Goal: Transaction & Acquisition: Obtain resource

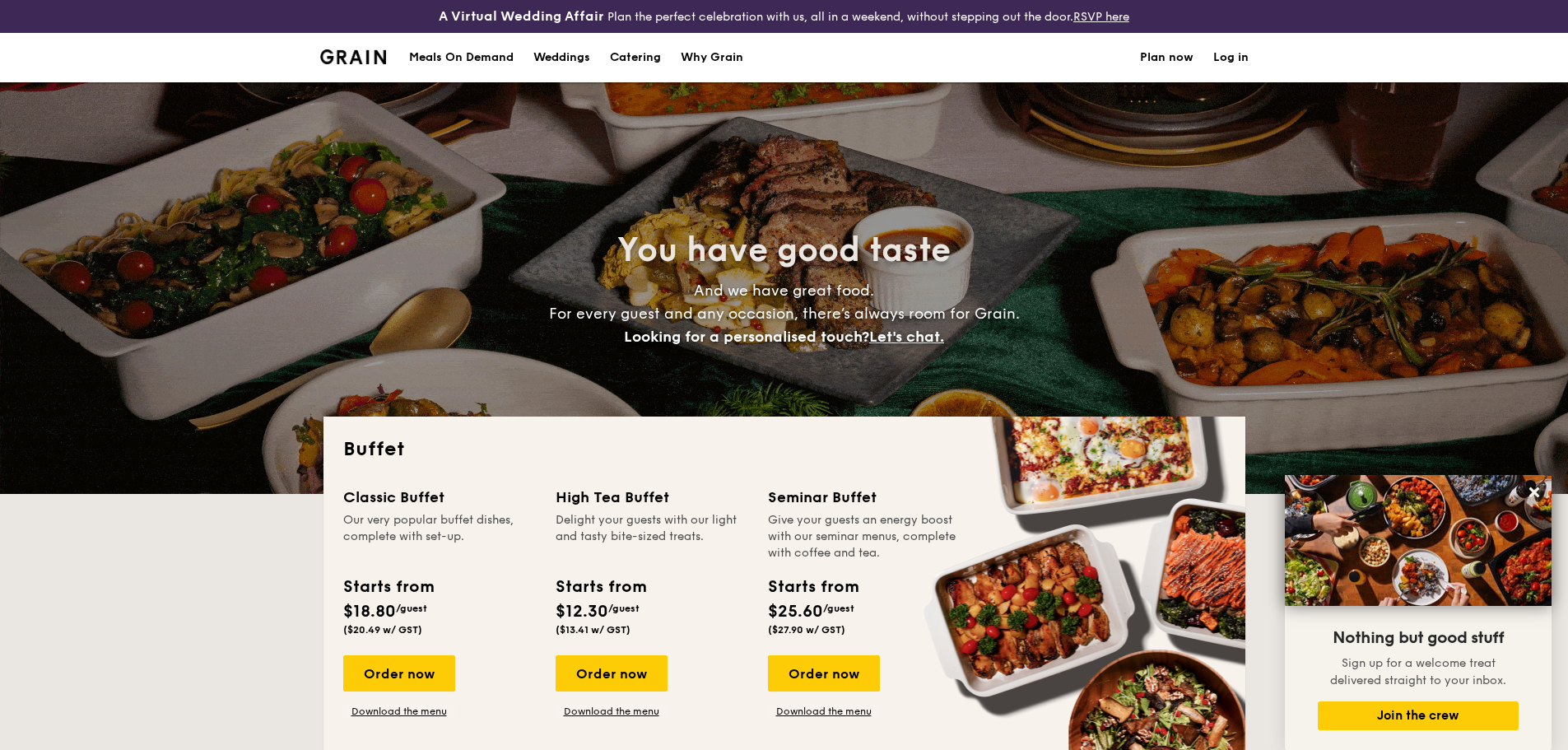
select select
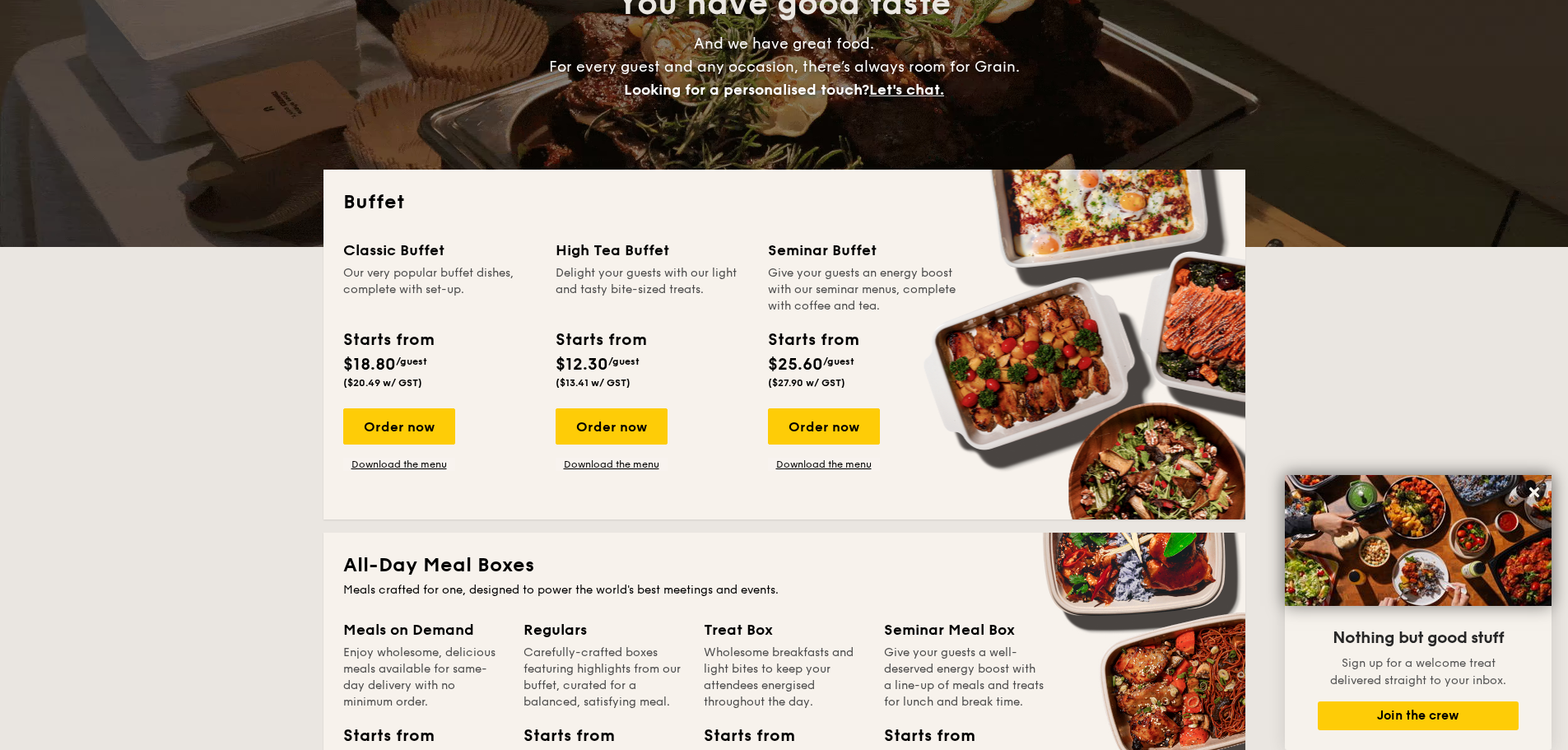
scroll to position [905, 0]
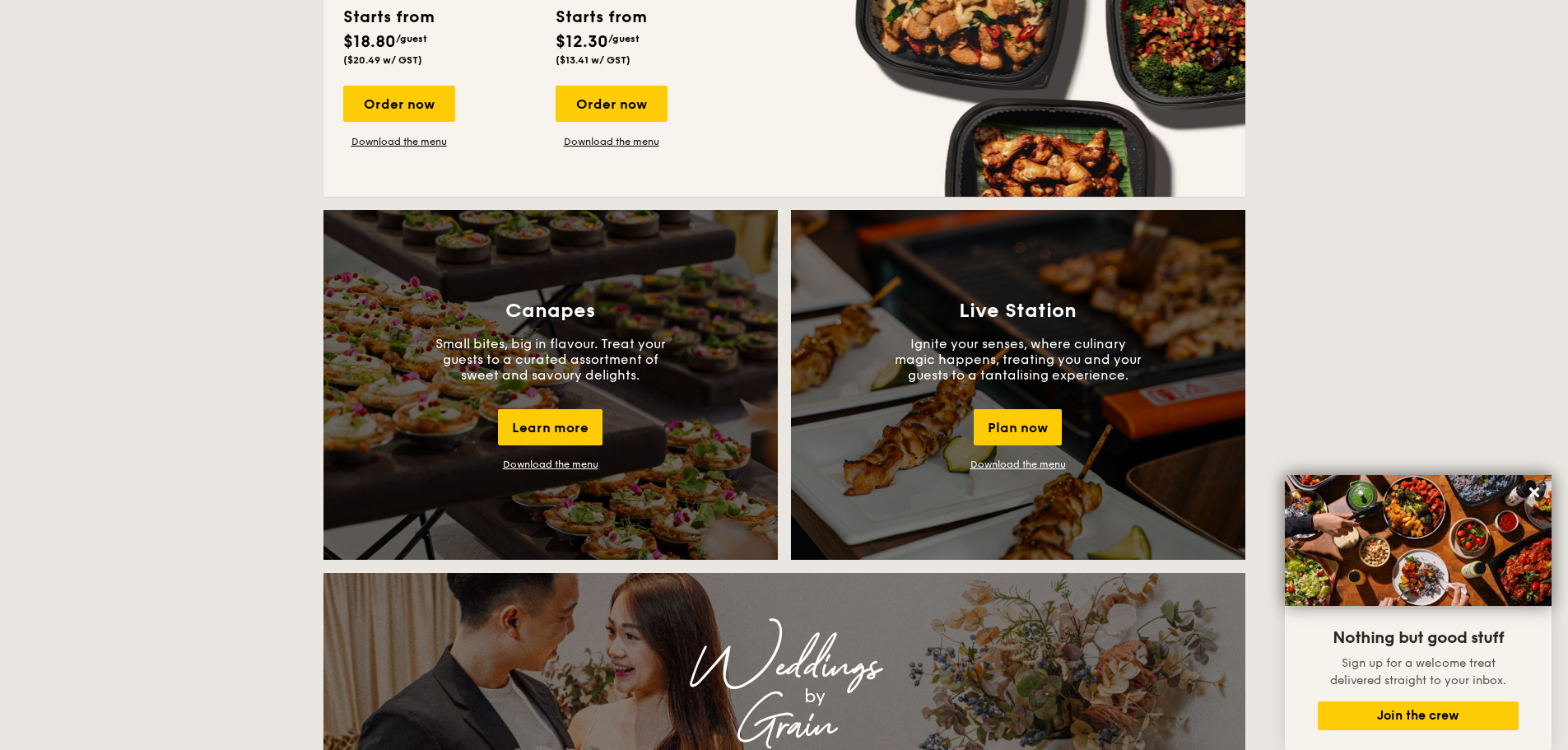
scroll to position [1316, 0]
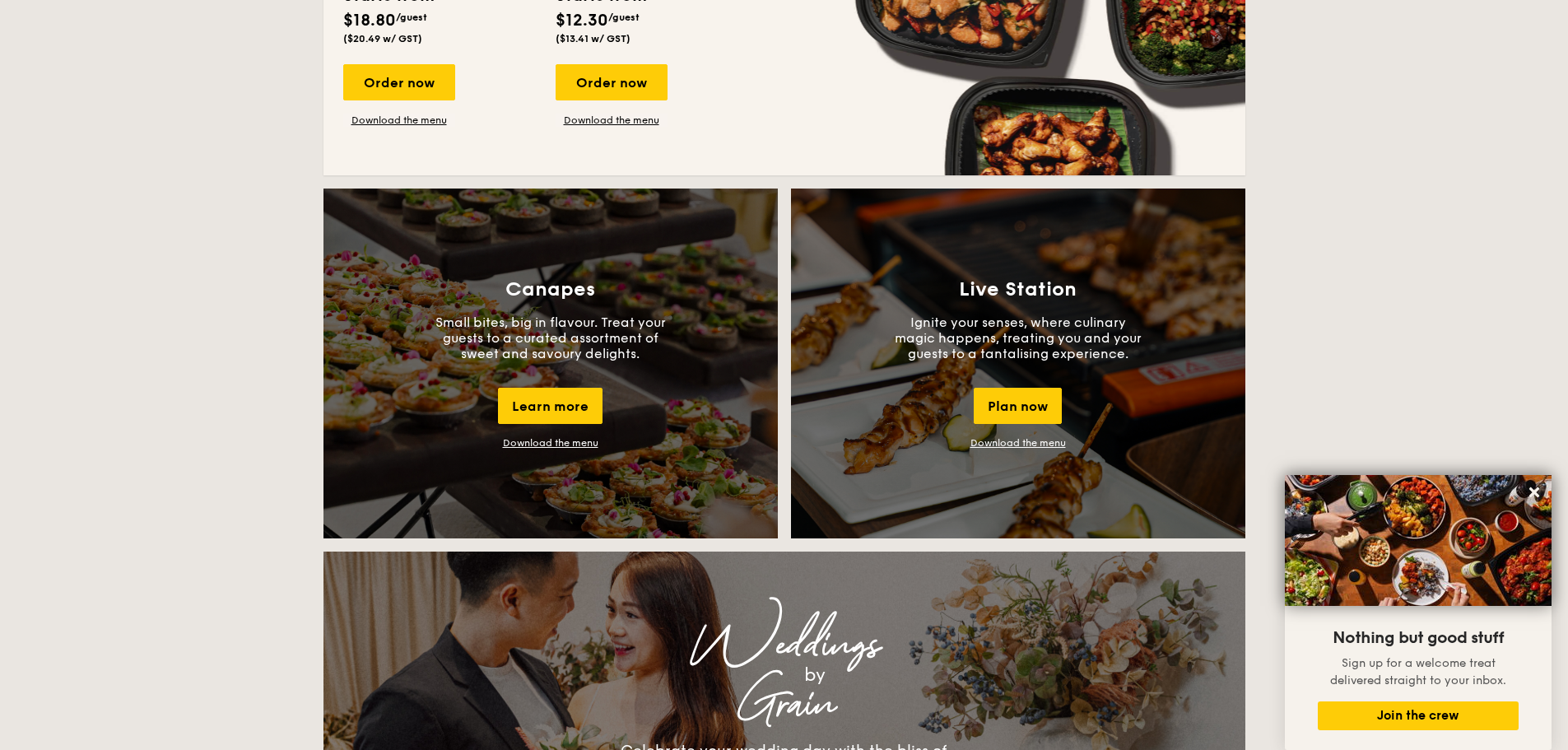
click at [106, 323] on div "Buffet Classic Buffet Our very popular buffet dishes, complete with set-up. Sta…" at bounding box center [784, 706] width 1568 height 3213
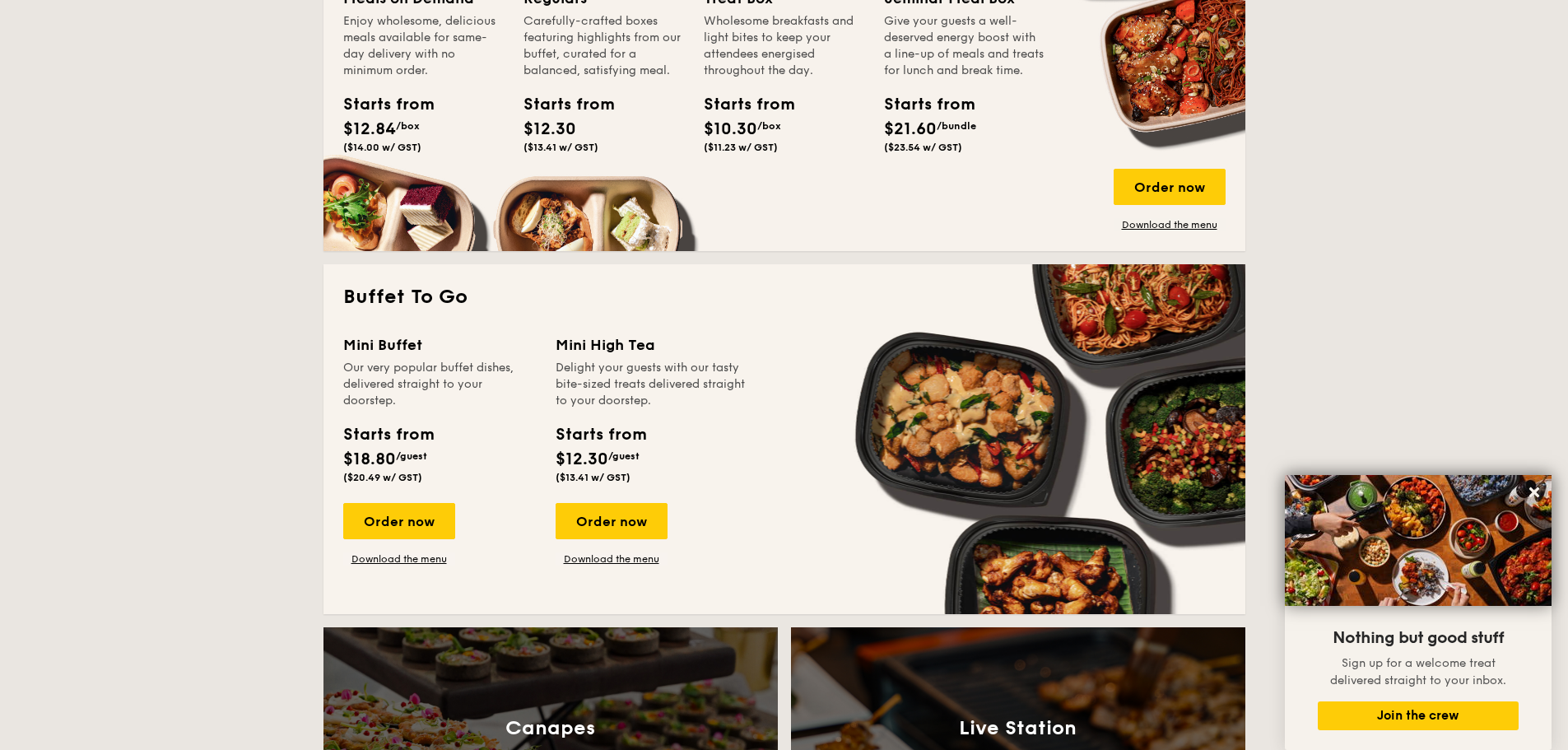
scroll to position [659, 0]
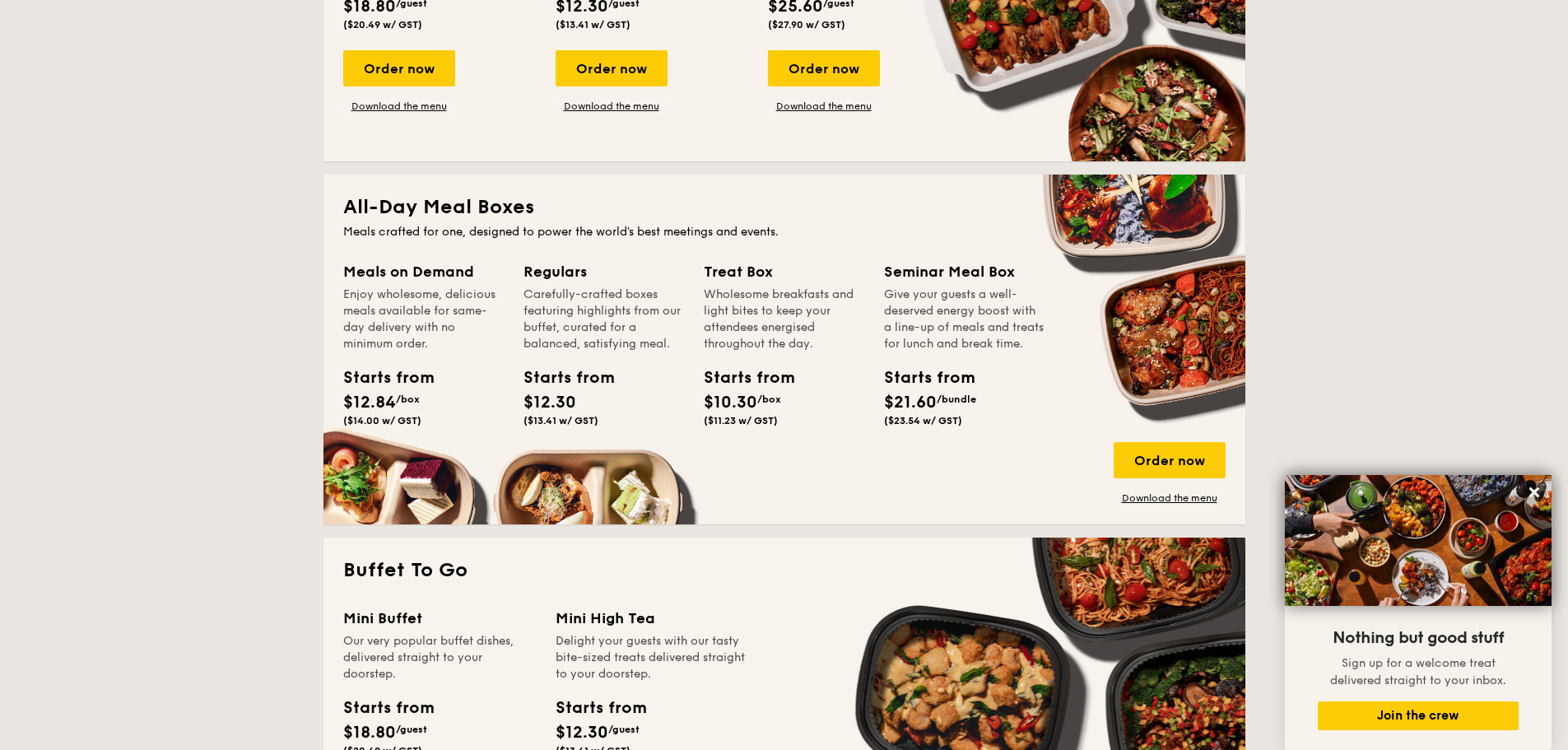
scroll to position [576, 0]
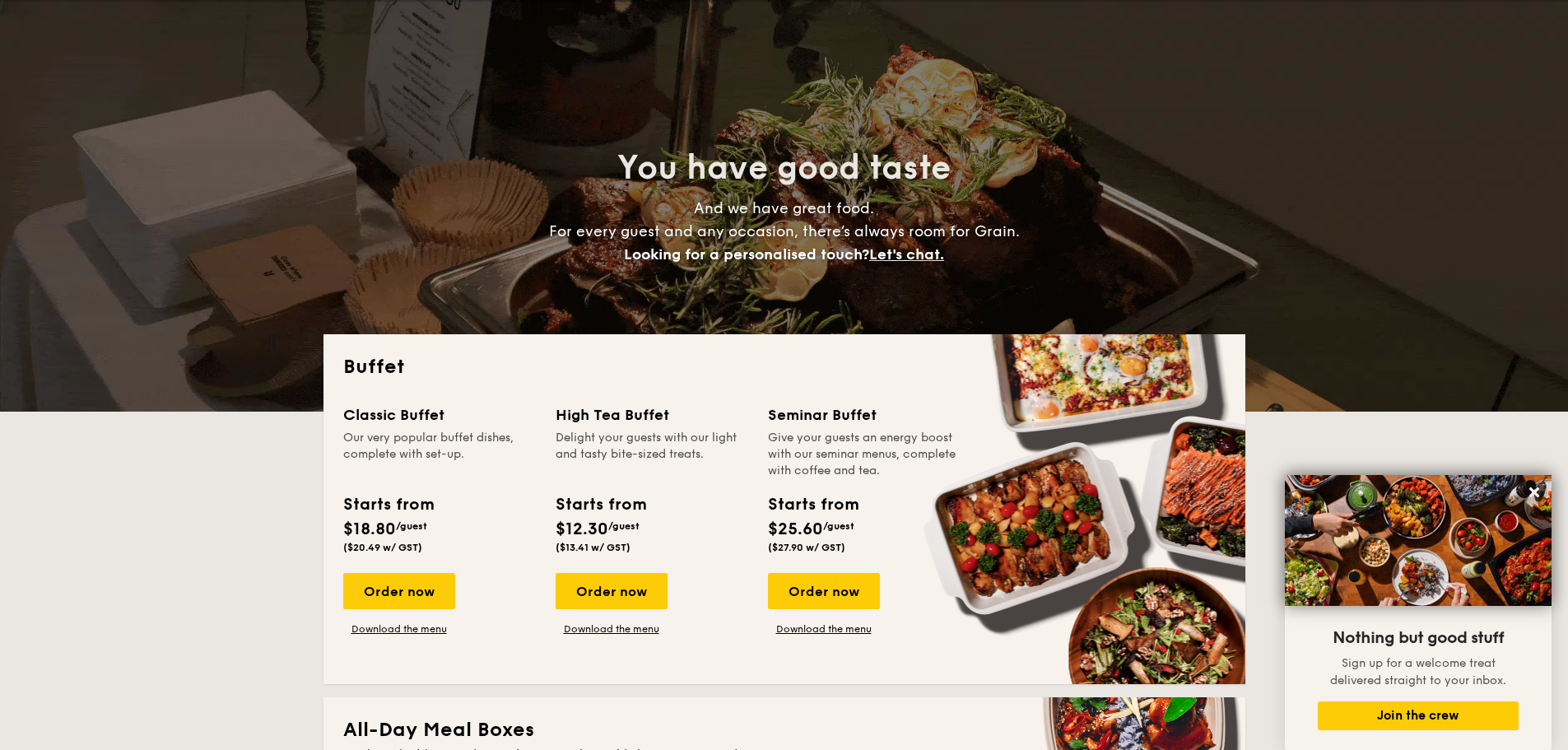
scroll to position [659, 0]
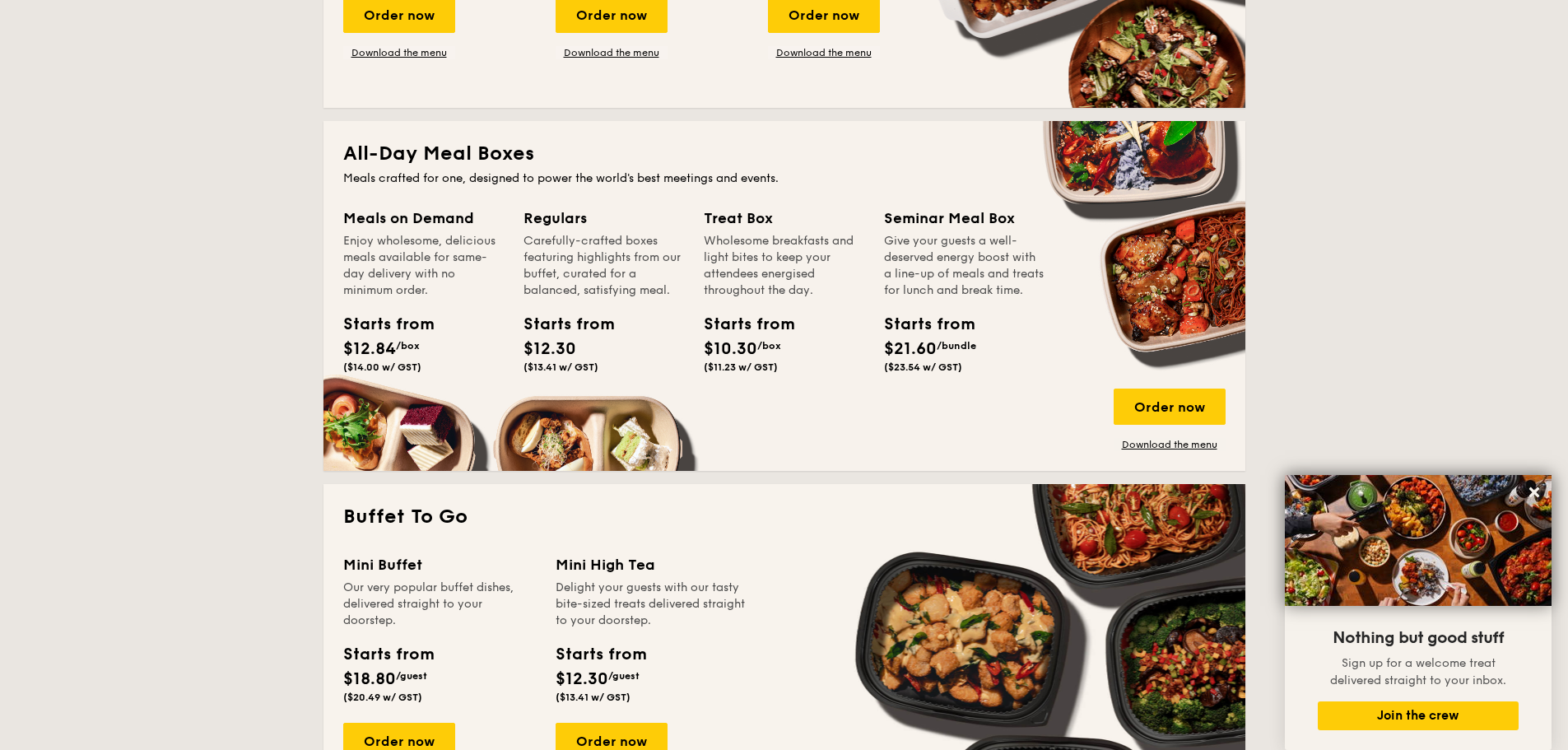
click at [1164, 448] on link "Download the menu" at bounding box center [1169, 444] width 112 height 13
click at [737, 314] on div "Starts from" at bounding box center [740, 325] width 74 height 25
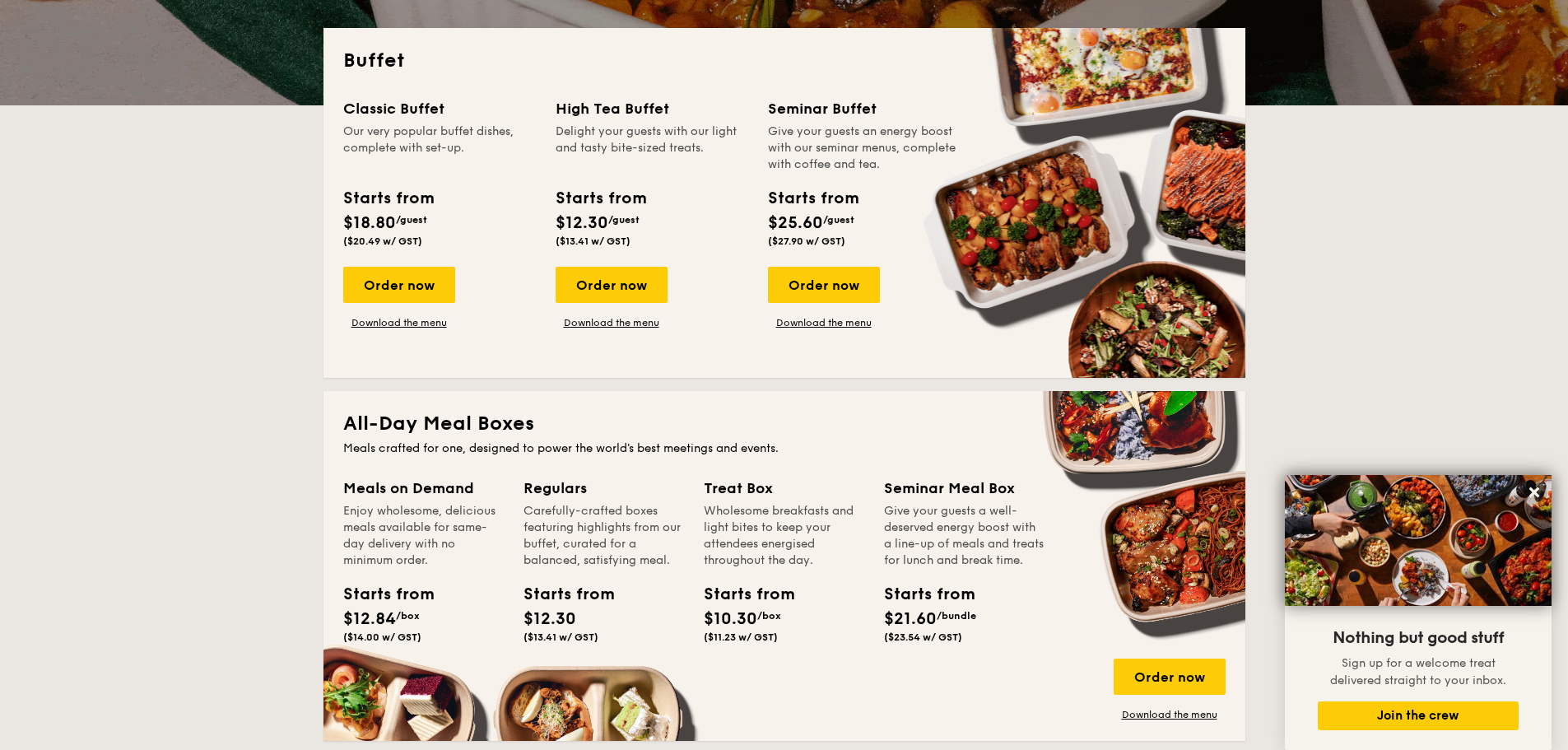
scroll to position [164, 0]
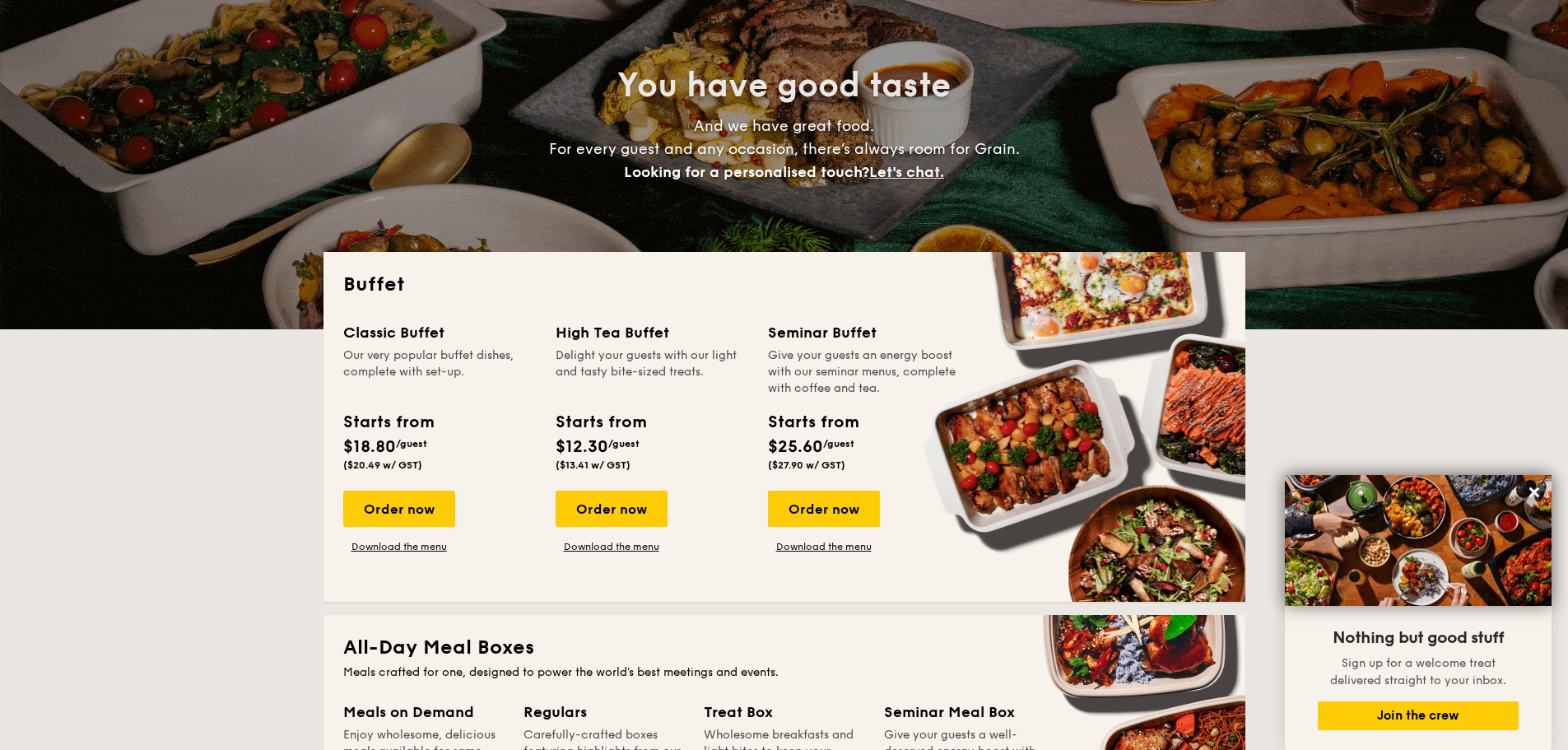
click at [737, 314] on div "Buffet Classic Buffet Our very popular buffet dishes, complete with set-up. Sta…" at bounding box center [784, 426] width 922 height 350
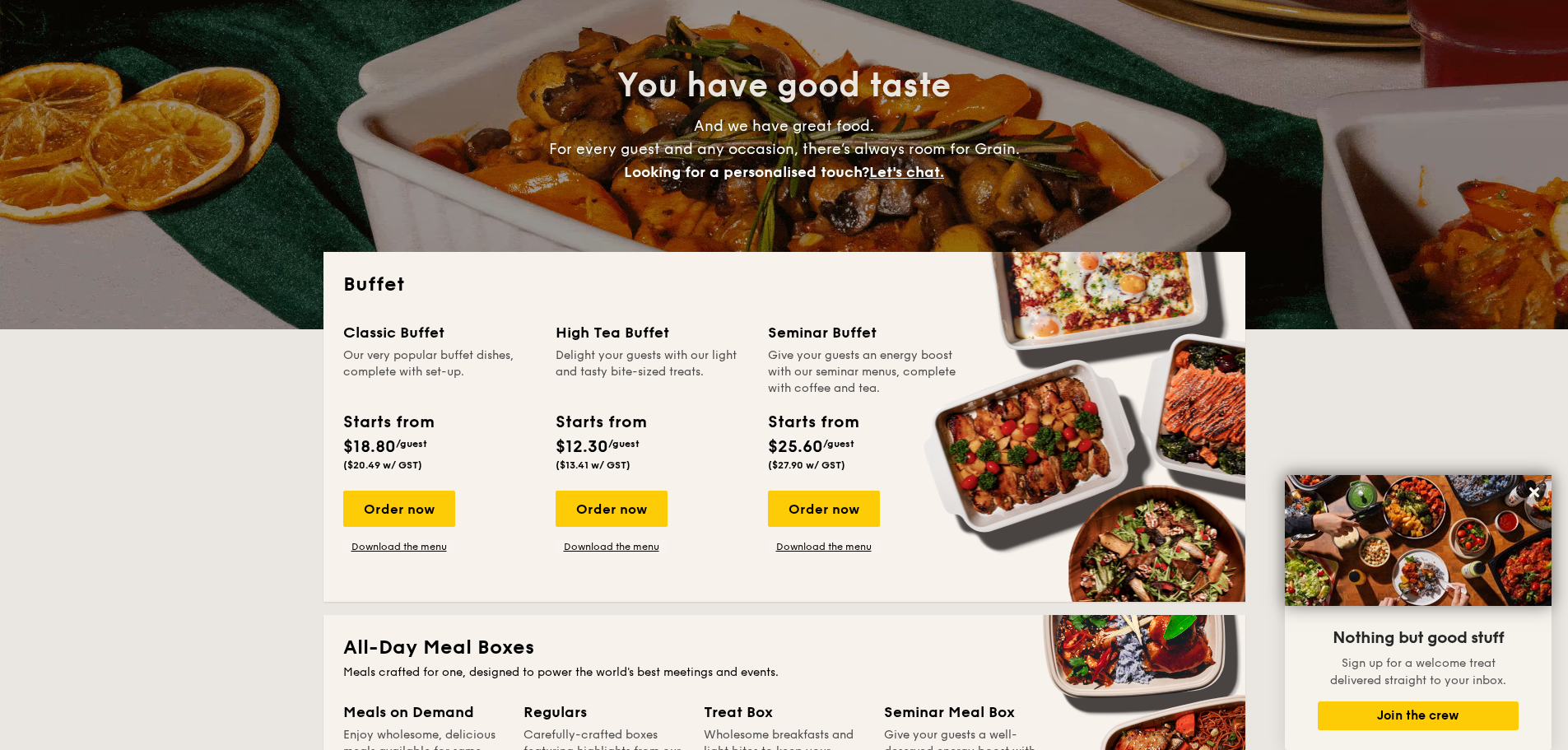
click at [805, 373] on div "Give your guests an energy boost with our seminar menus, complete with coffee a…" at bounding box center [864, 371] width 193 height 49
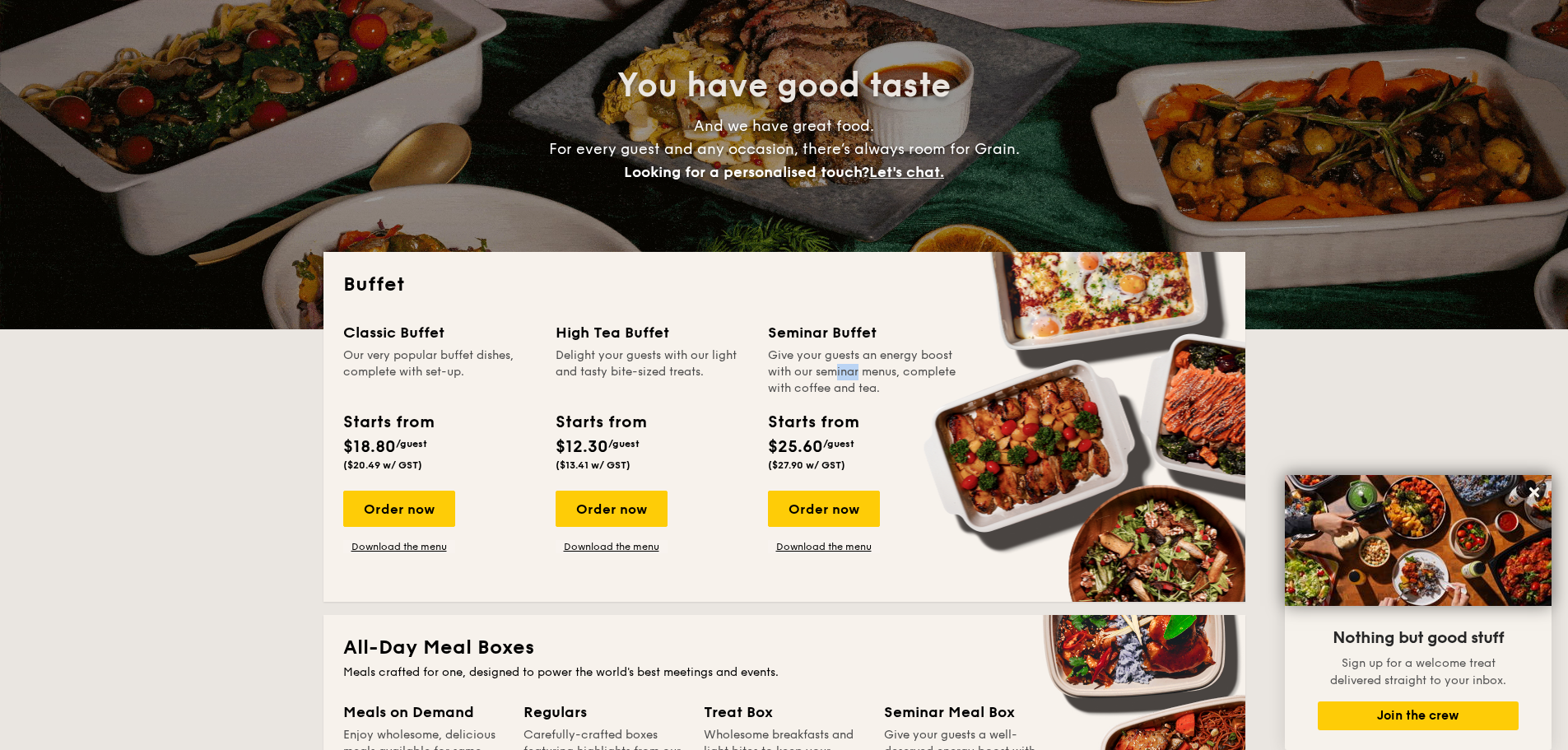
click at [805, 373] on div "Give your guests an energy boost with our seminar menus, complete with coffee a…" at bounding box center [864, 371] width 193 height 49
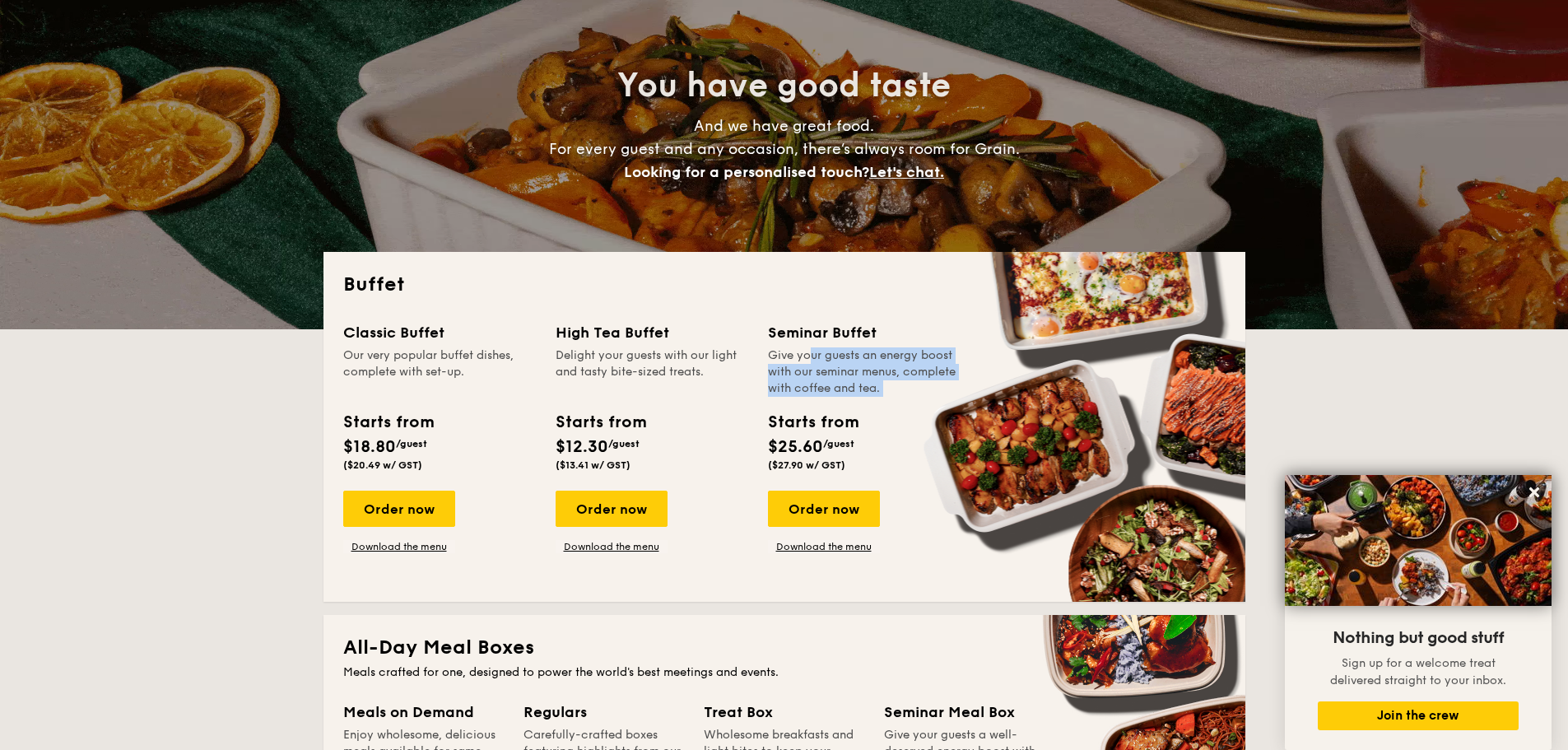
click at [805, 373] on div "Give your guests an energy boost with our seminar menus, complete with coffee a…" at bounding box center [864, 371] width 193 height 49
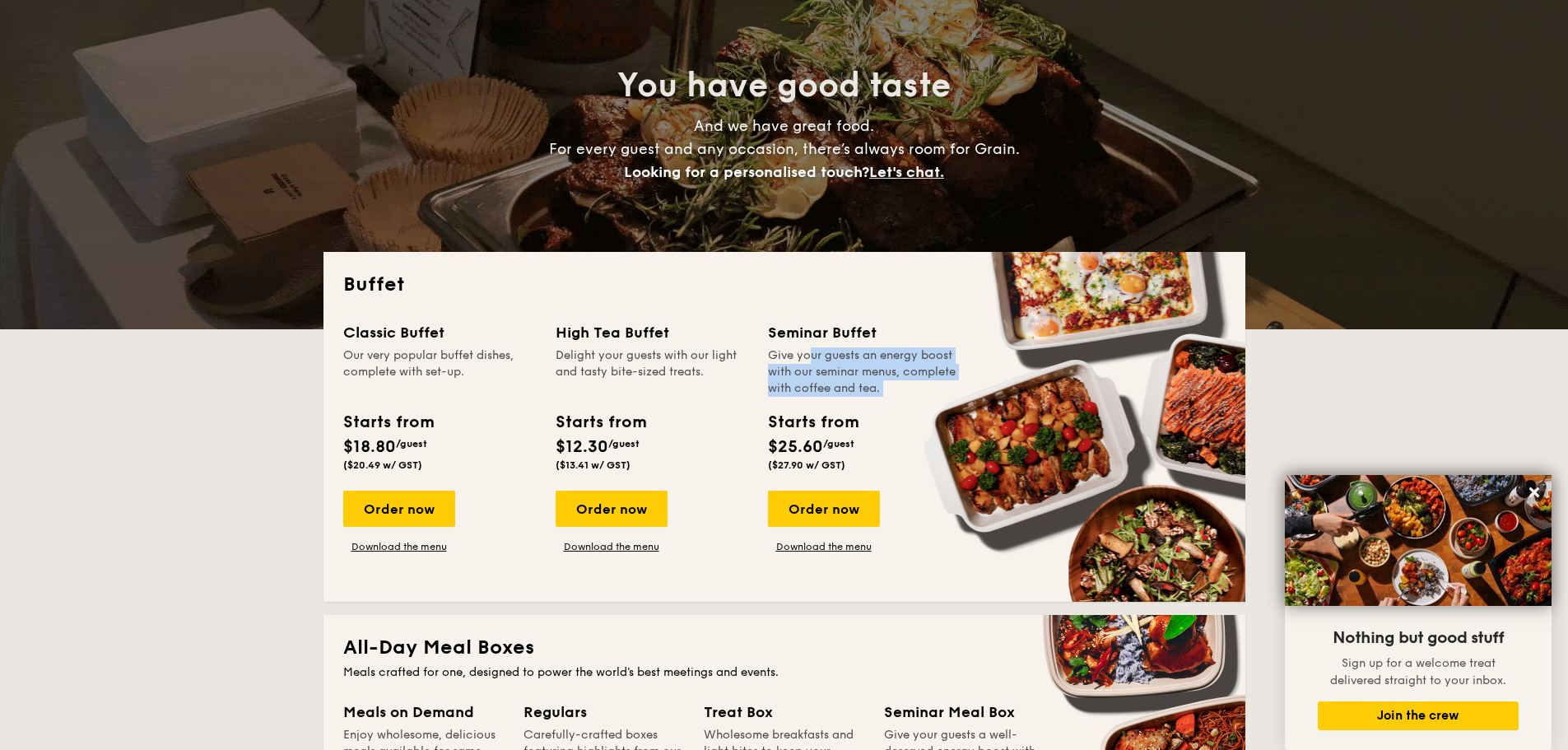
click at [805, 373] on div "Give your guests an energy boost with our seminar menus, complete with coffee a…" at bounding box center [864, 371] width 193 height 49
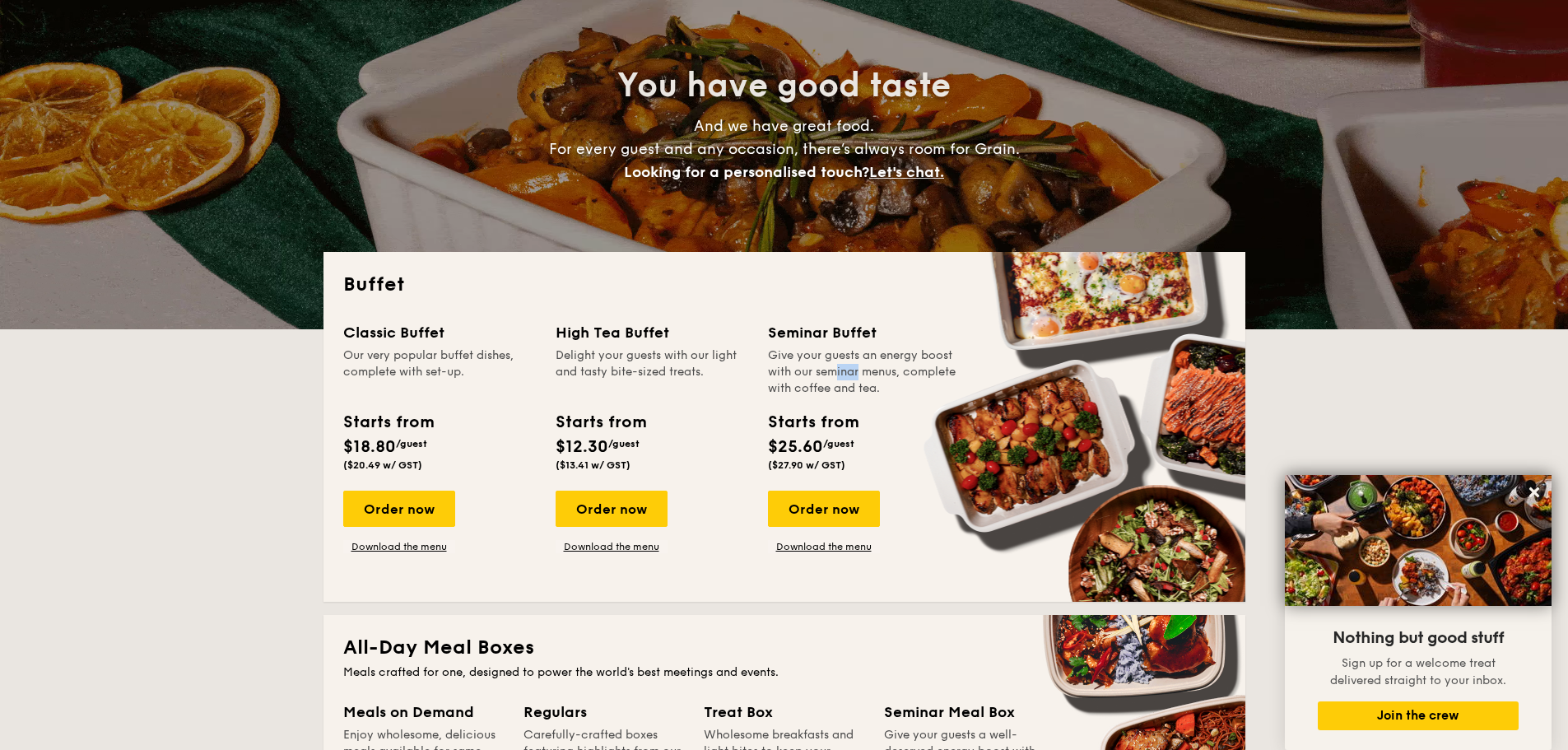
click at [805, 373] on div "Give your guests an energy boost with our seminar menus, complete with coffee a…" at bounding box center [864, 371] width 193 height 49
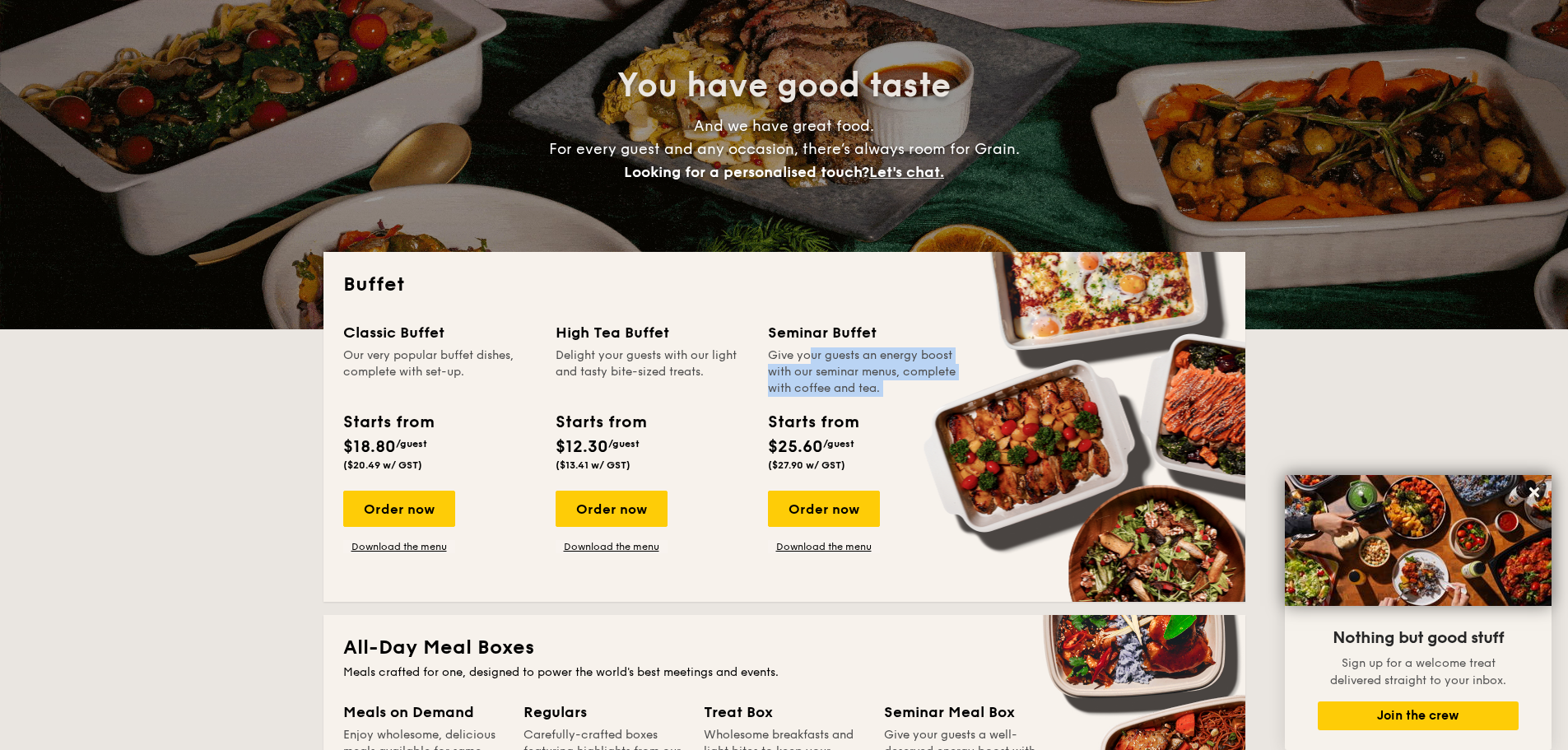
click at [805, 373] on div "Give your guests an energy boost with our seminar menus, complete with coffee a…" at bounding box center [864, 371] width 193 height 49
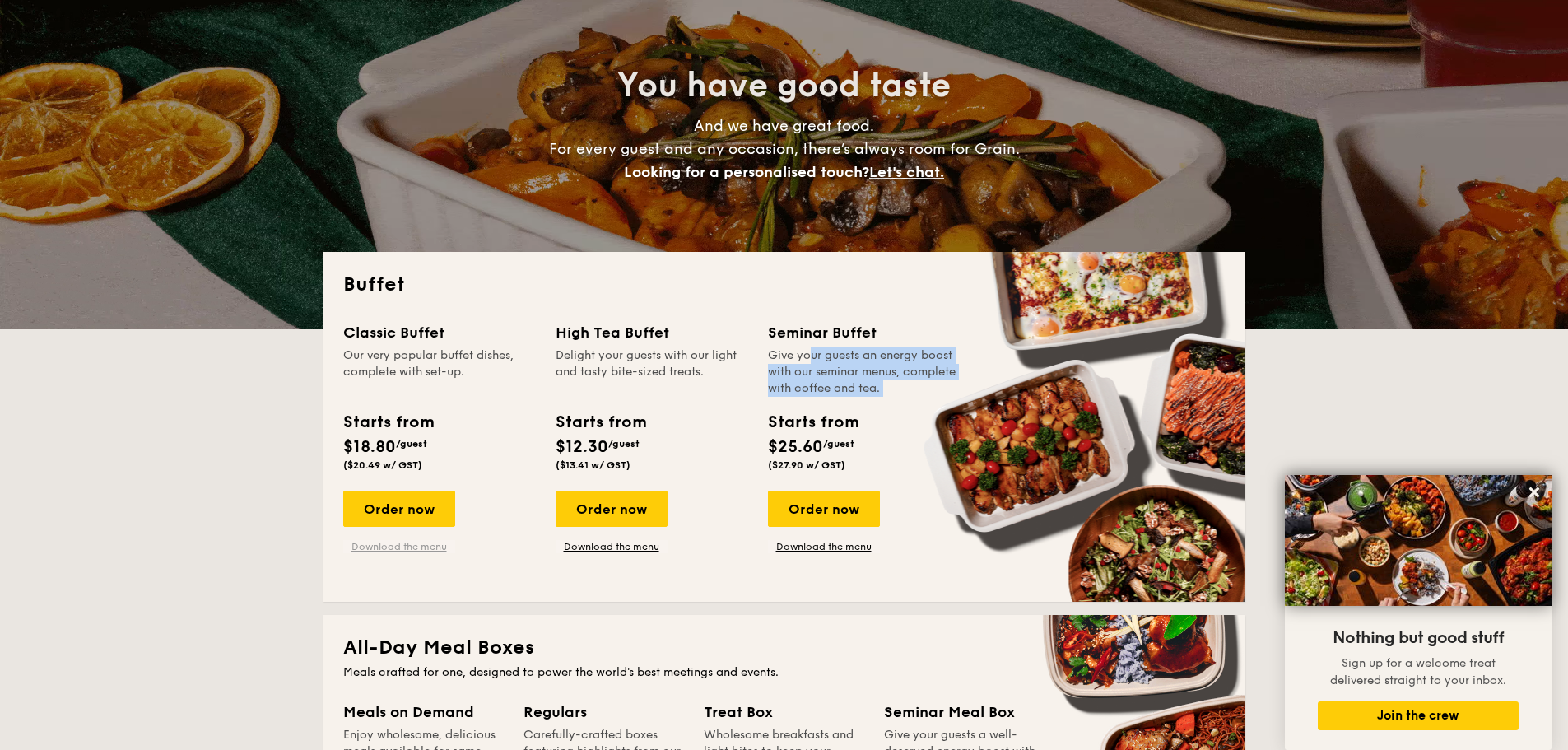
click at [417, 550] on link "Download the menu" at bounding box center [399, 547] width 112 height 13
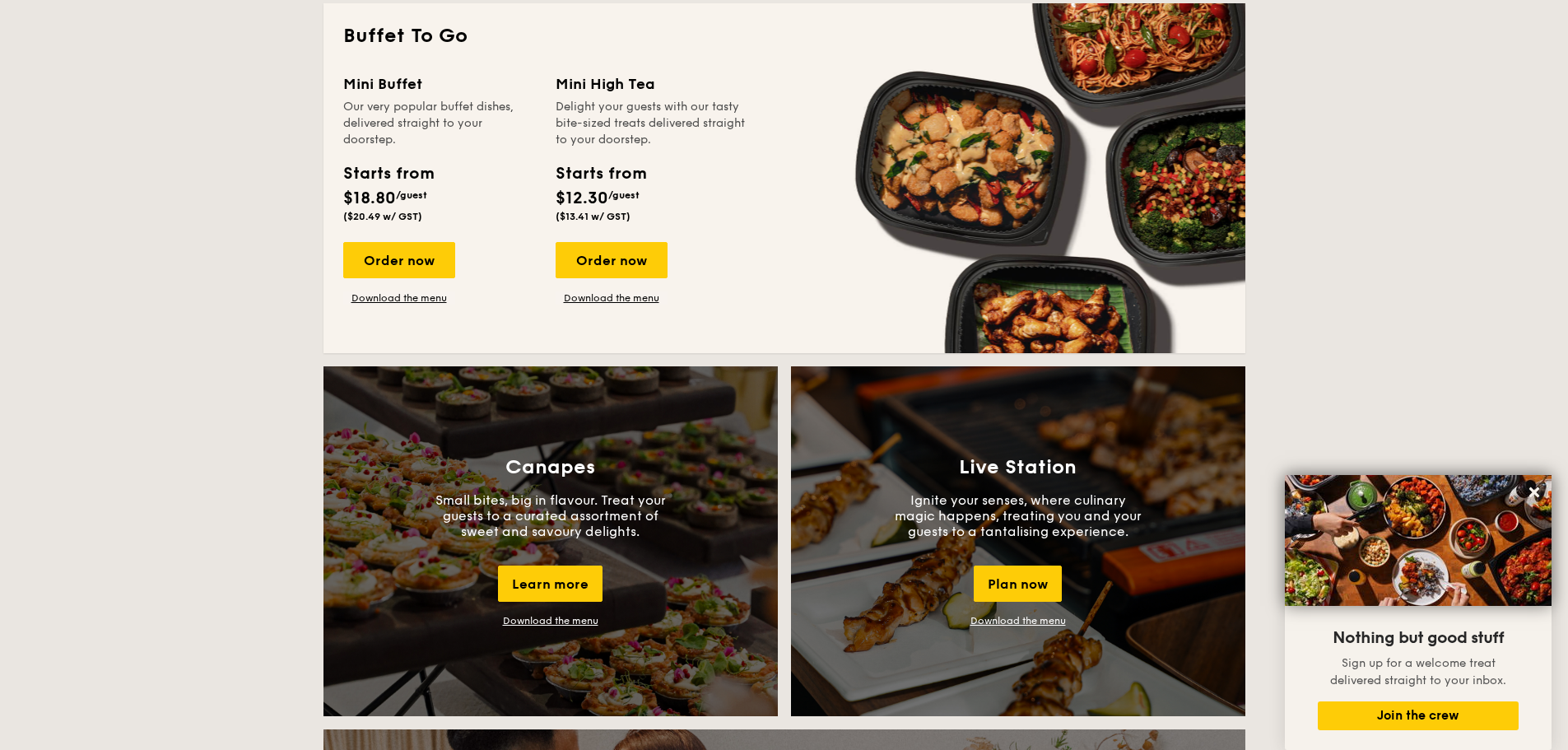
scroll to position [823, 0]
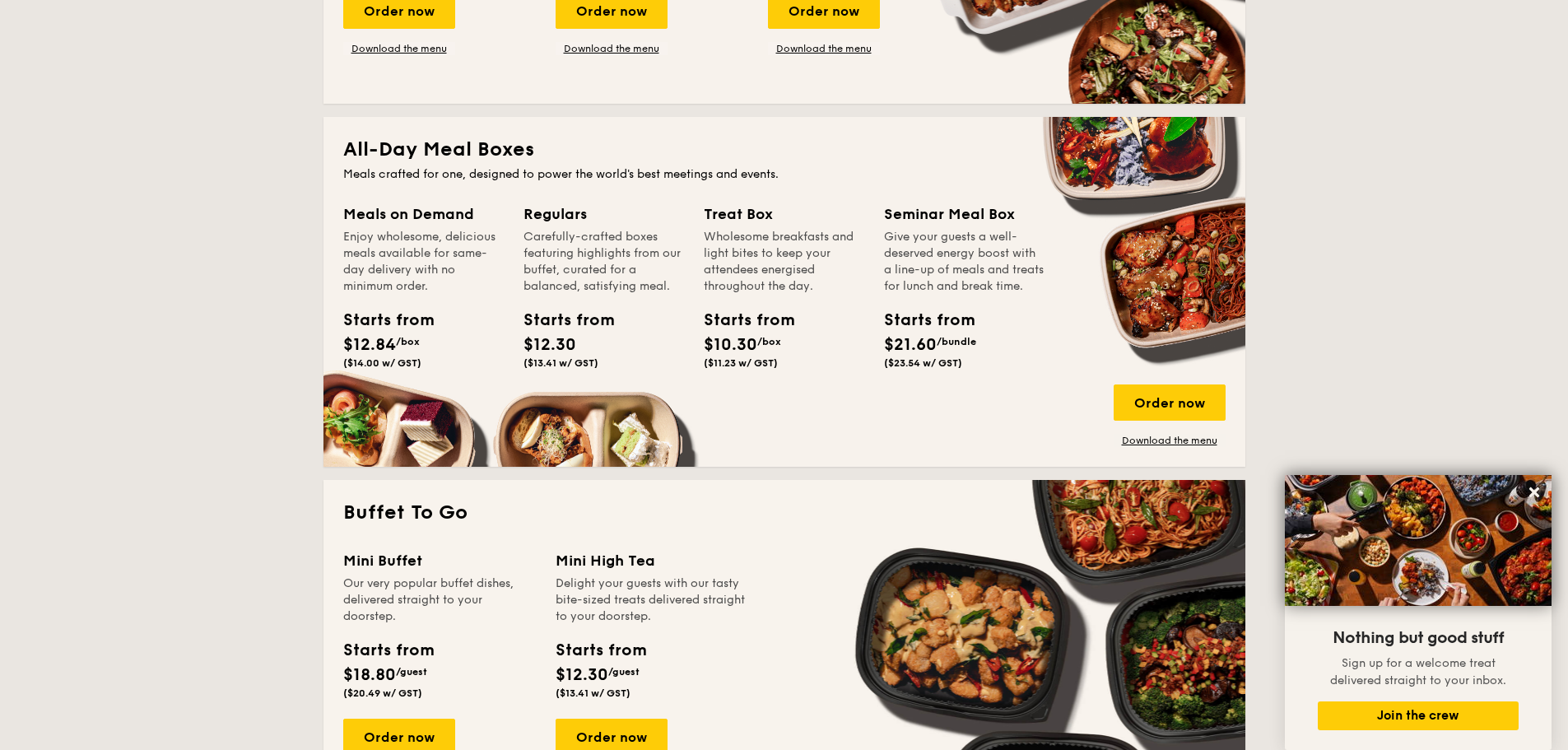
scroll to position [659, 0]
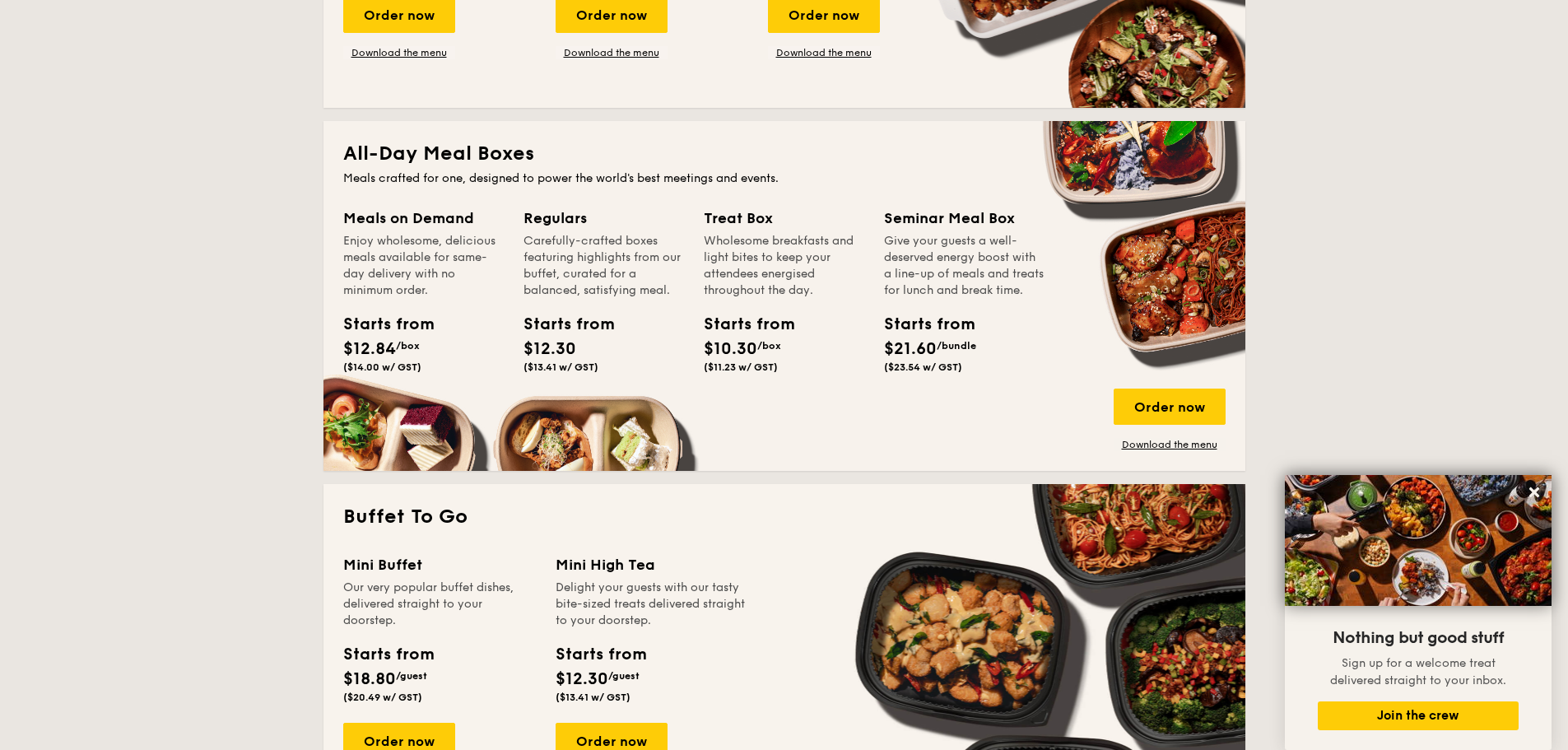
click at [390, 247] on div "Enjoy wholesome, delicious meals available for same-day delivery with no minimu…" at bounding box center [423, 265] width 160 height 66
click at [1149, 445] on link "Download the menu" at bounding box center [1169, 444] width 112 height 13
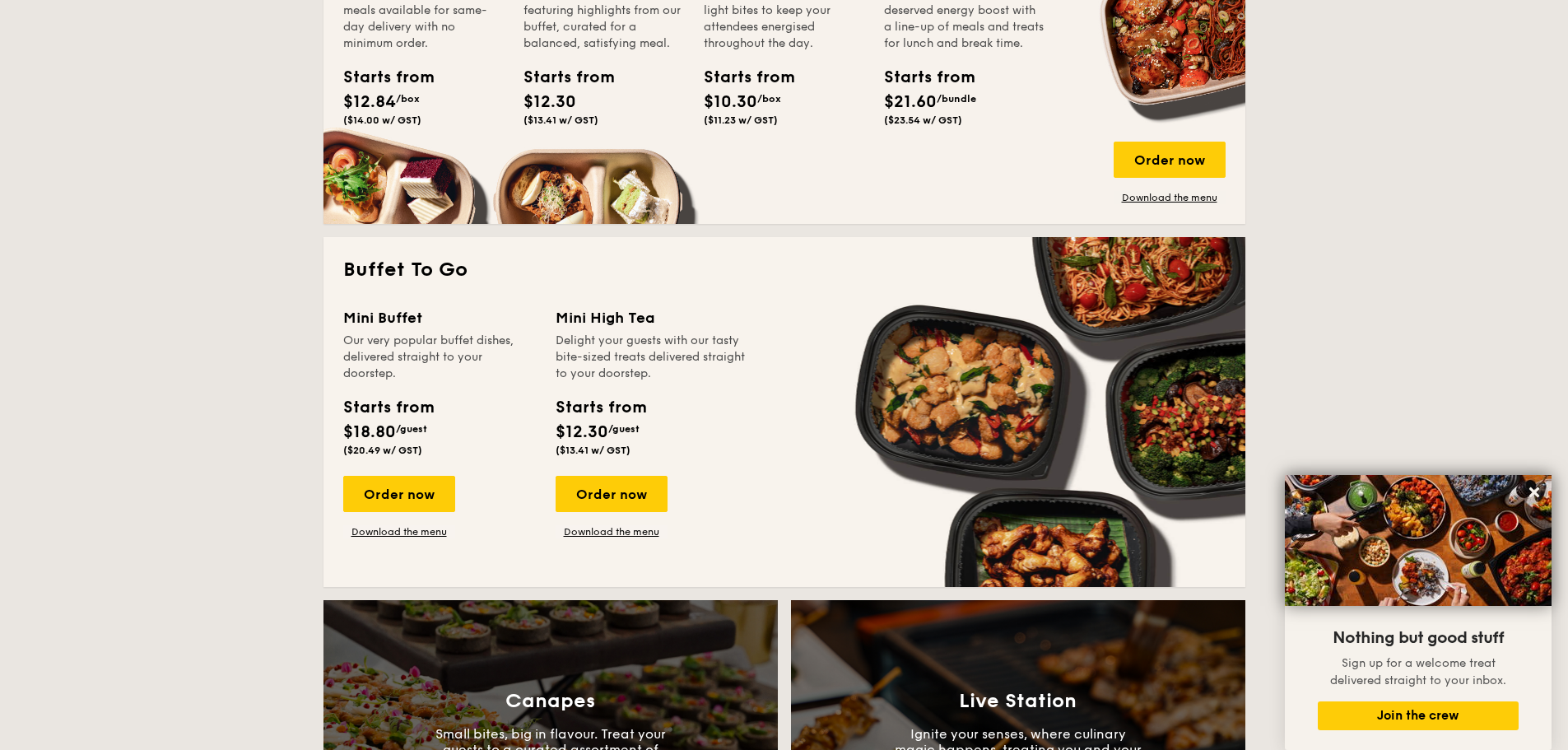
scroll to position [1399, 0]
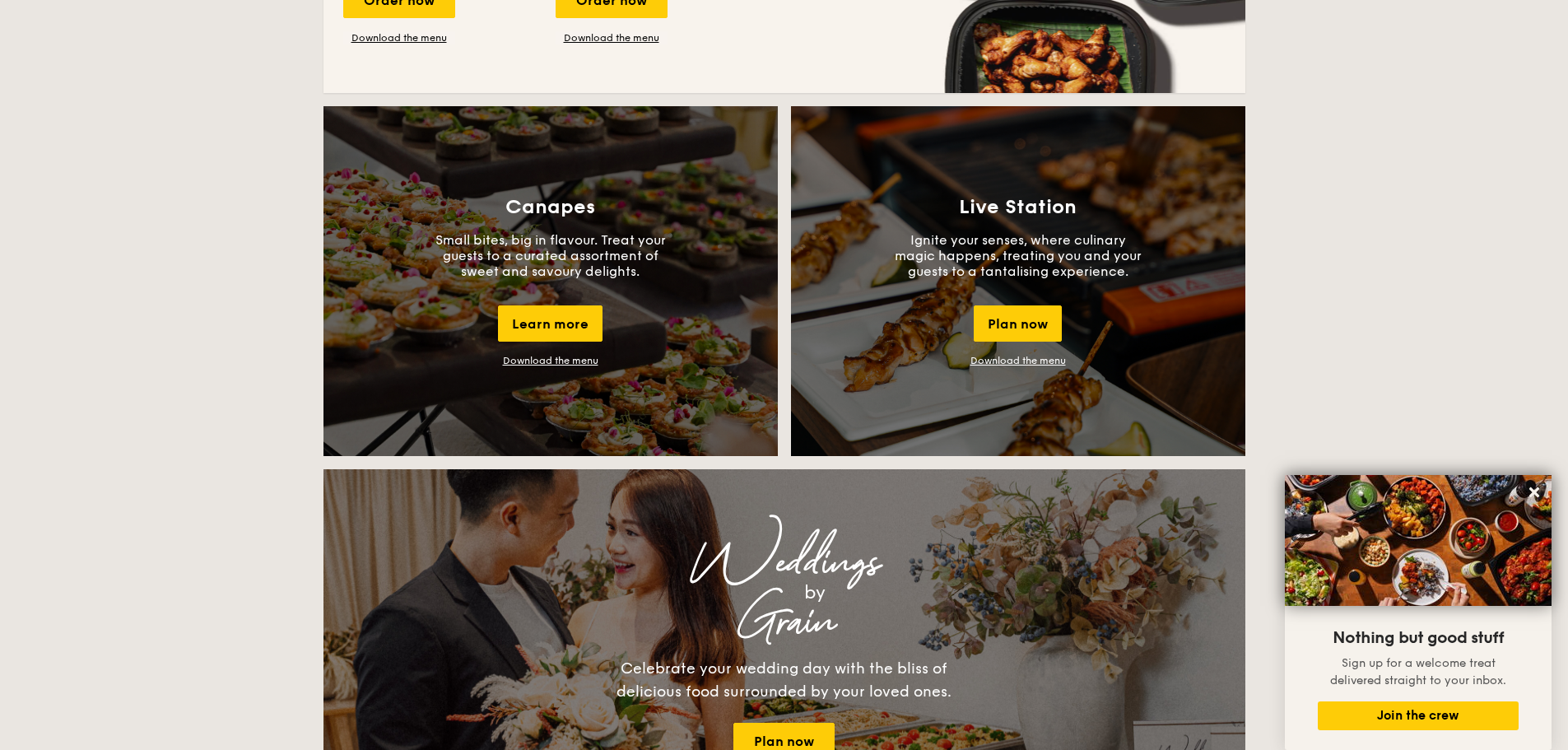
click at [543, 362] on link "Download the menu" at bounding box center [550, 360] width 96 height 12
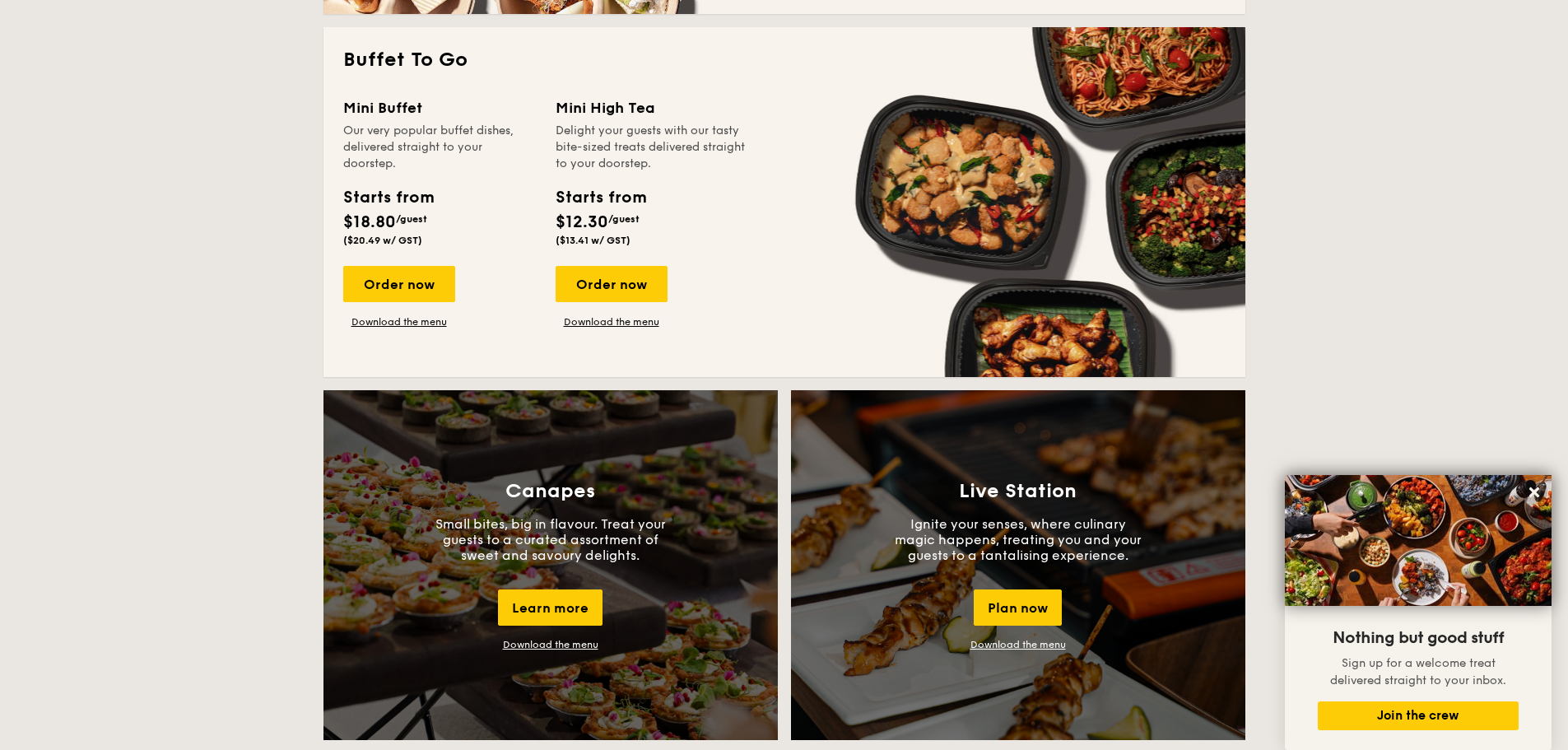
scroll to position [659, 0]
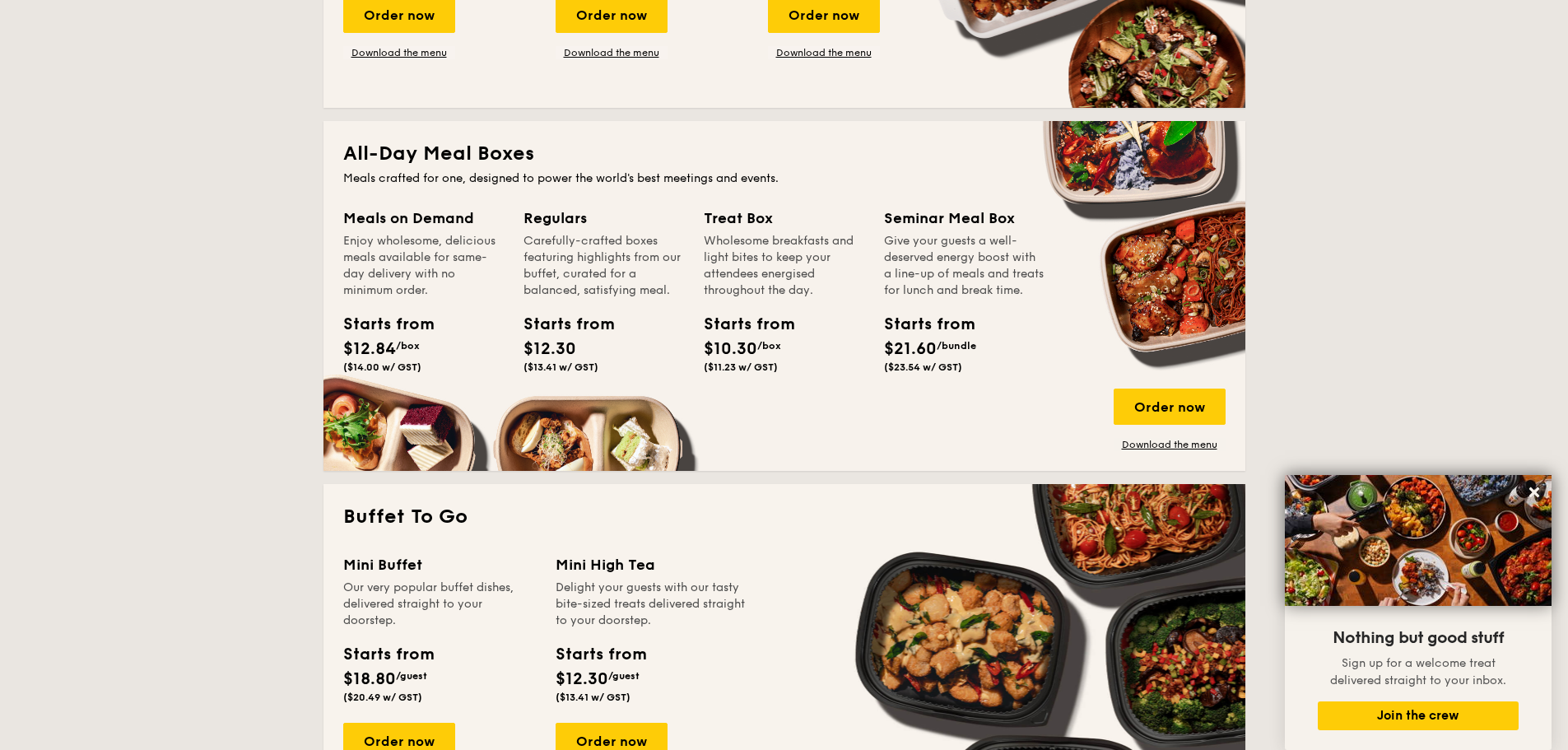
click at [561, 252] on div "Carefully-crafted boxes featuring highlights from our buffet, curated for a bal…" at bounding box center [603, 265] width 160 height 66
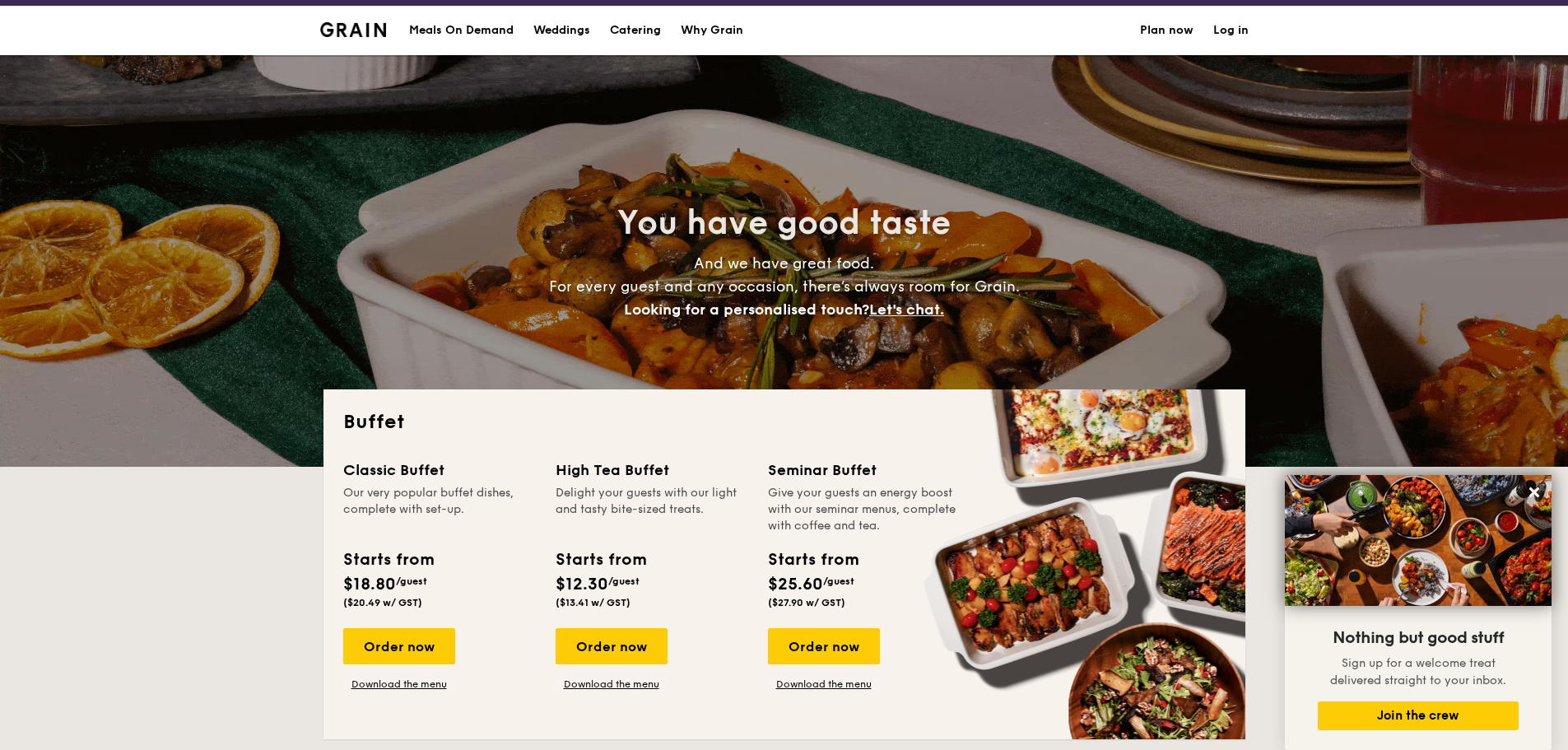
scroll to position [0, 0]
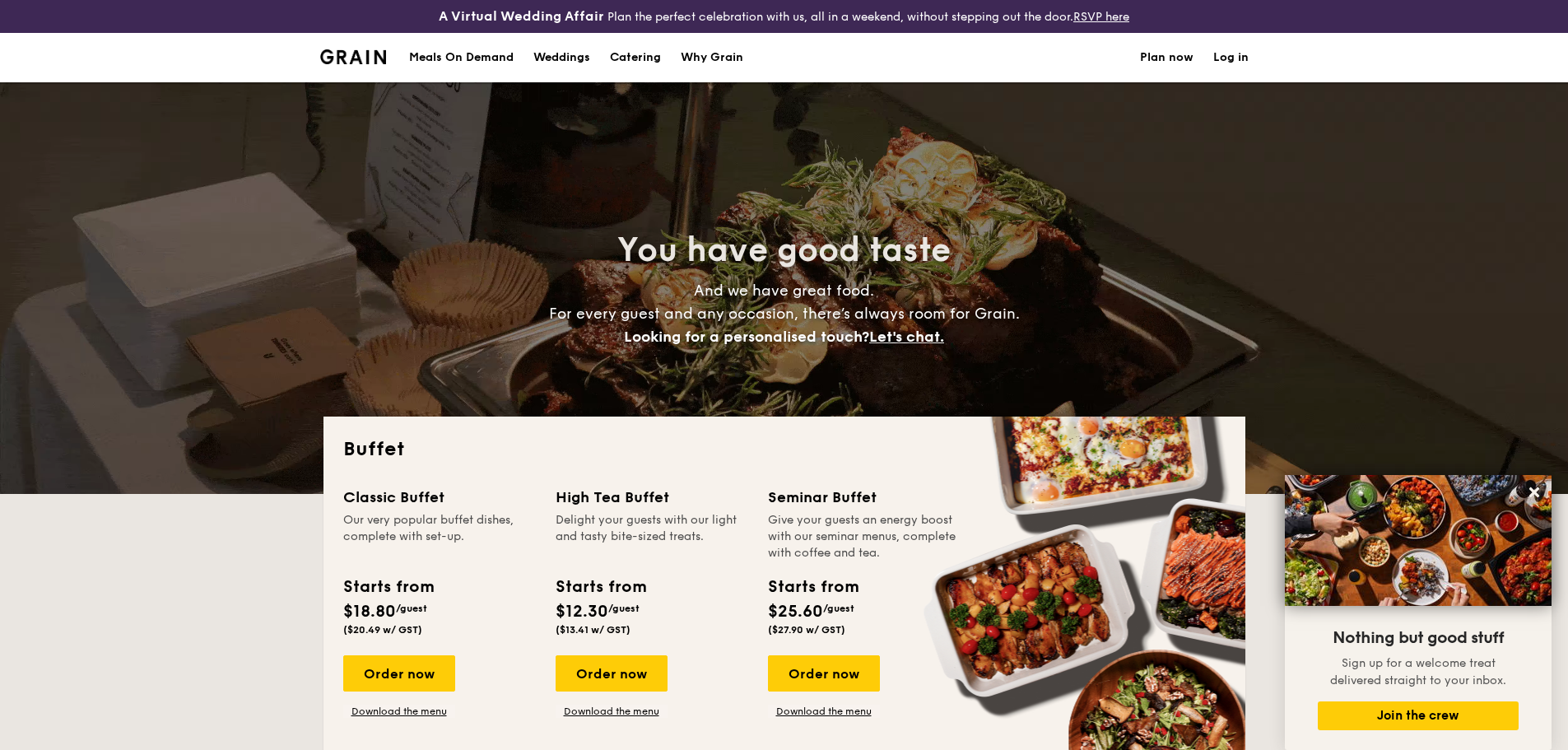
click at [638, 51] on h1 "Catering" at bounding box center [635, 57] width 51 height 49
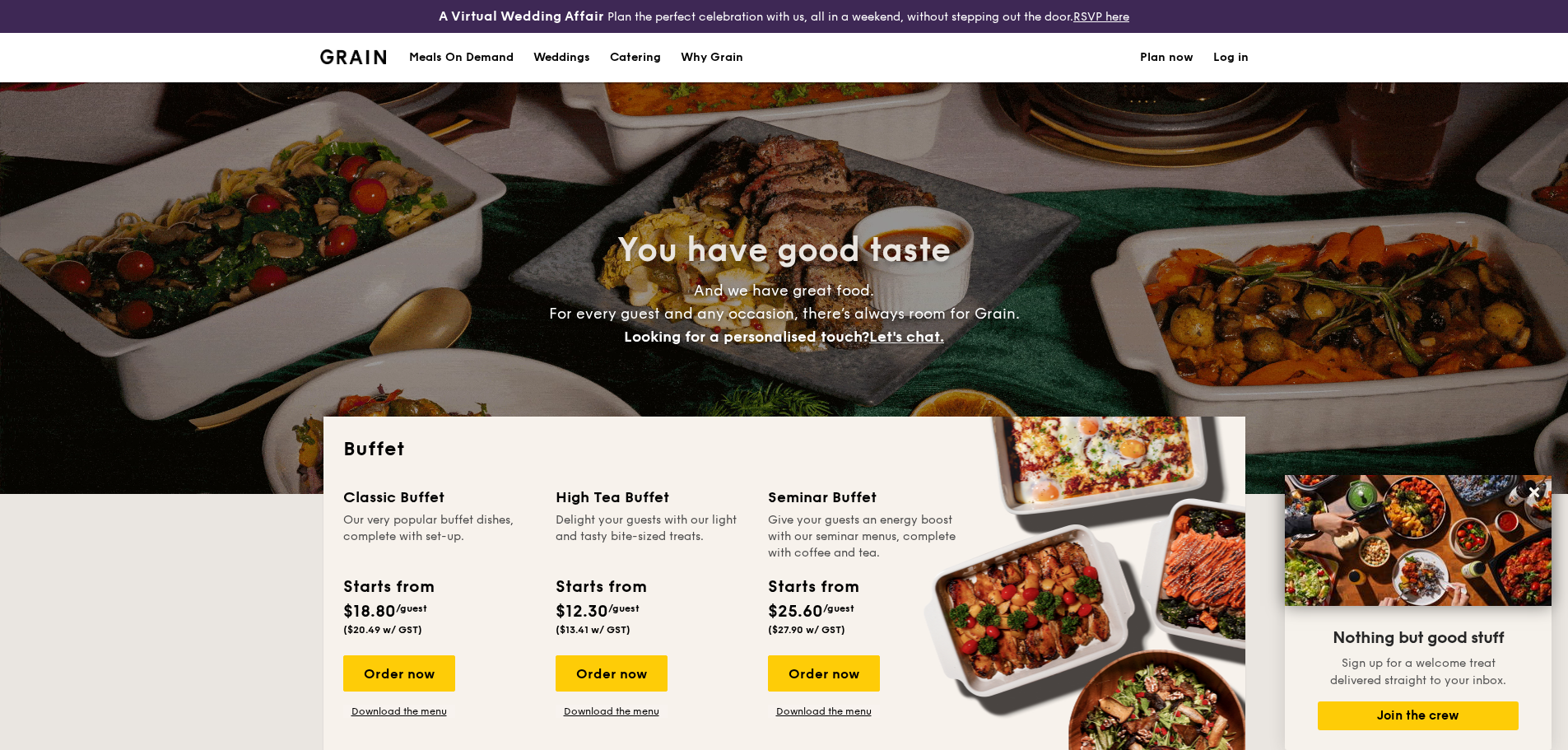
click at [634, 65] on h1 "Catering" at bounding box center [635, 57] width 51 height 49
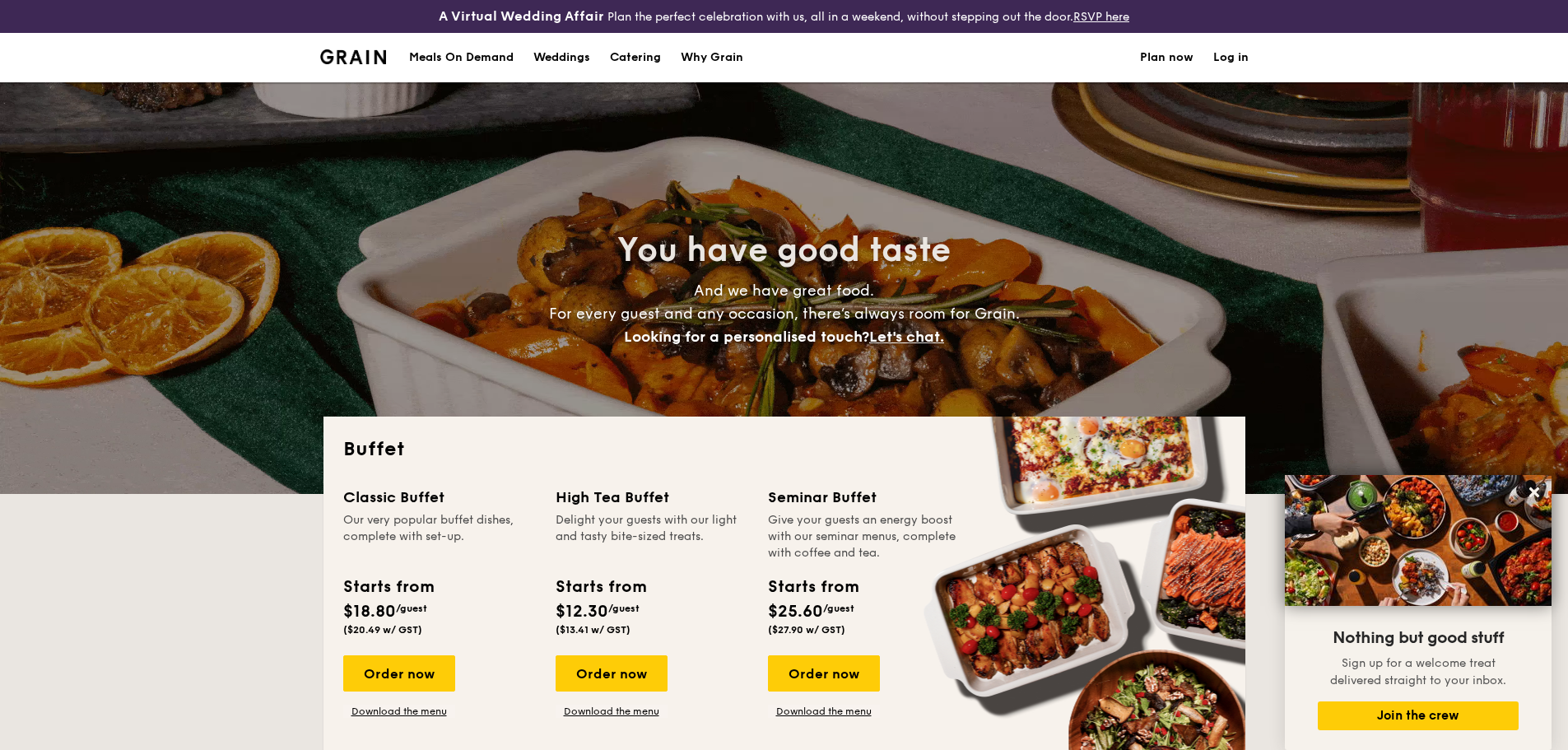
click at [698, 56] on div "Why Grain" at bounding box center [711, 57] width 62 height 49
click at [483, 52] on div "Meals On Demand" at bounding box center [461, 57] width 105 height 49
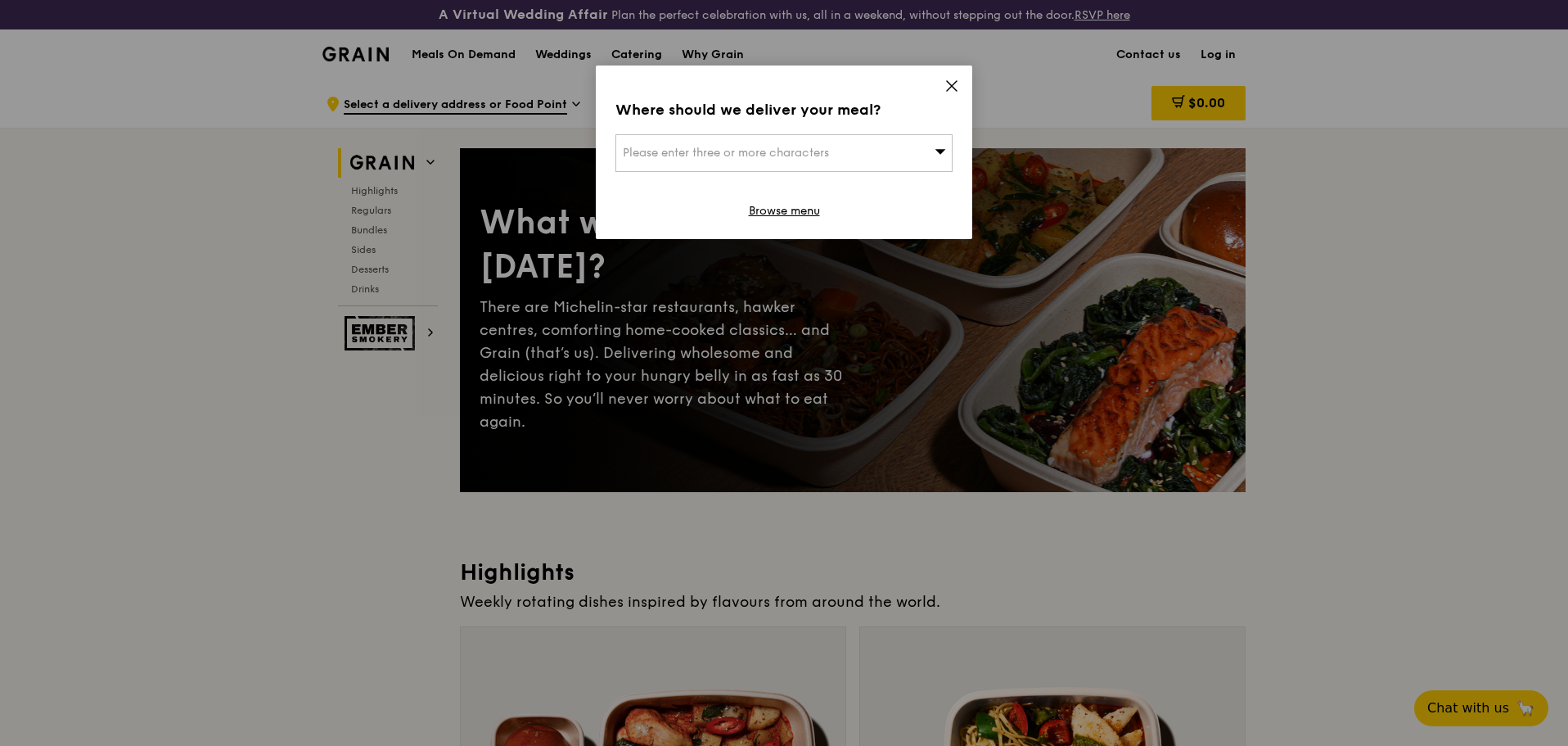
click at [950, 92] on icon at bounding box center [951, 86] width 15 height 15
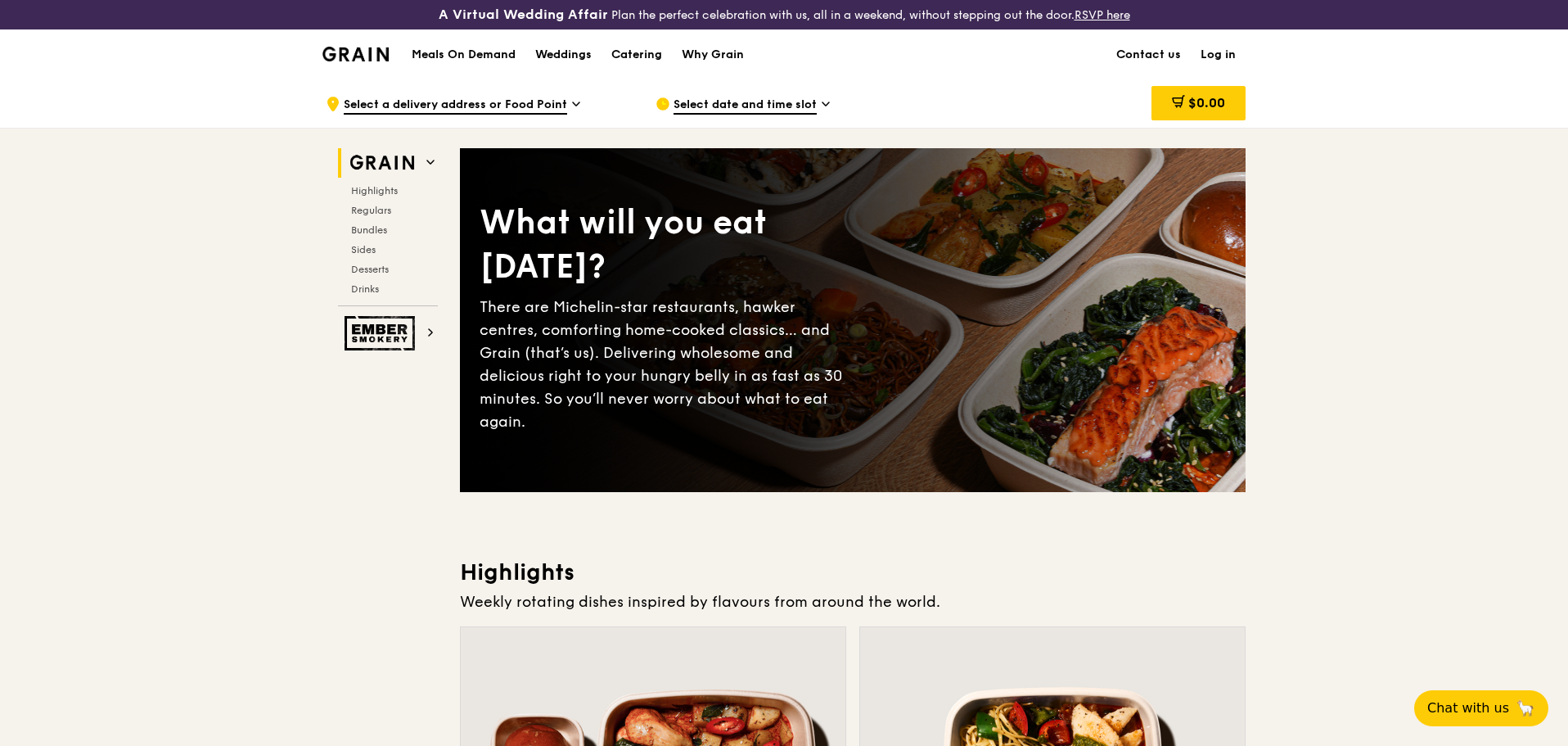
drag, startPoint x: 1444, startPoint y: 306, endPoint x: 1392, endPoint y: 302, distance: 52.2
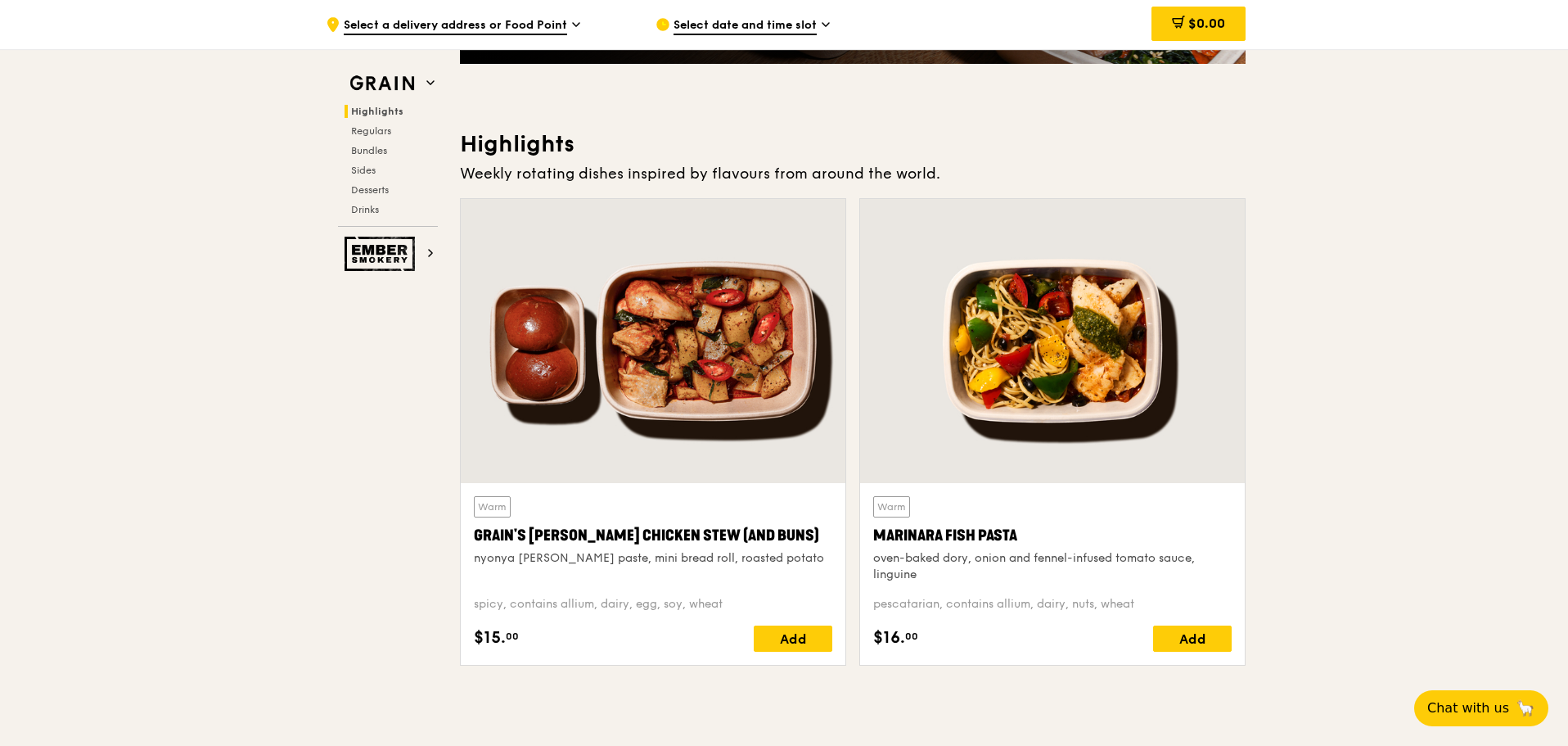
scroll to position [573, 0]
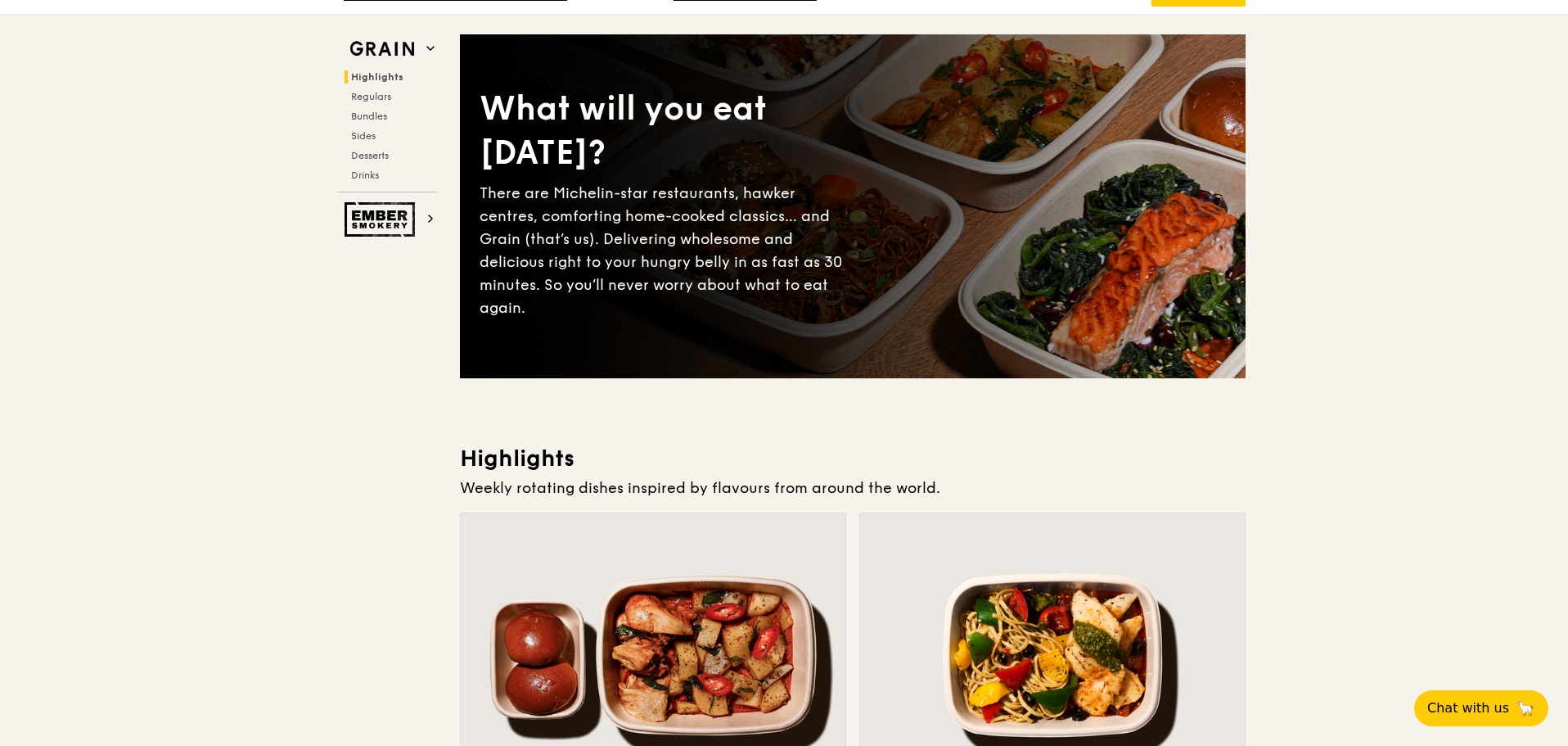
scroll to position [0, 0]
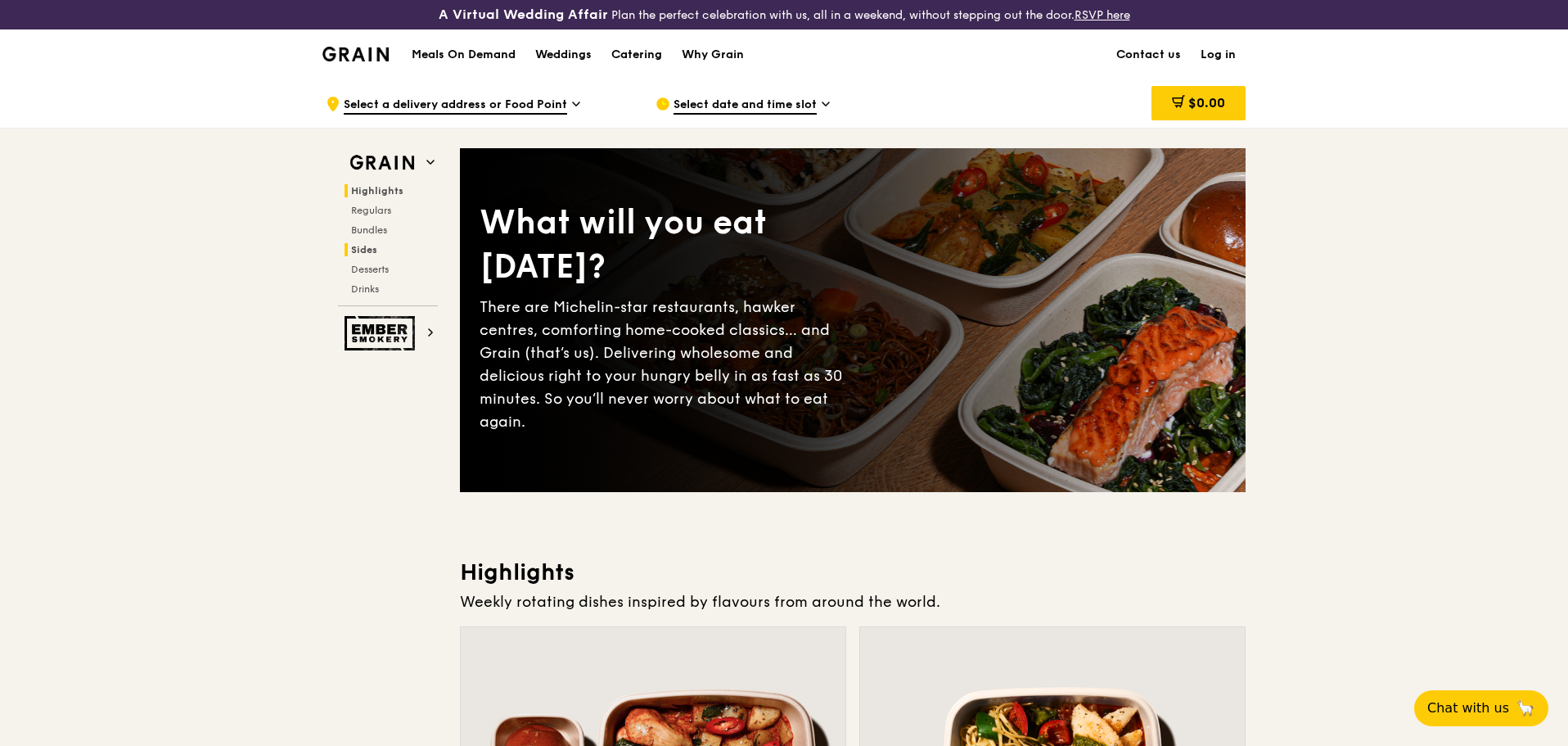
click at [364, 253] on span "Sides" at bounding box center [364, 249] width 26 height 12
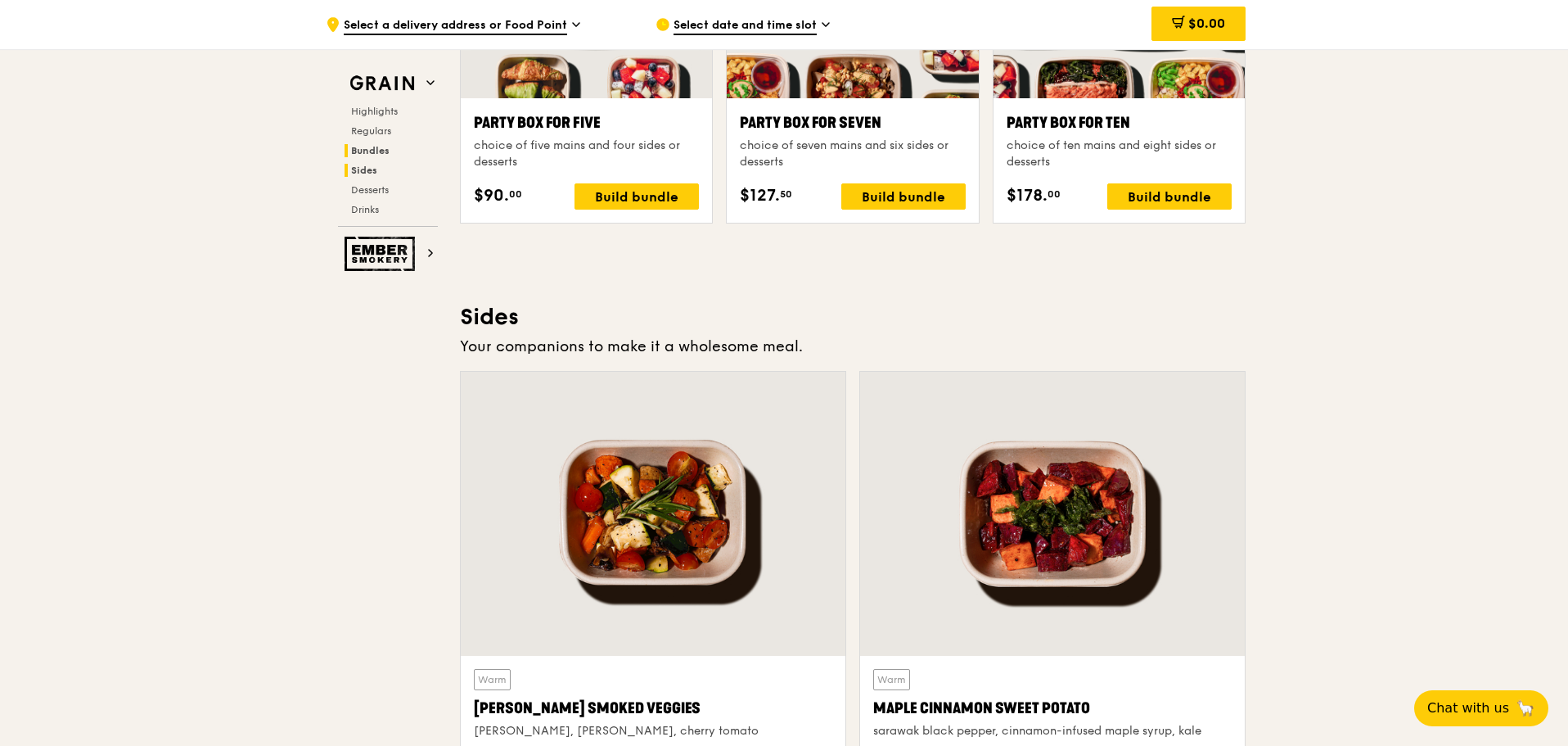
scroll to position [3677, 0]
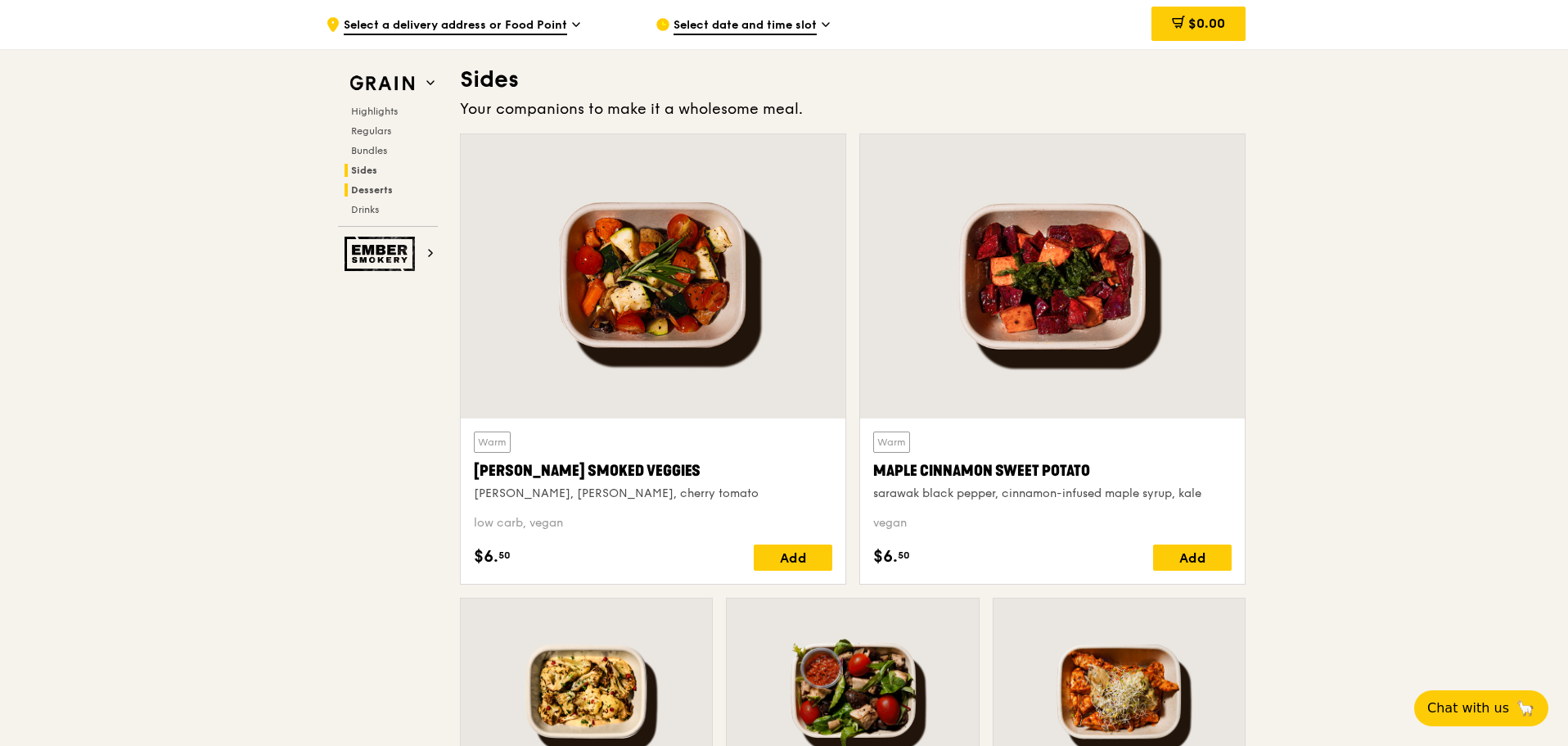
click at [384, 186] on span "Desserts" at bounding box center [372, 190] width 42 height 12
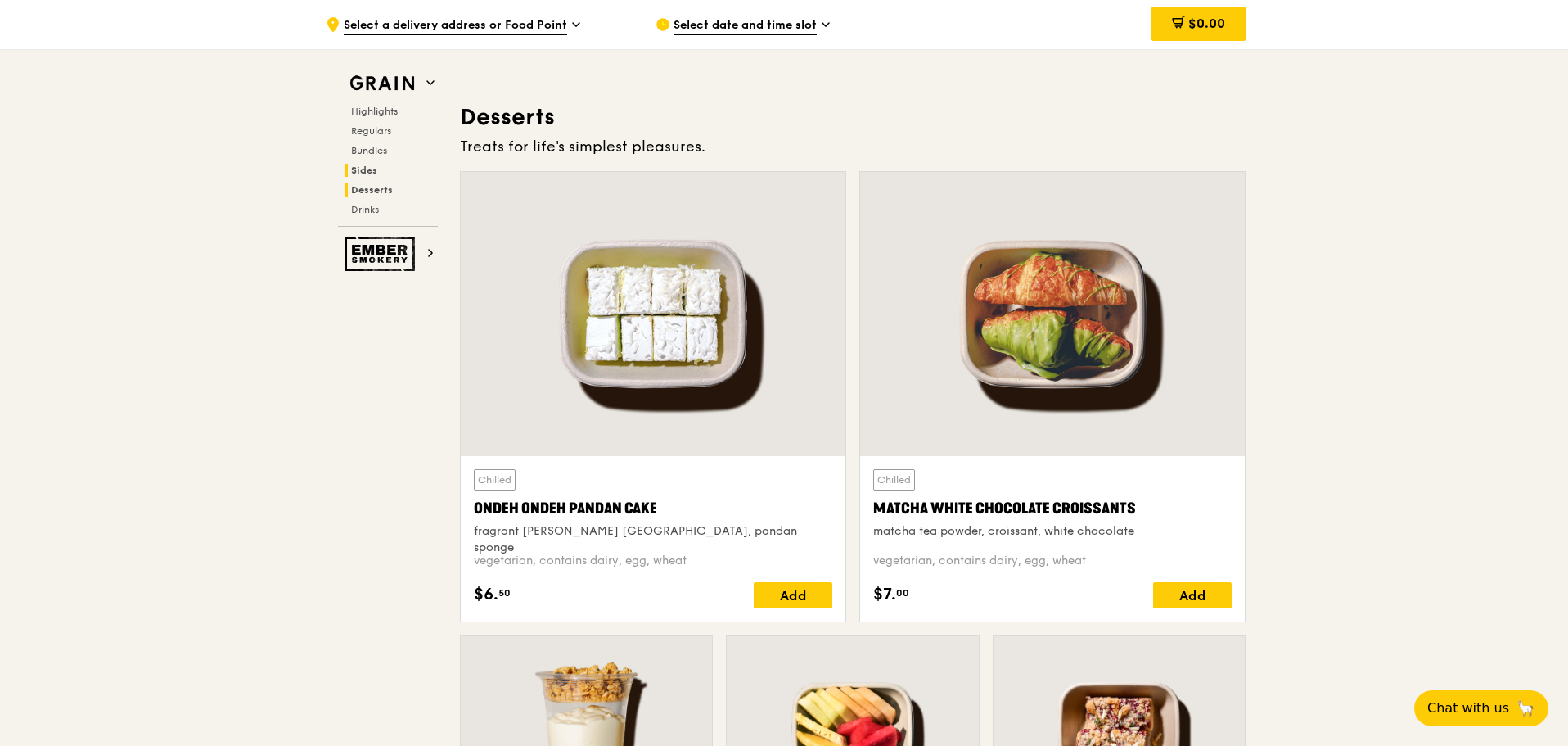
scroll to position [4697, 0]
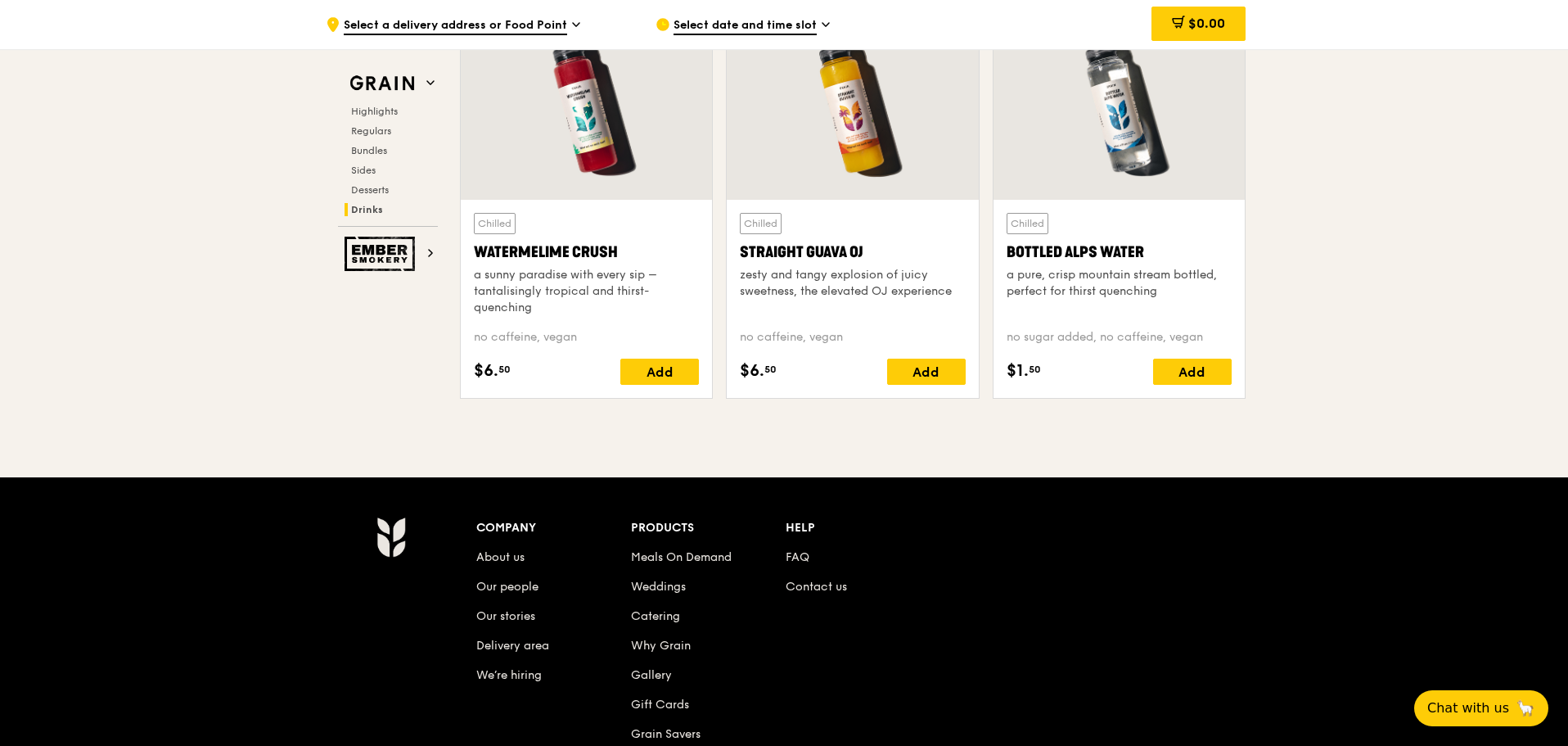
scroll to position [5842, 0]
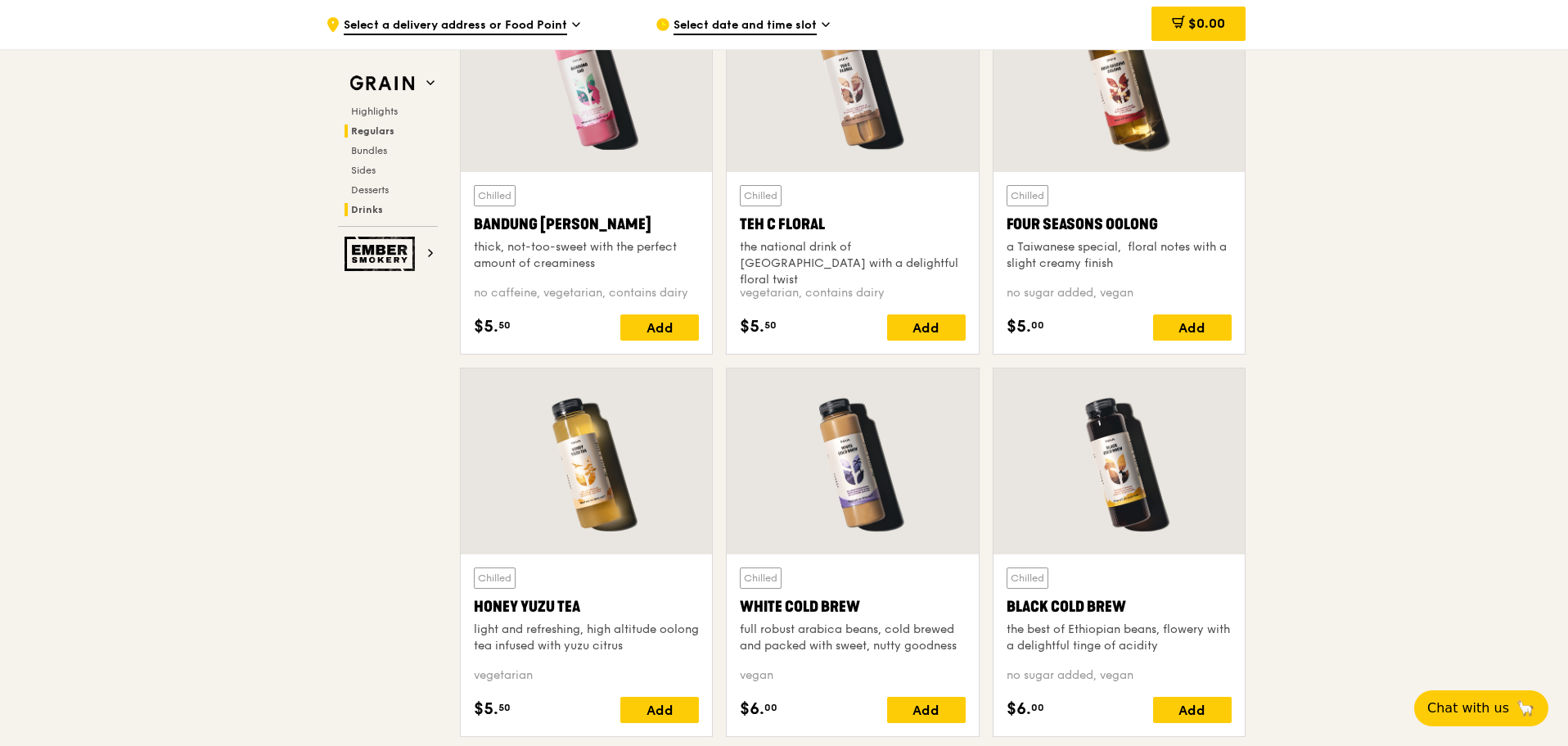
click at [377, 129] on span "Regulars" at bounding box center [372, 131] width 44 height 12
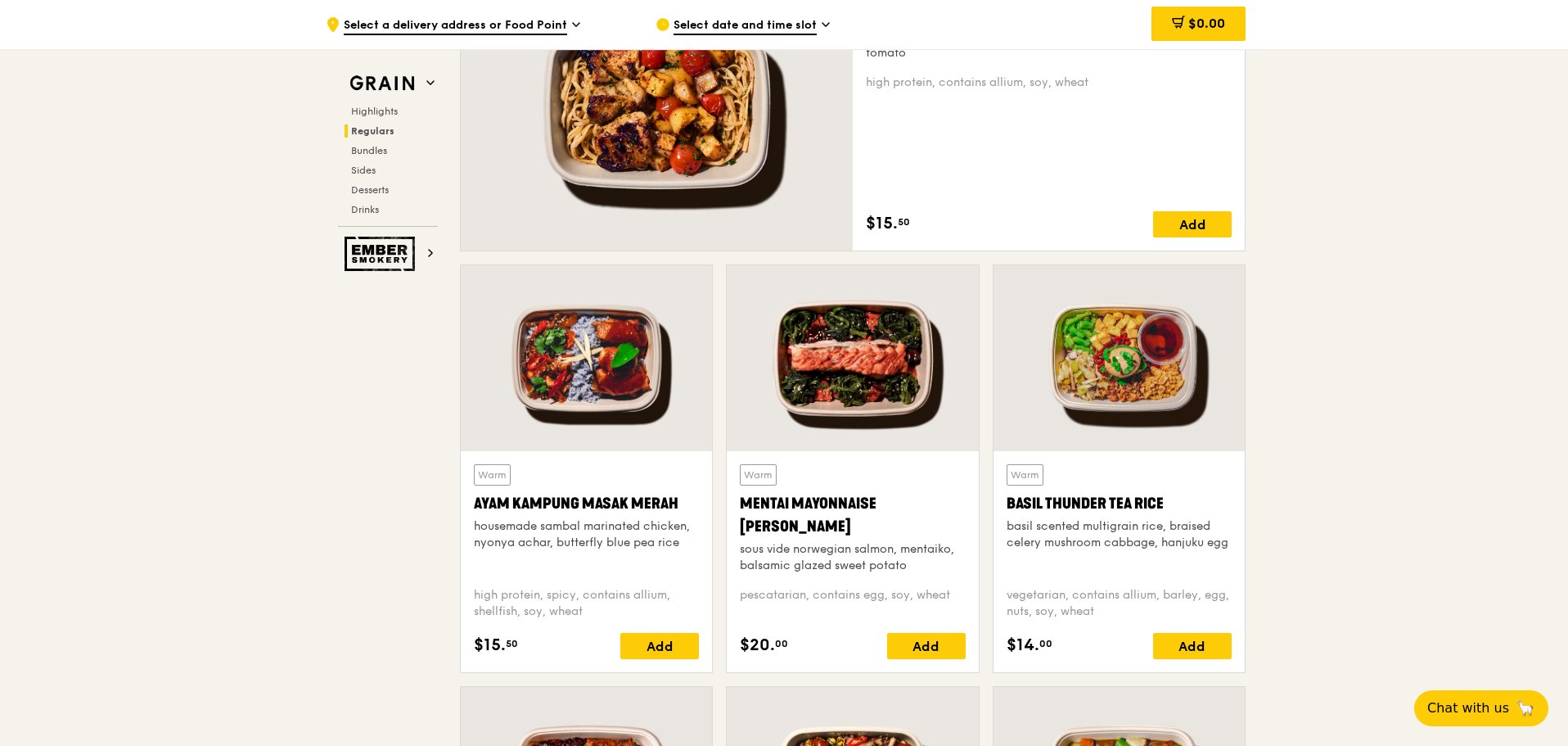
scroll to position [1106, 0]
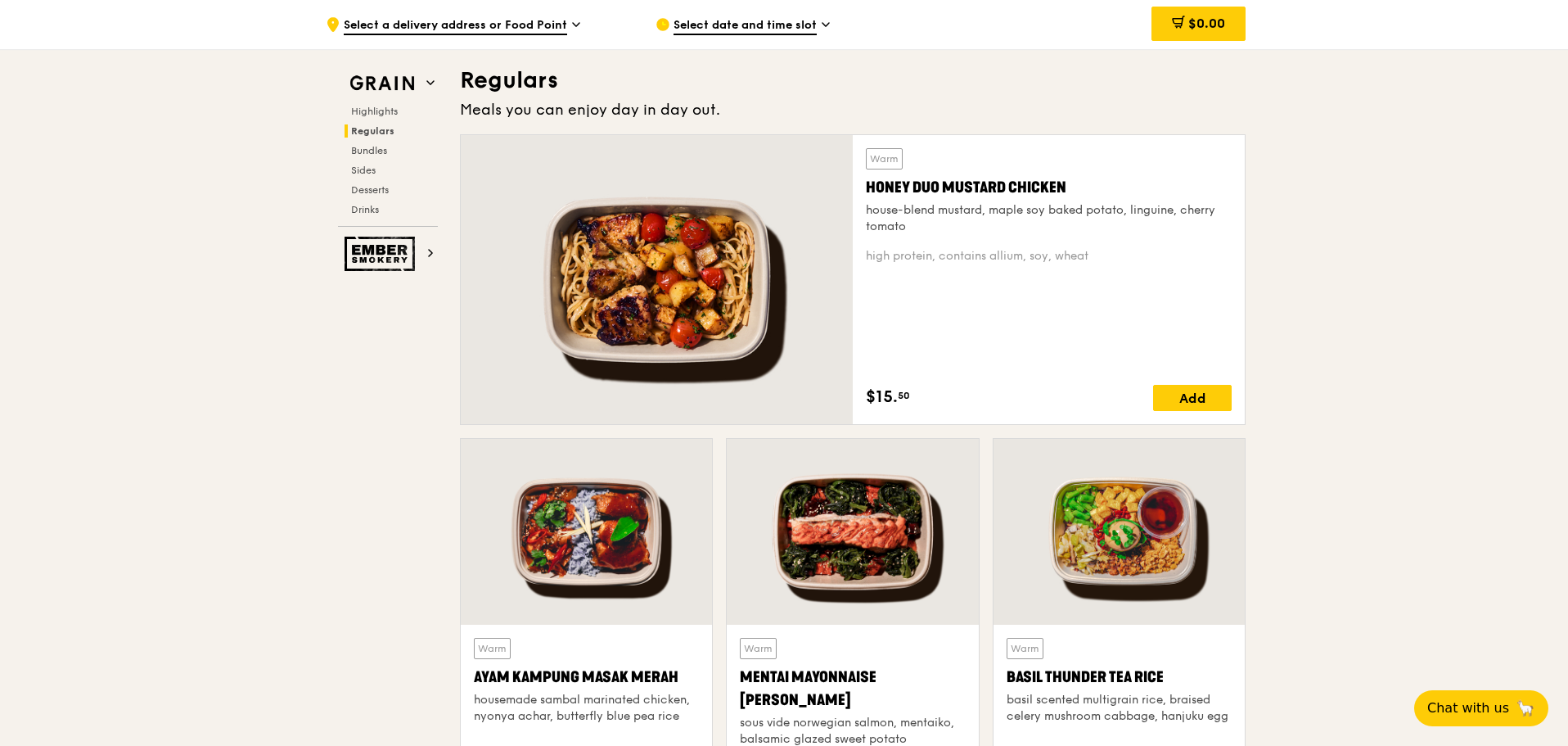
click at [373, 140] on div "Highlights Regulars Bundles Sides Desserts Drinks" at bounding box center [387, 160] width 100 height 112
click at [369, 149] on span "Bundles" at bounding box center [370, 150] width 39 height 12
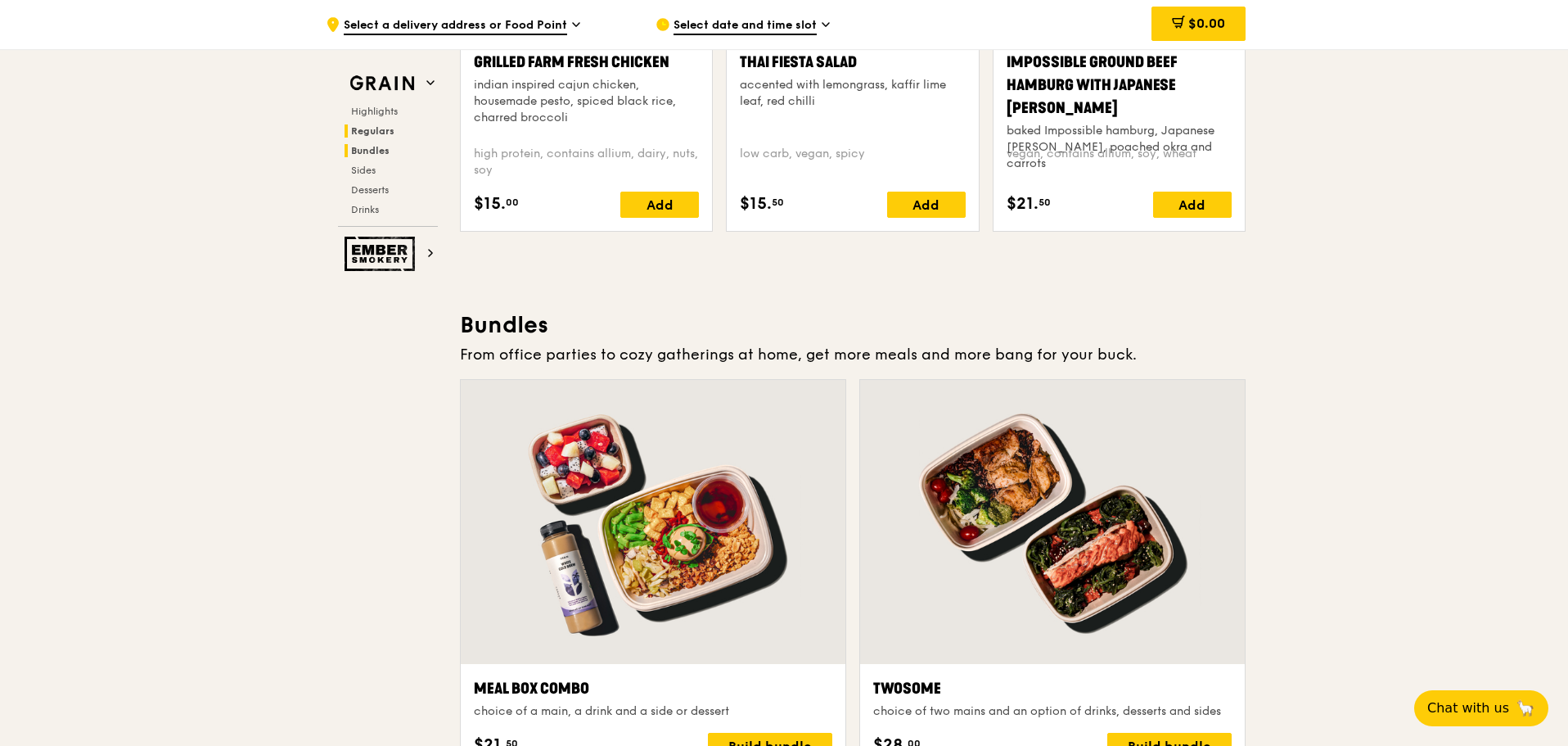
scroll to position [2387, 0]
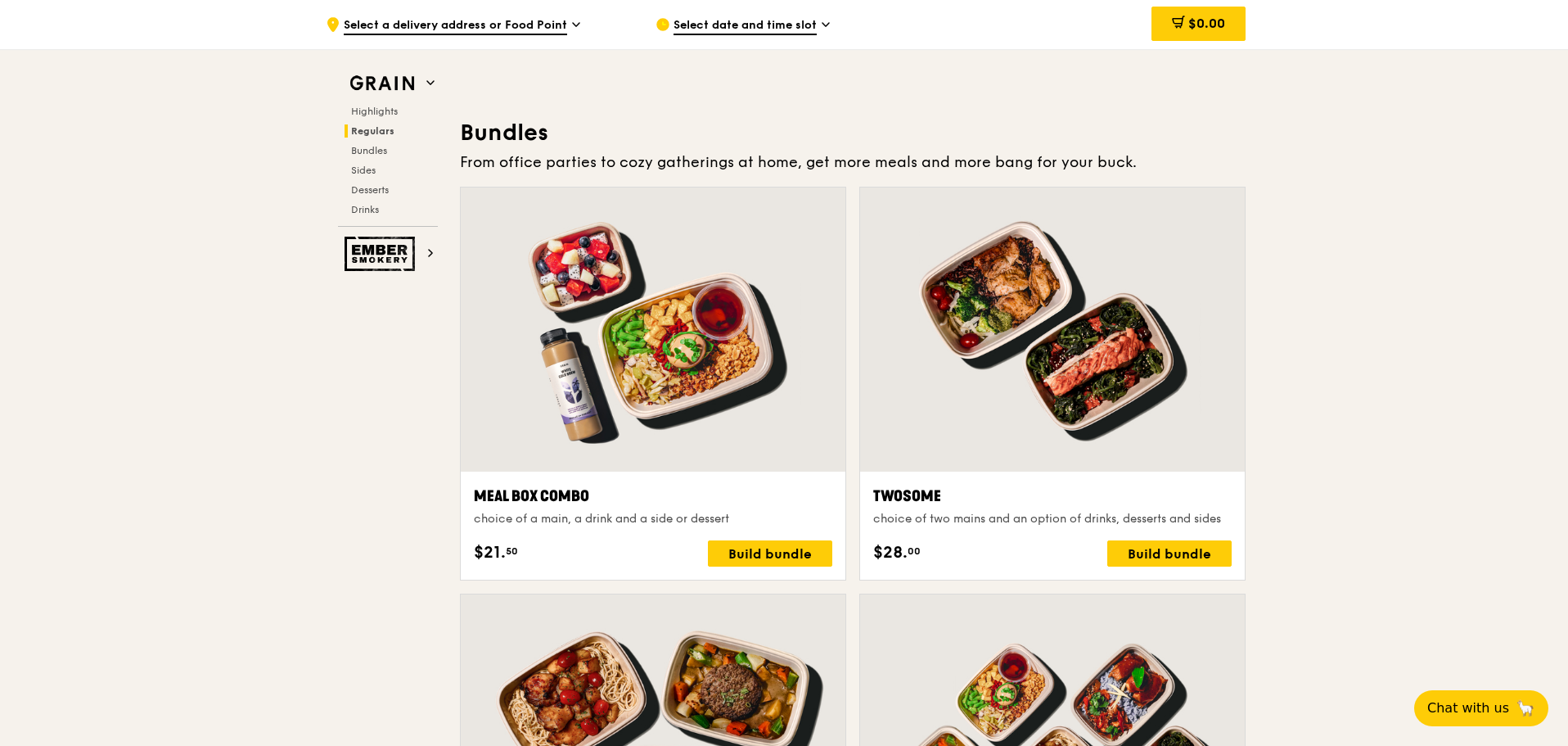
scroll to position [2305, 0]
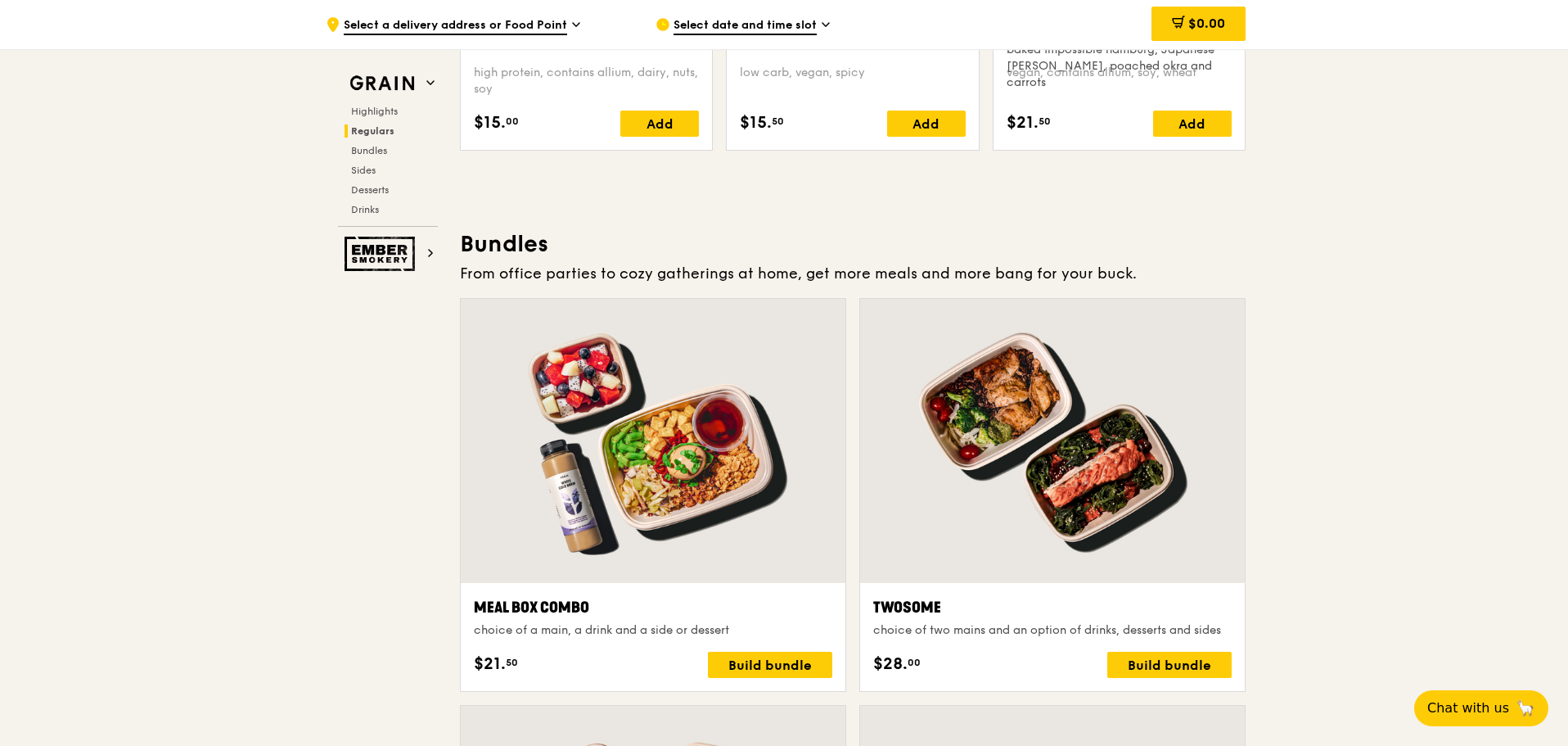
scroll to position [2715, 0]
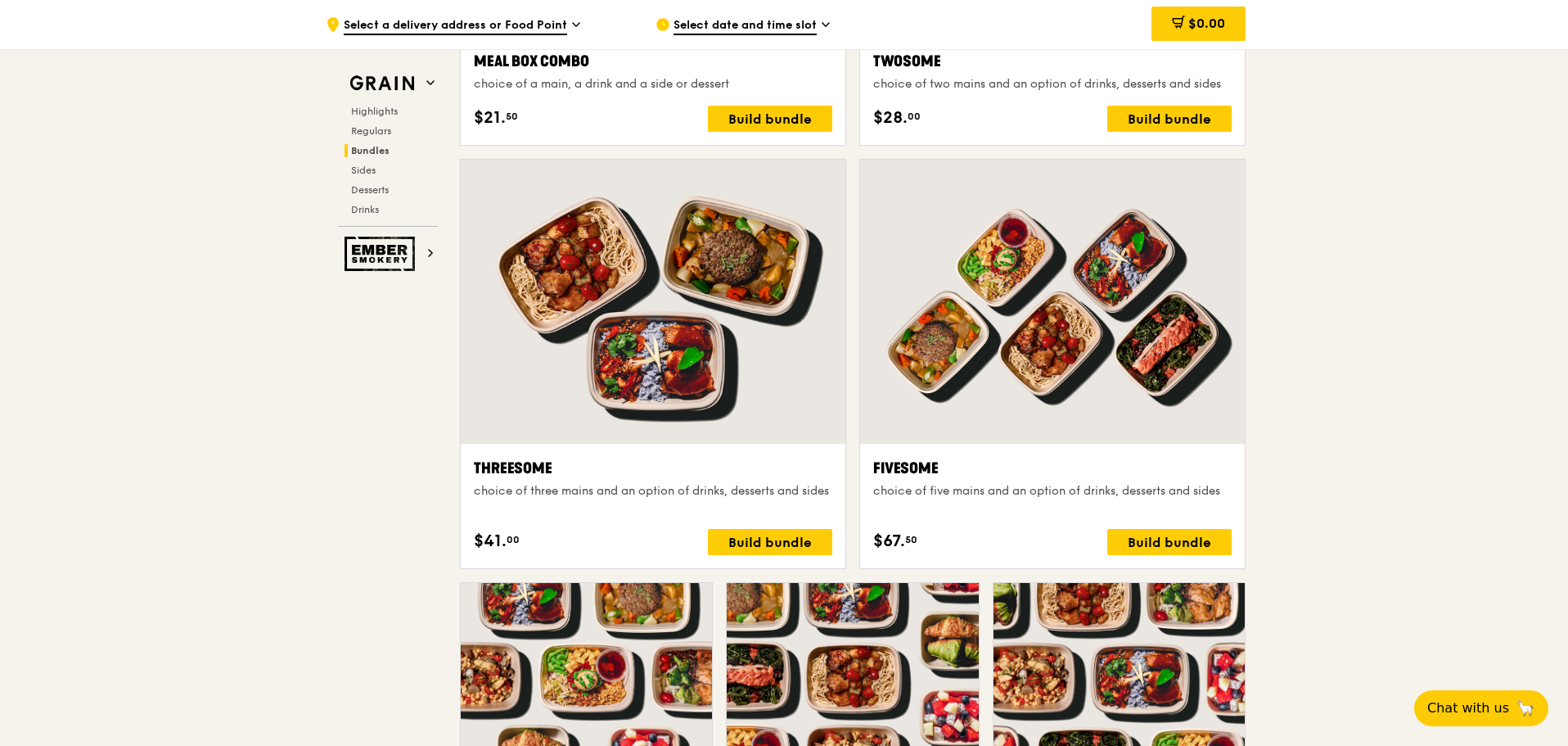
scroll to position [2796, 0]
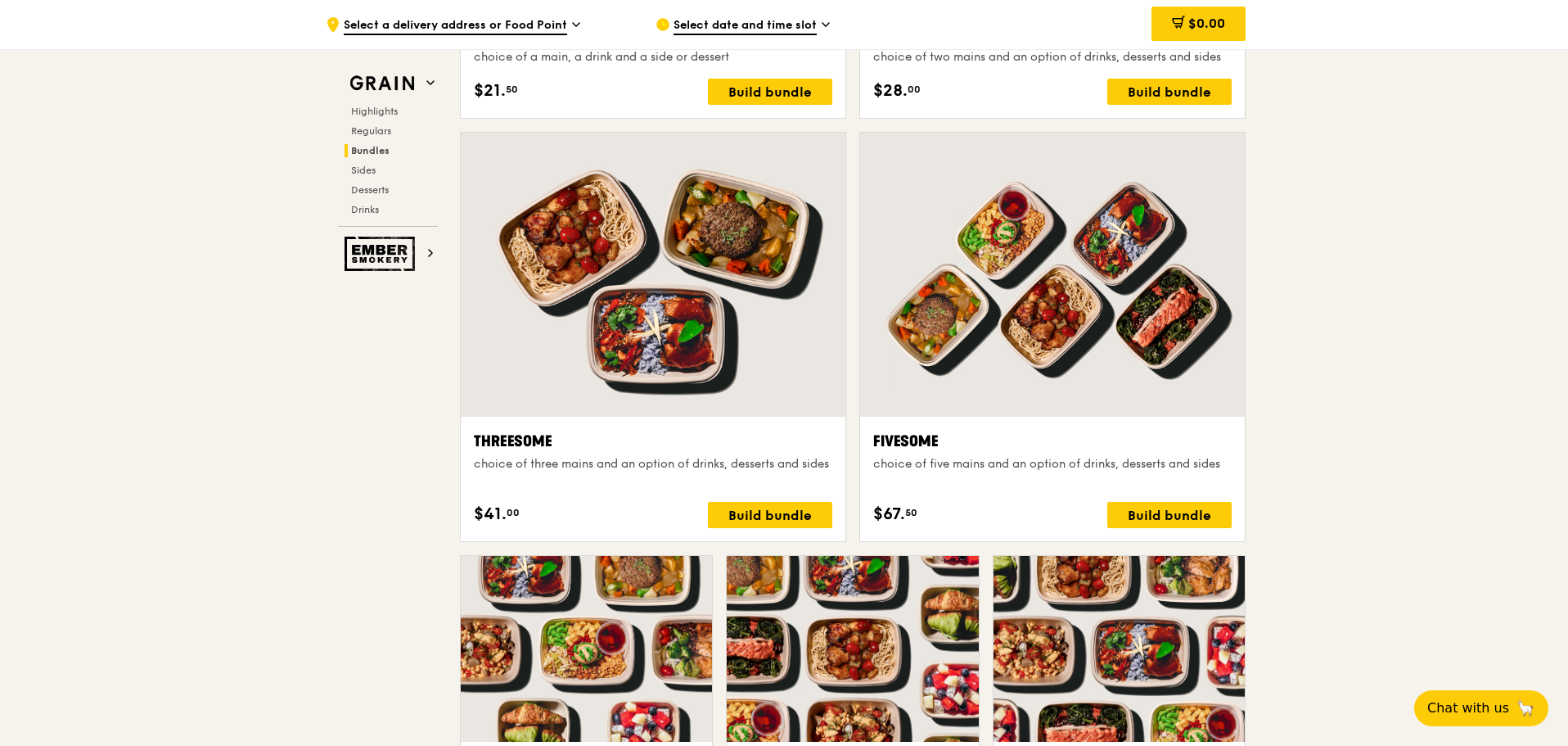
click at [1348, 362] on div ".cls-1 { fill: none; stroke: #fff; stroke-linecap: round; stroke-linejoin: roun…" at bounding box center [784, 738] width 1568 height 6912
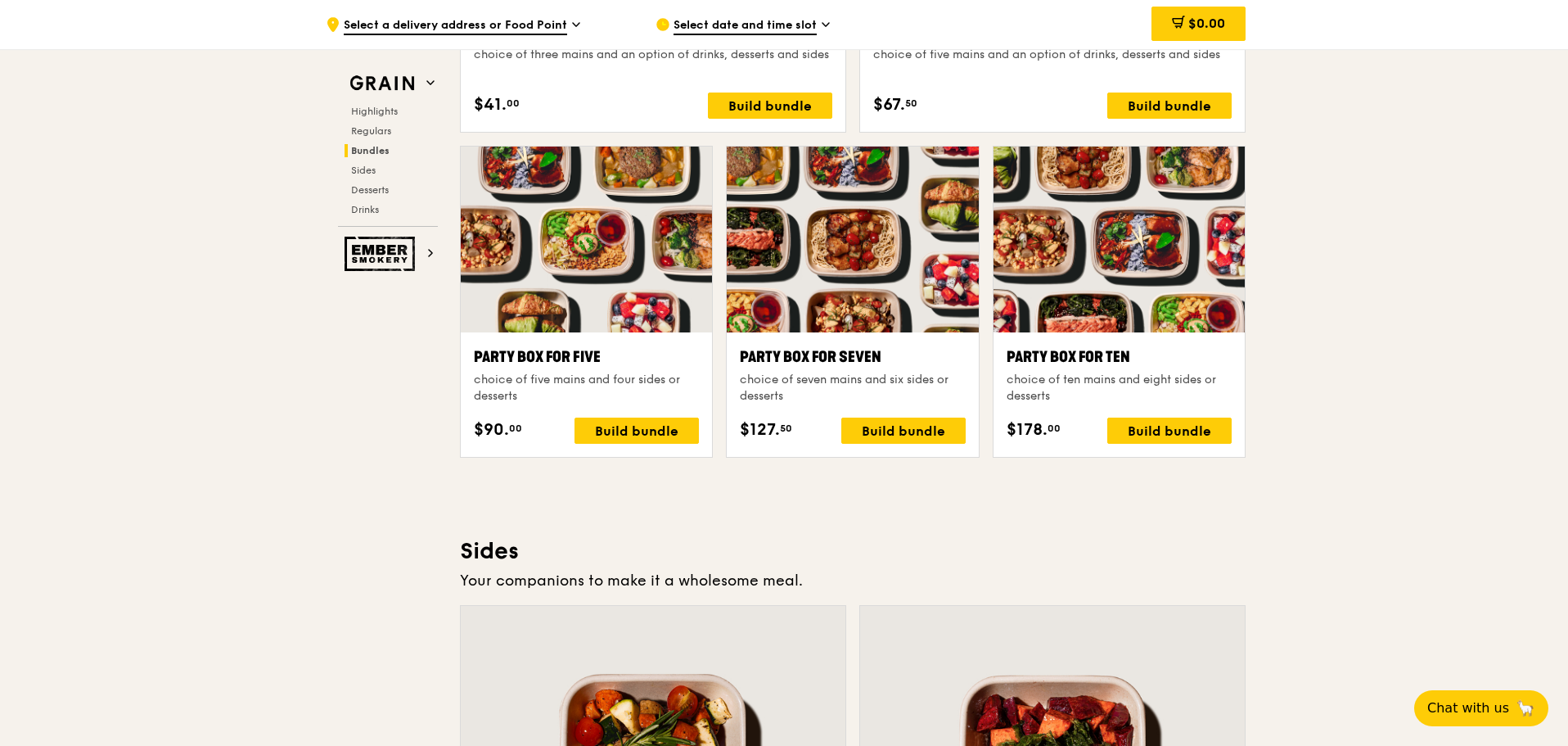
click at [1348, 362] on div ".cls-1 { fill: none; stroke: #fff; stroke-linecap: round; stroke-linejoin: roun…" at bounding box center [784, 329] width 1568 height 6912
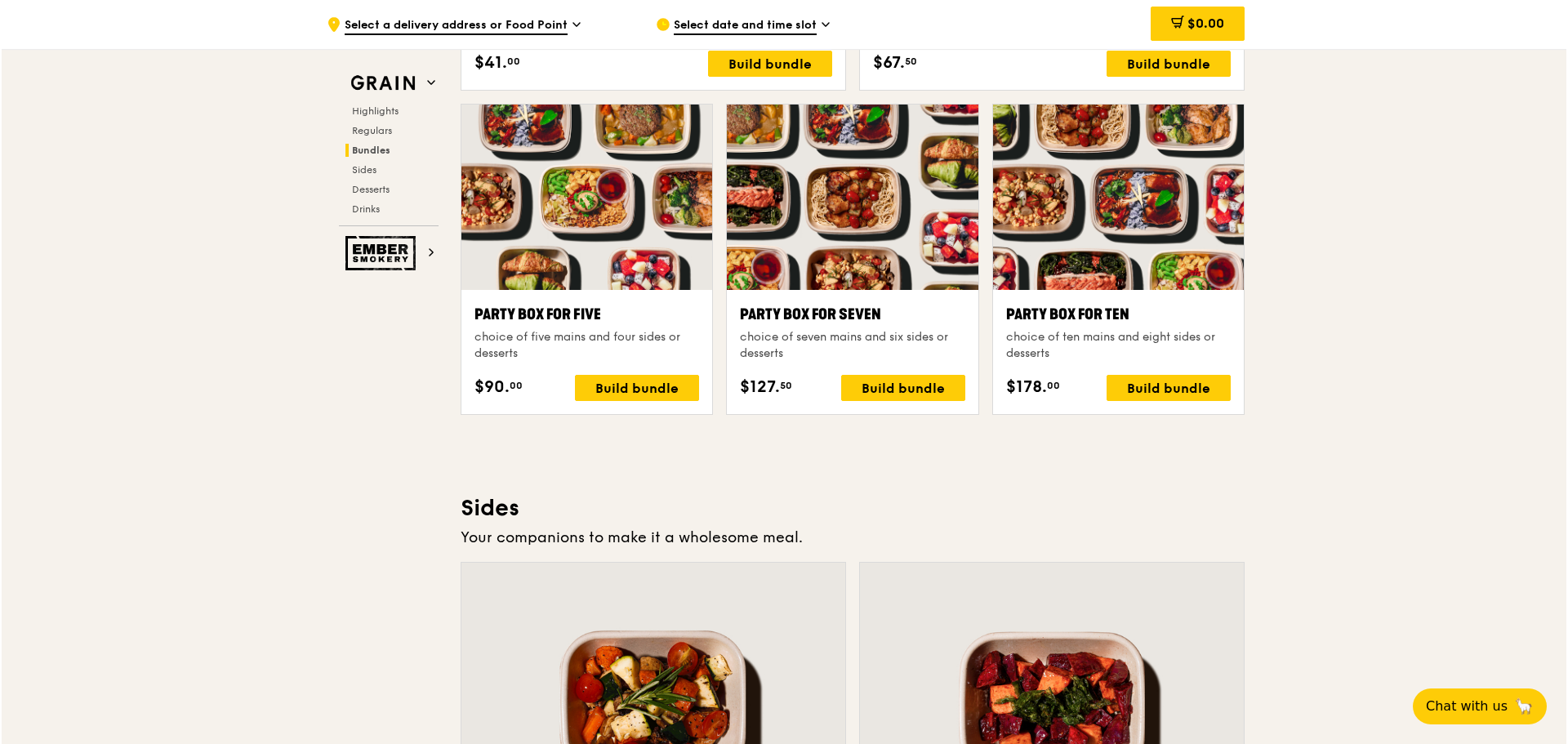
scroll to position [3278, 0]
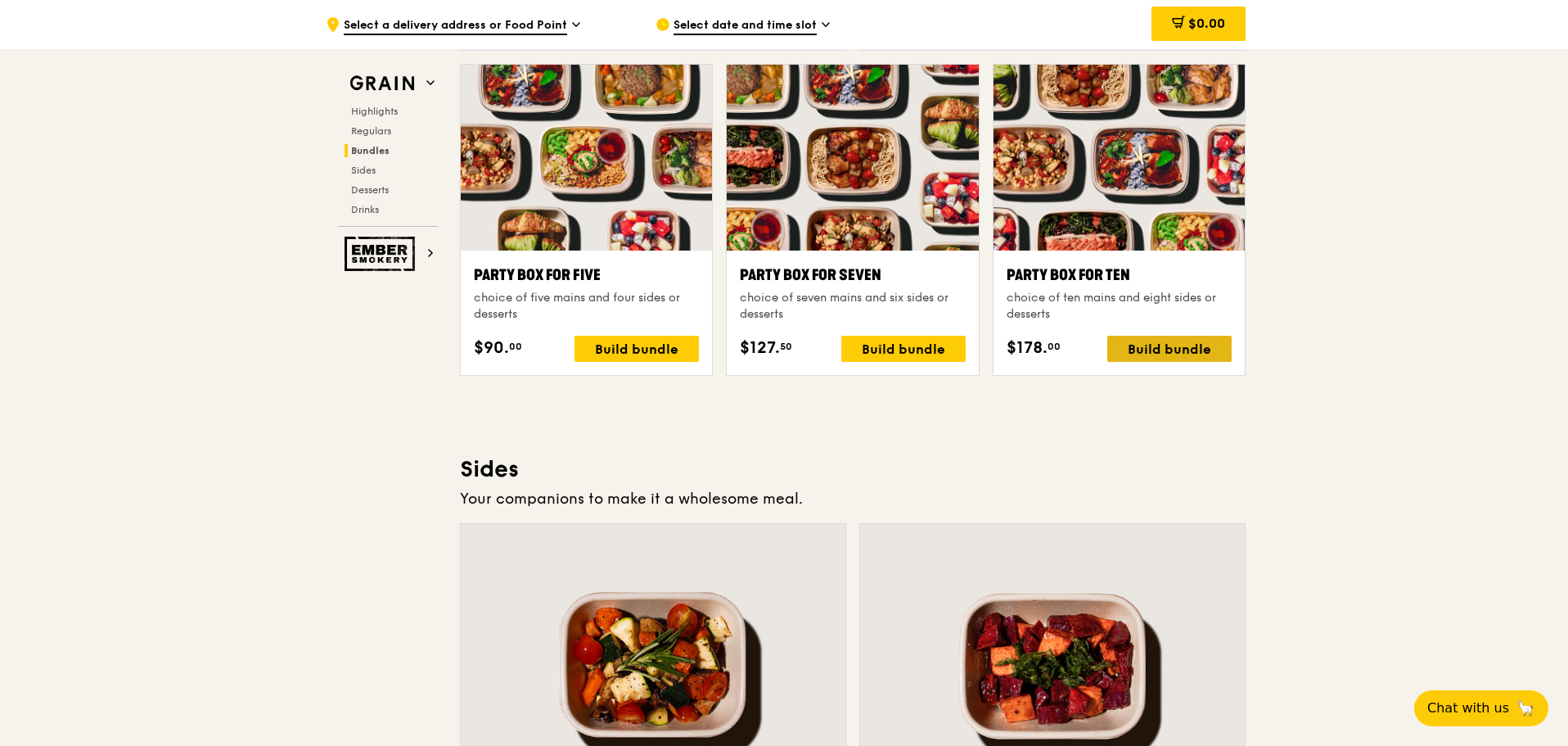
click at [1184, 343] on div "Build bundle" at bounding box center [1169, 349] width 125 height 26
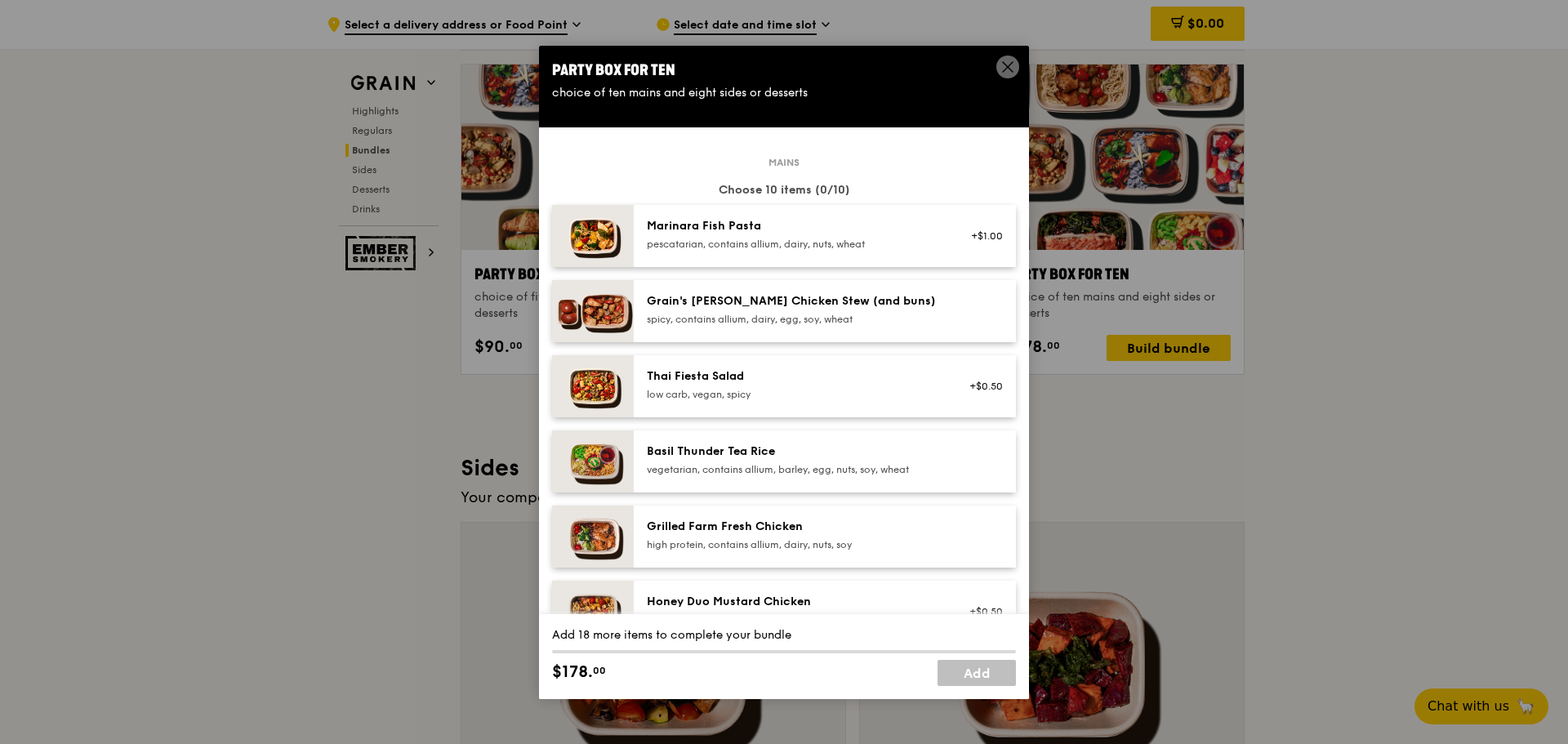
click at [788, 162] on span "Mains" at bounding box center [784, 162] width 45 height 13
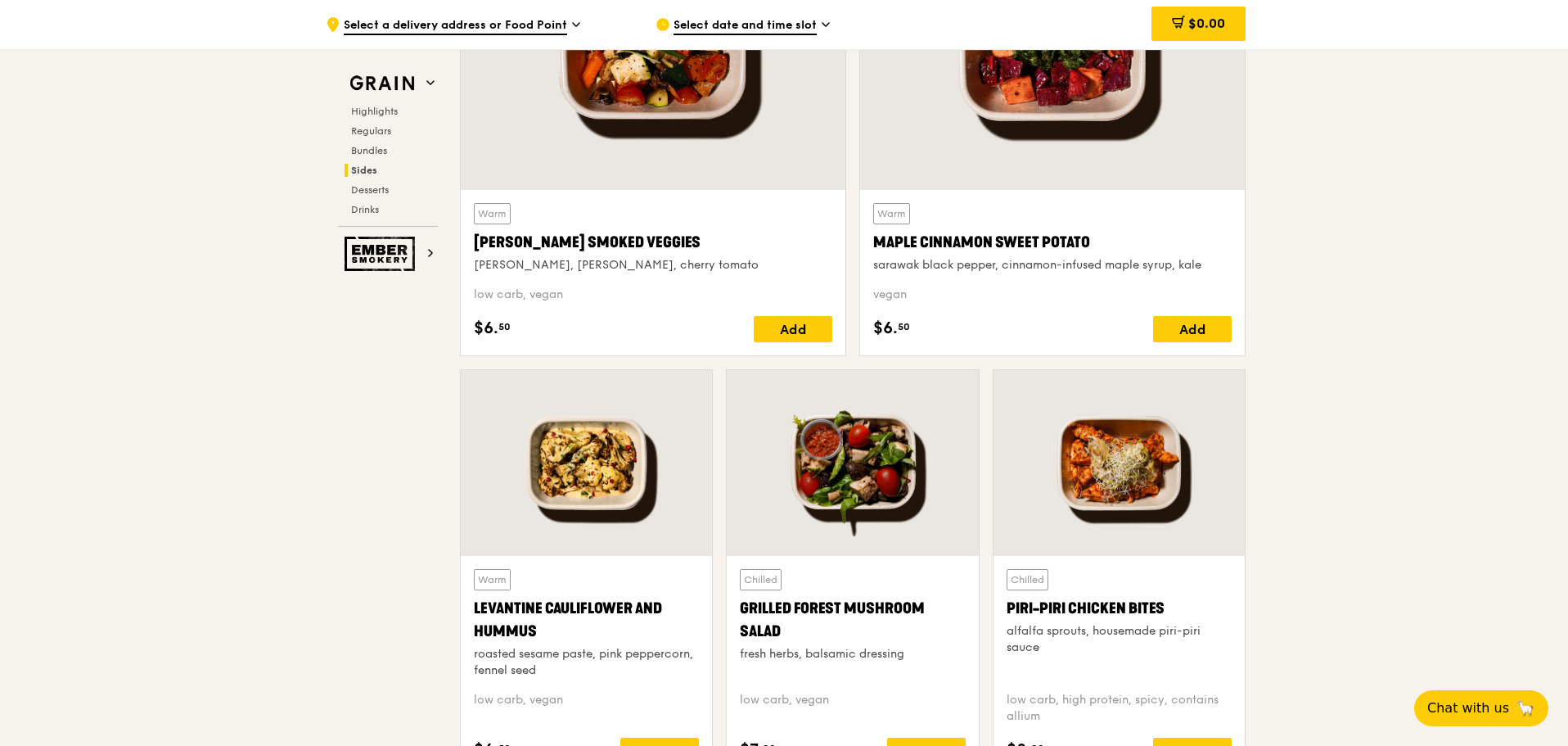
scroll to position [4188, 0]
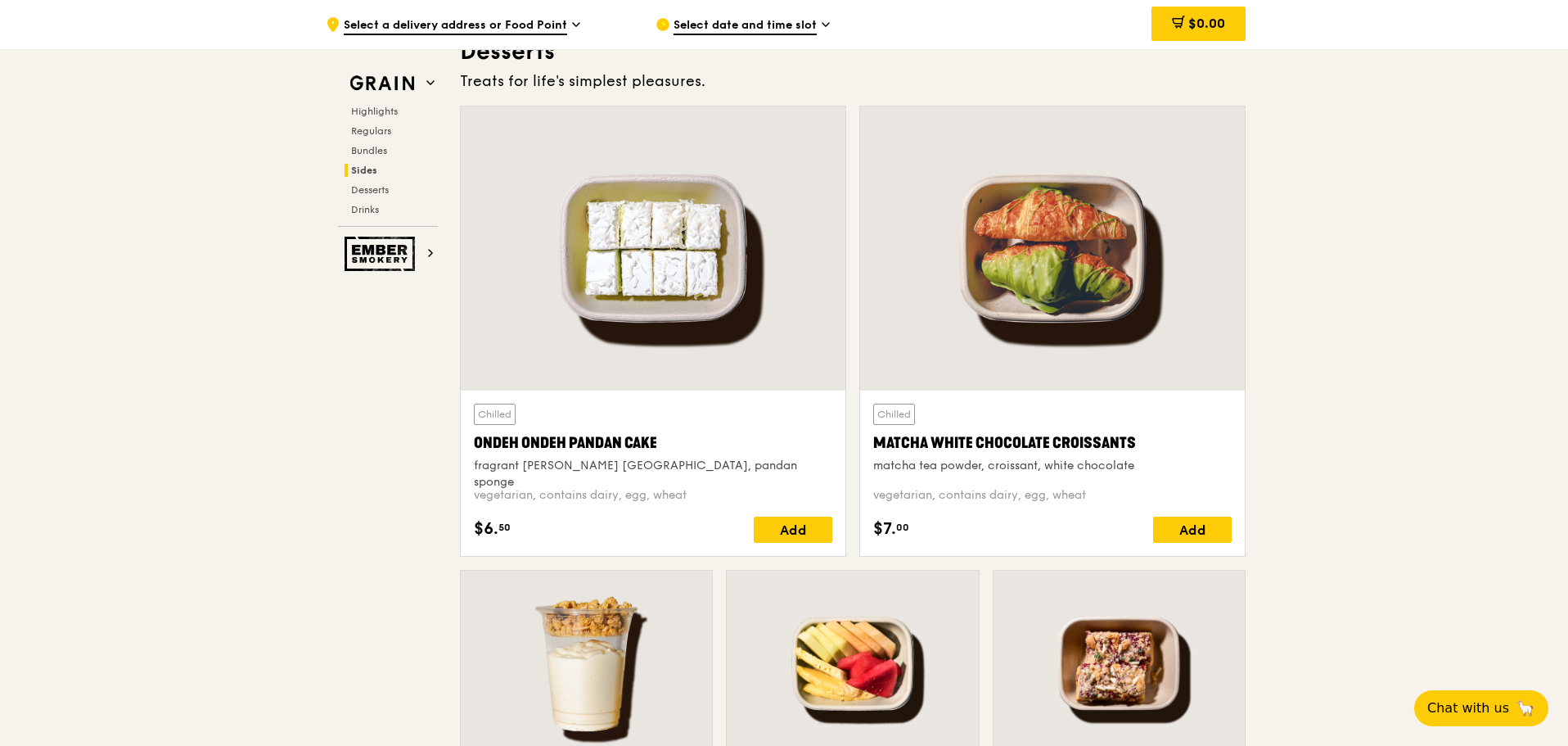
scroll to position [4516, 0]
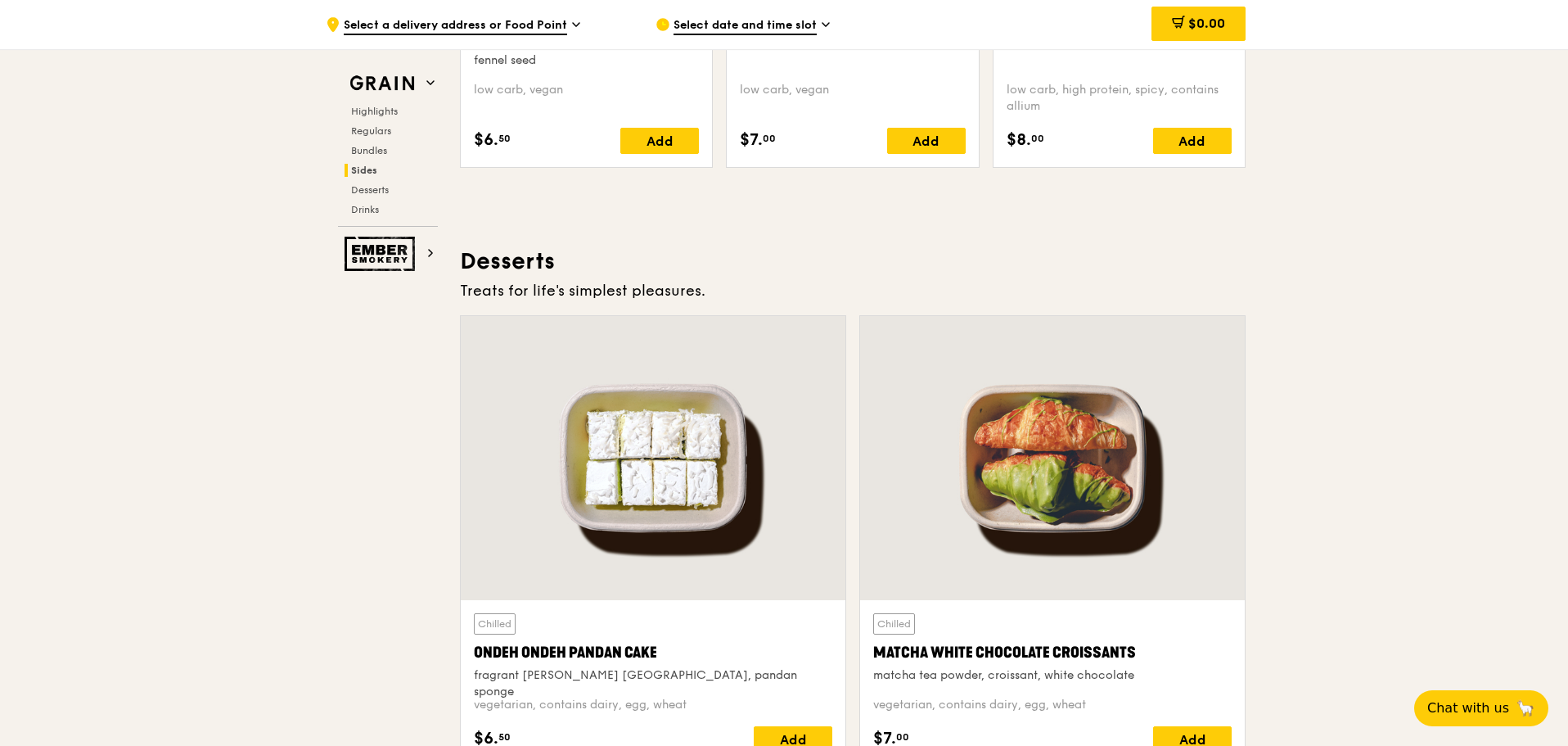
click at [552, 16] on div ".cls-1 { fill: none; stroke: #fff; stroke-linecap: round; stroke-linejoin: roun…" at bounding box center [477, 24] width 304 height 49
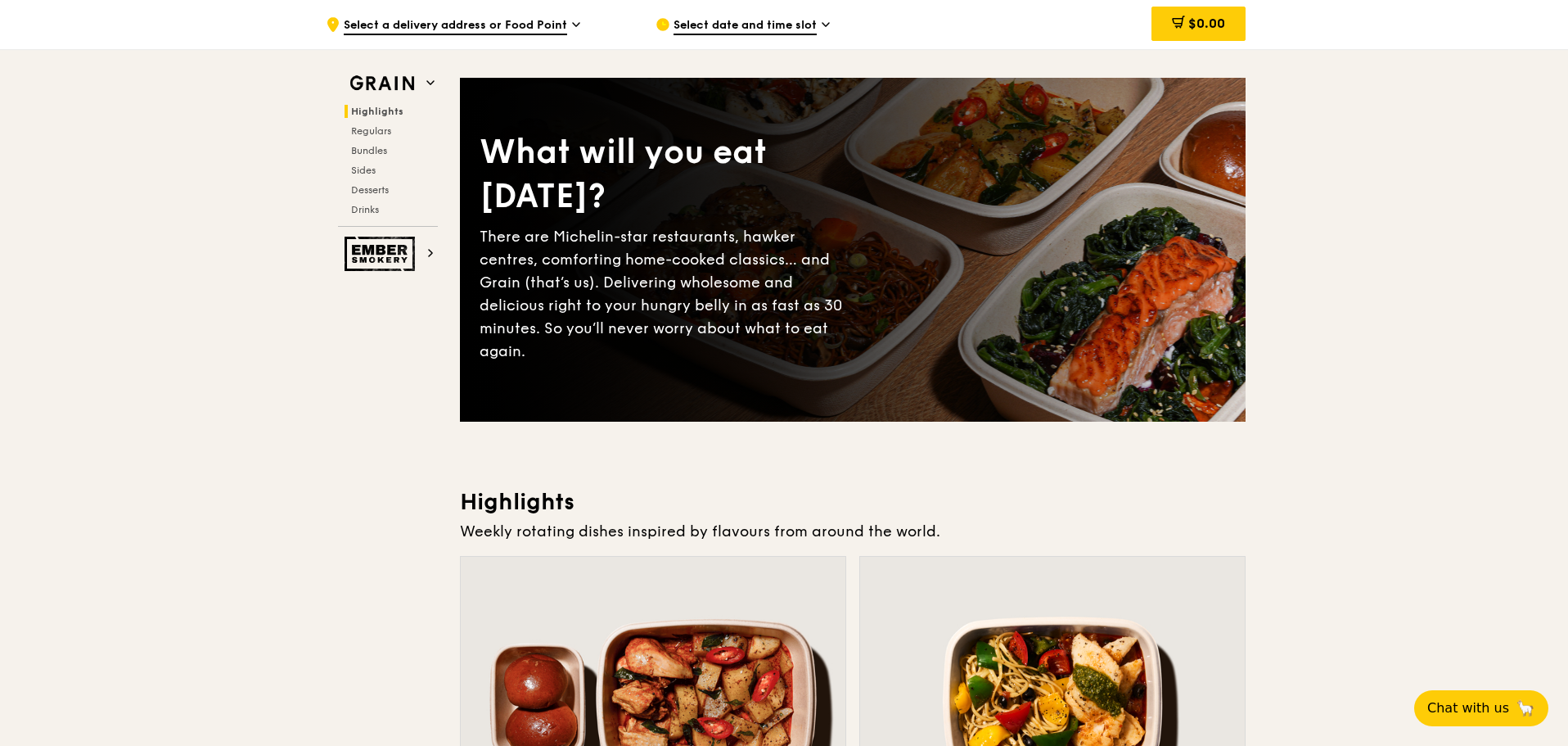
scroll to position [0, 0]
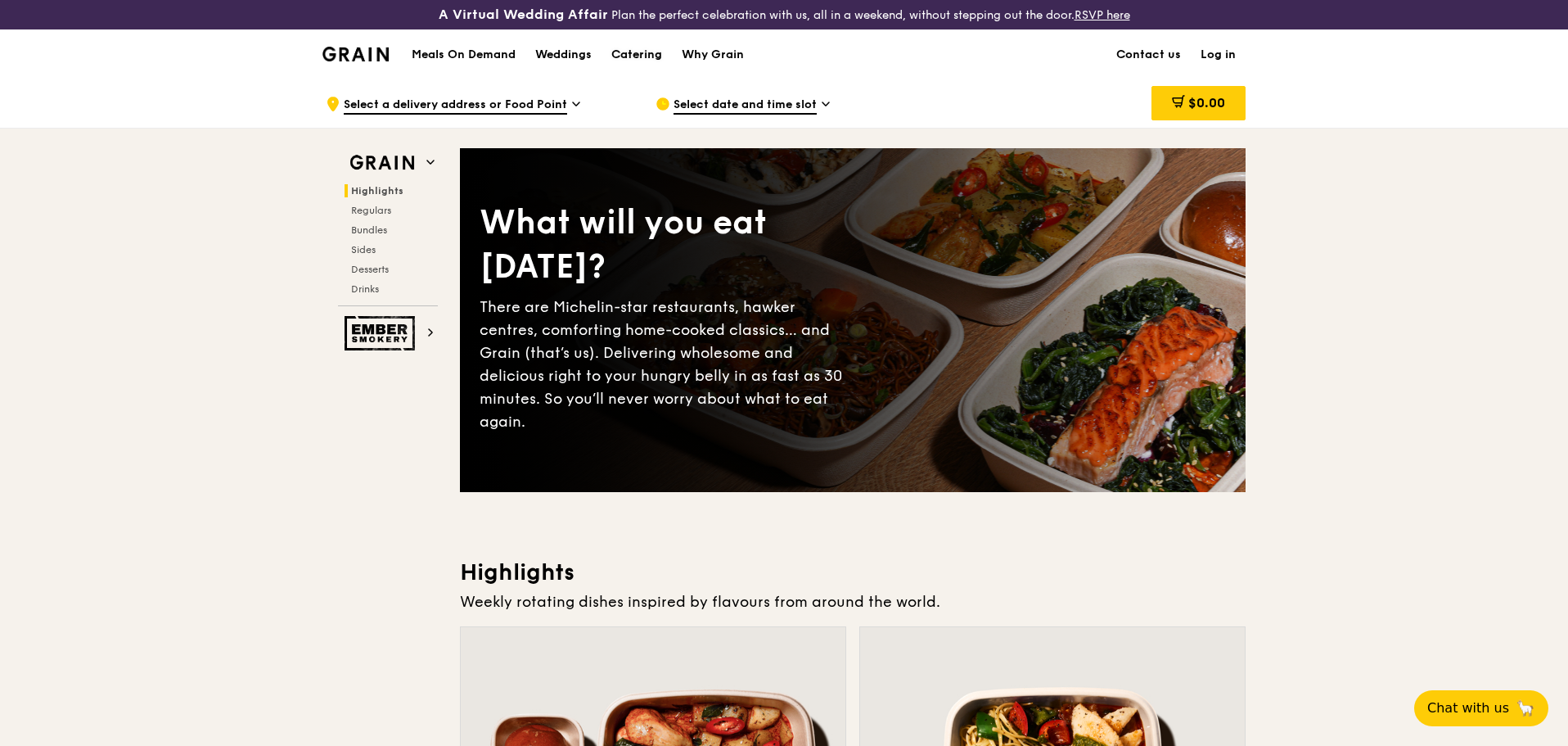
click at [645, 63] on div "Catering" at bounding box center [636, 55] width 50 height 49
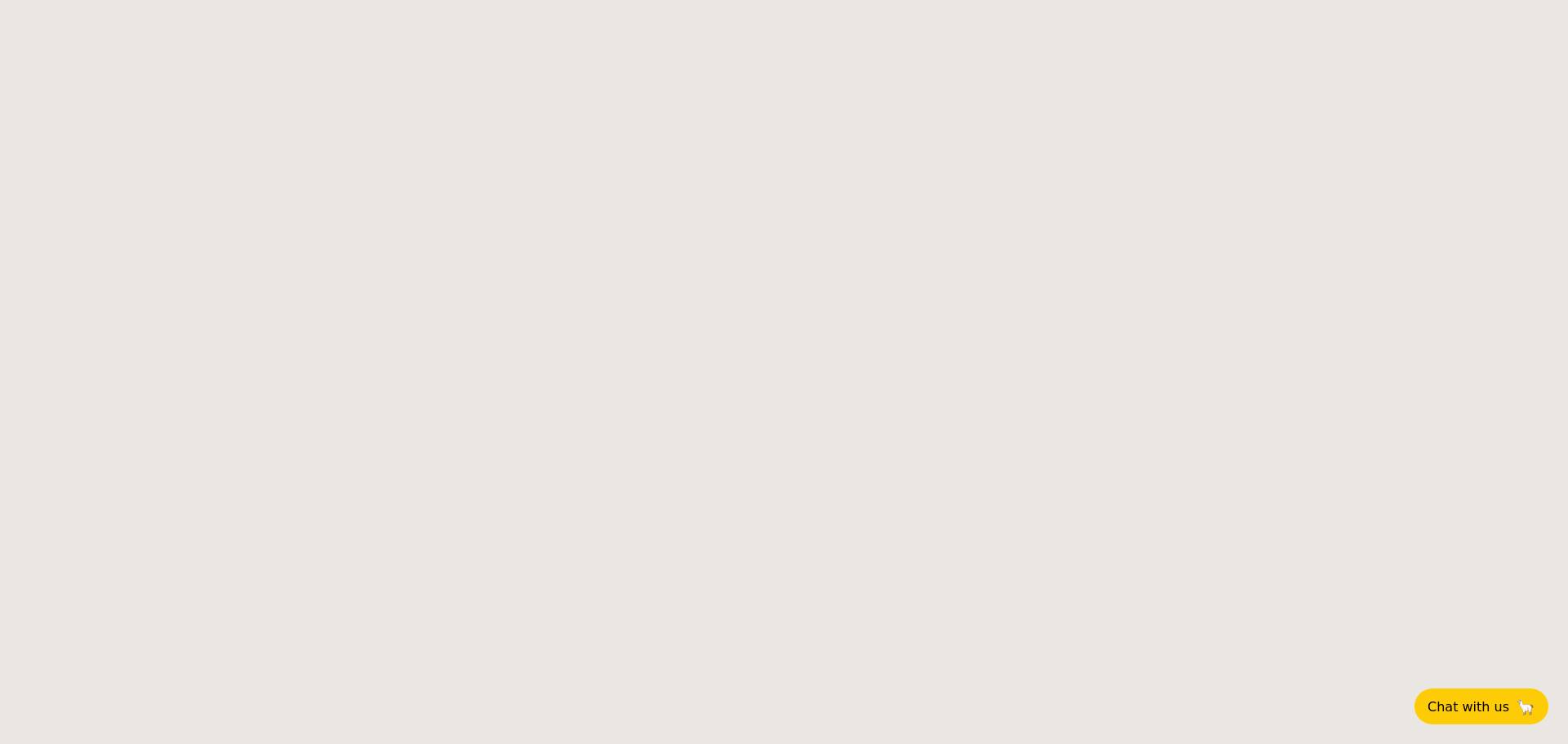
select select
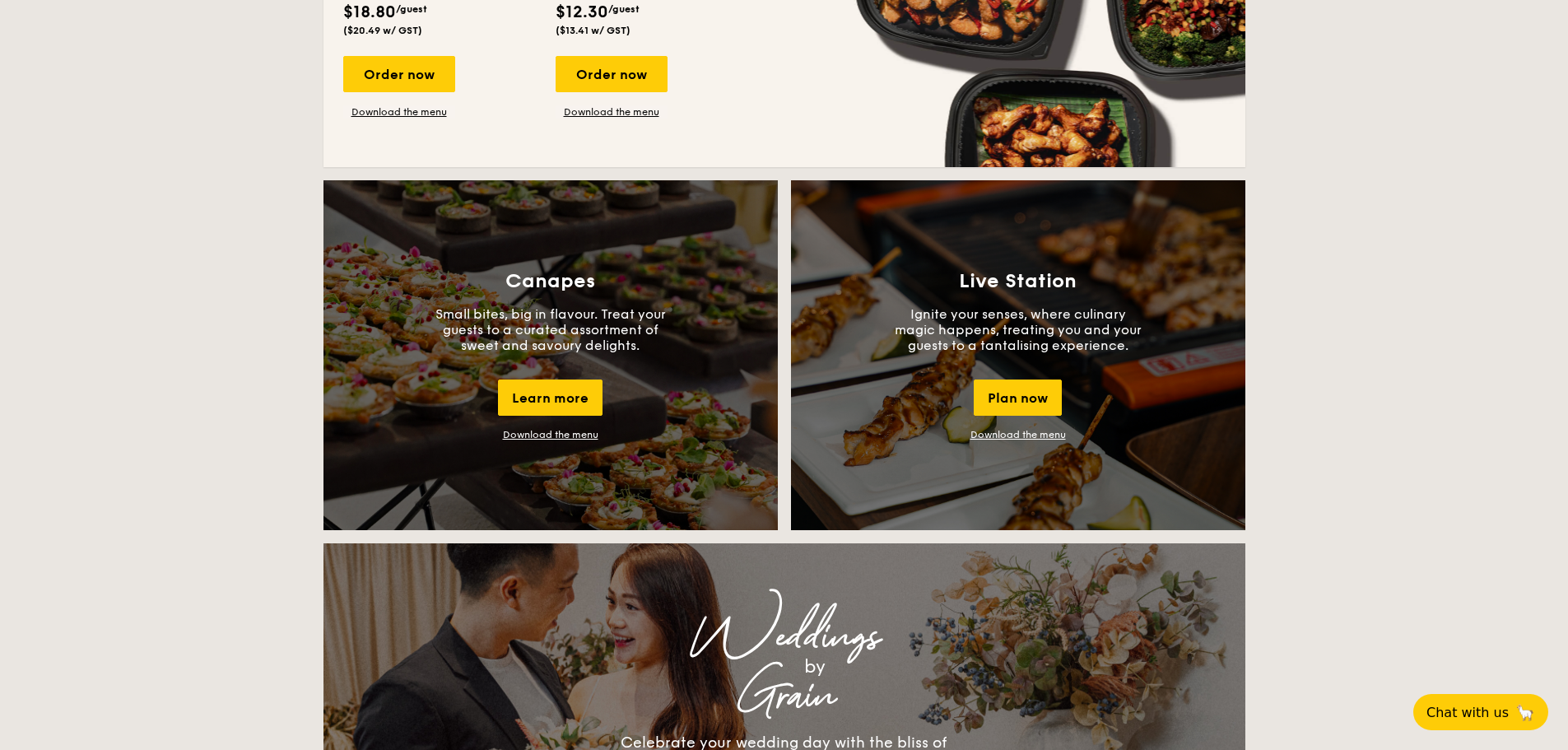
scroll to position [1027, 0]
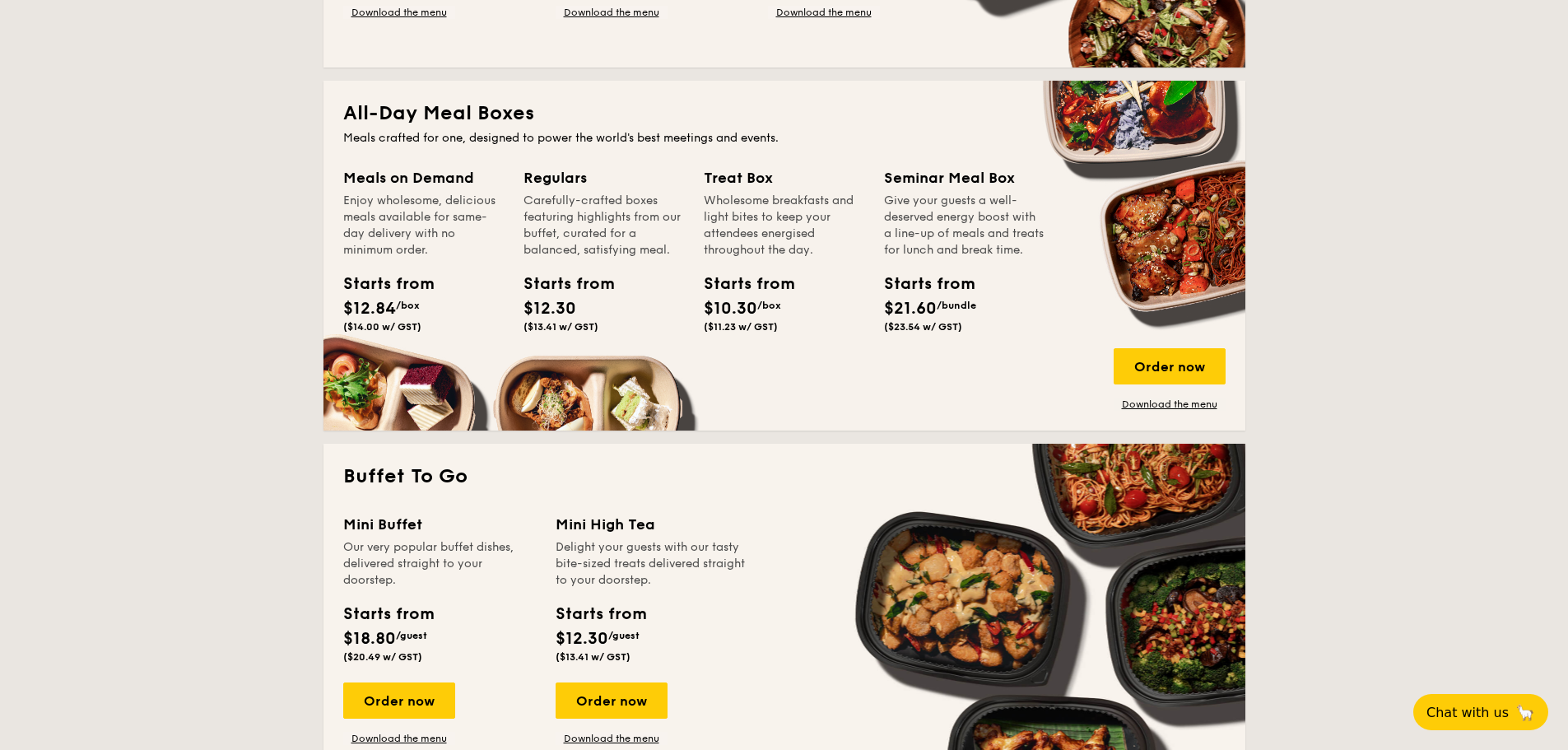
scroll to position [697, 0]
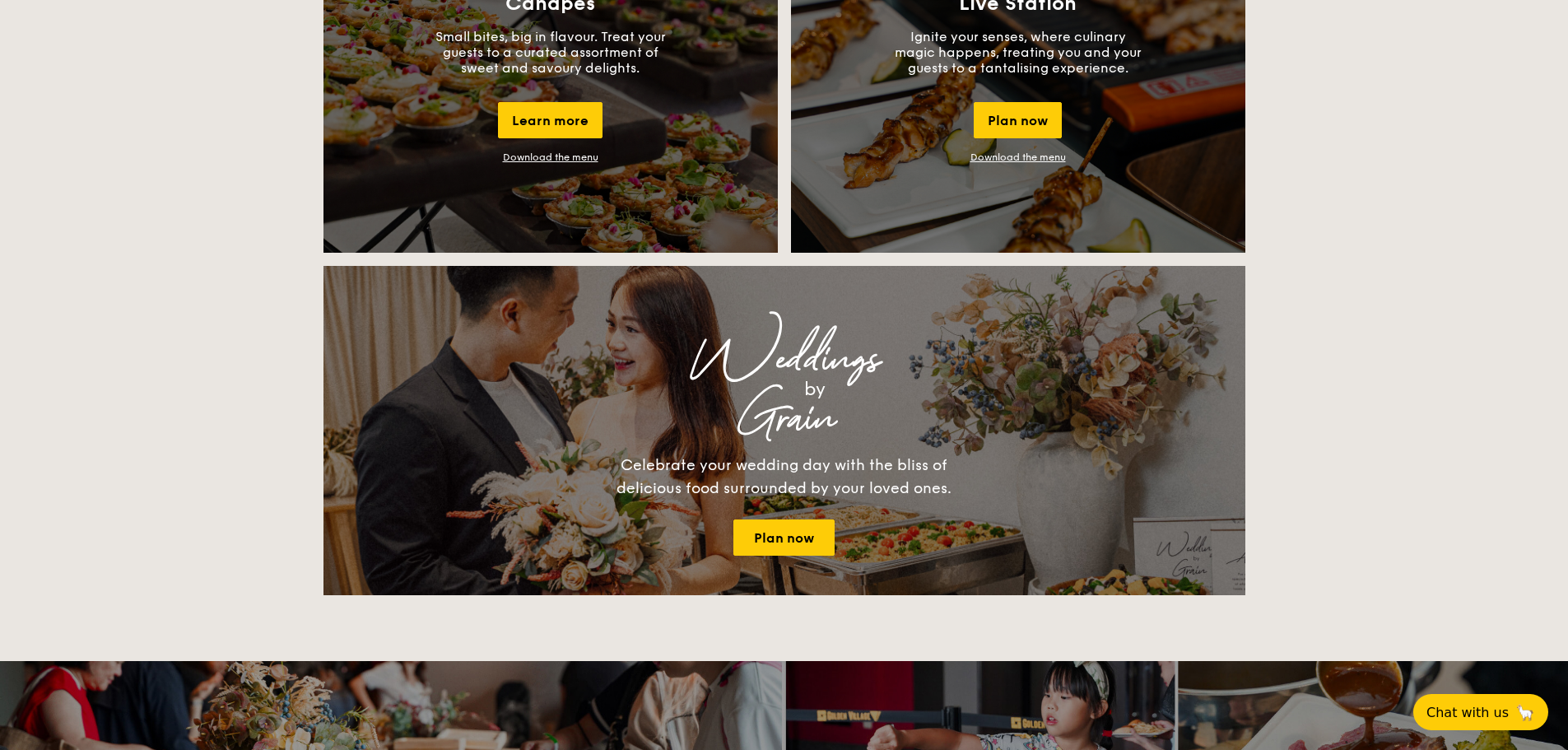
click at [1447, 350] on div "Buffet Classic Buffet Our very popular buffet dishes, complete with set-up. Sta…" at bounding box center [784, 420] width 1568 height 3213
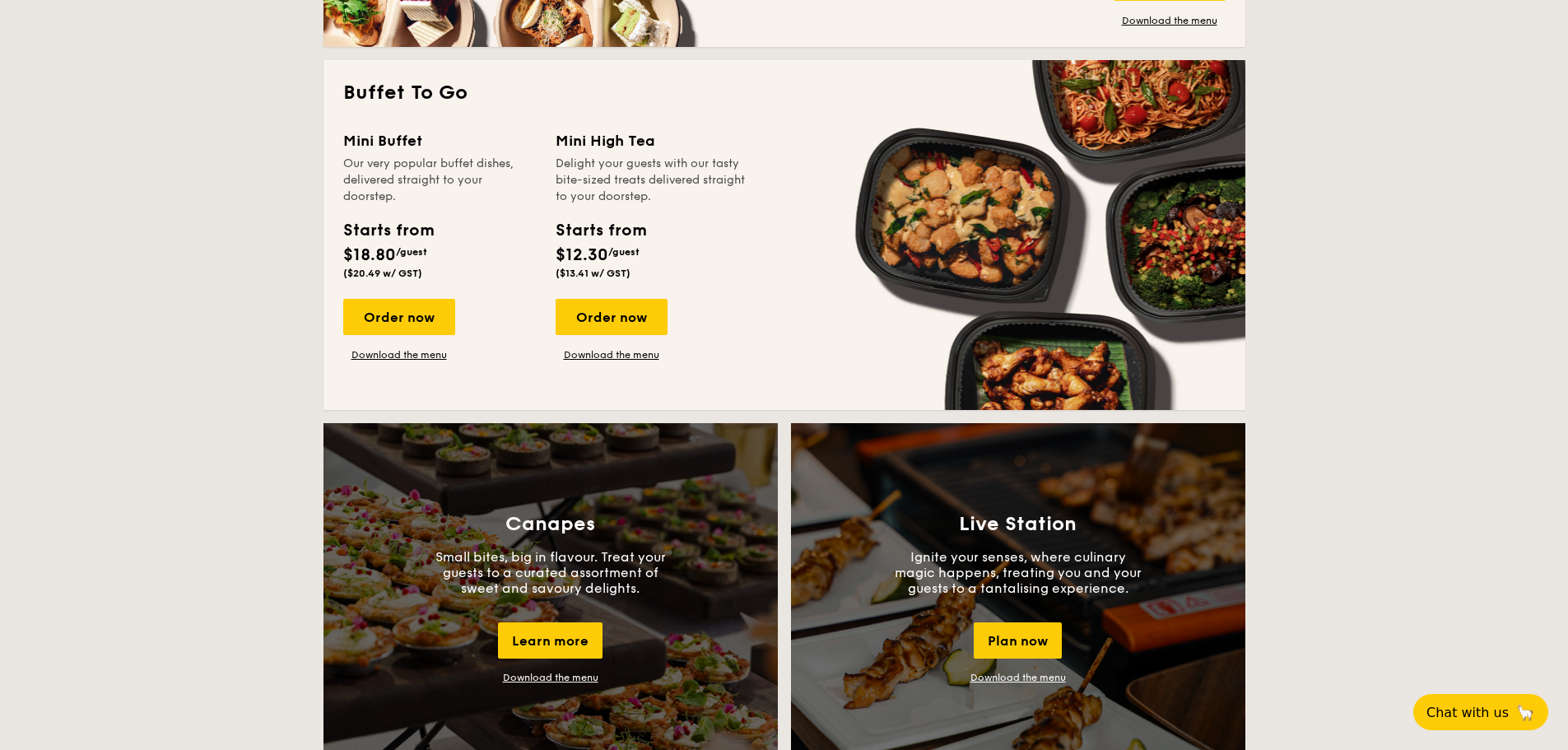
scroll to position [905, 0]
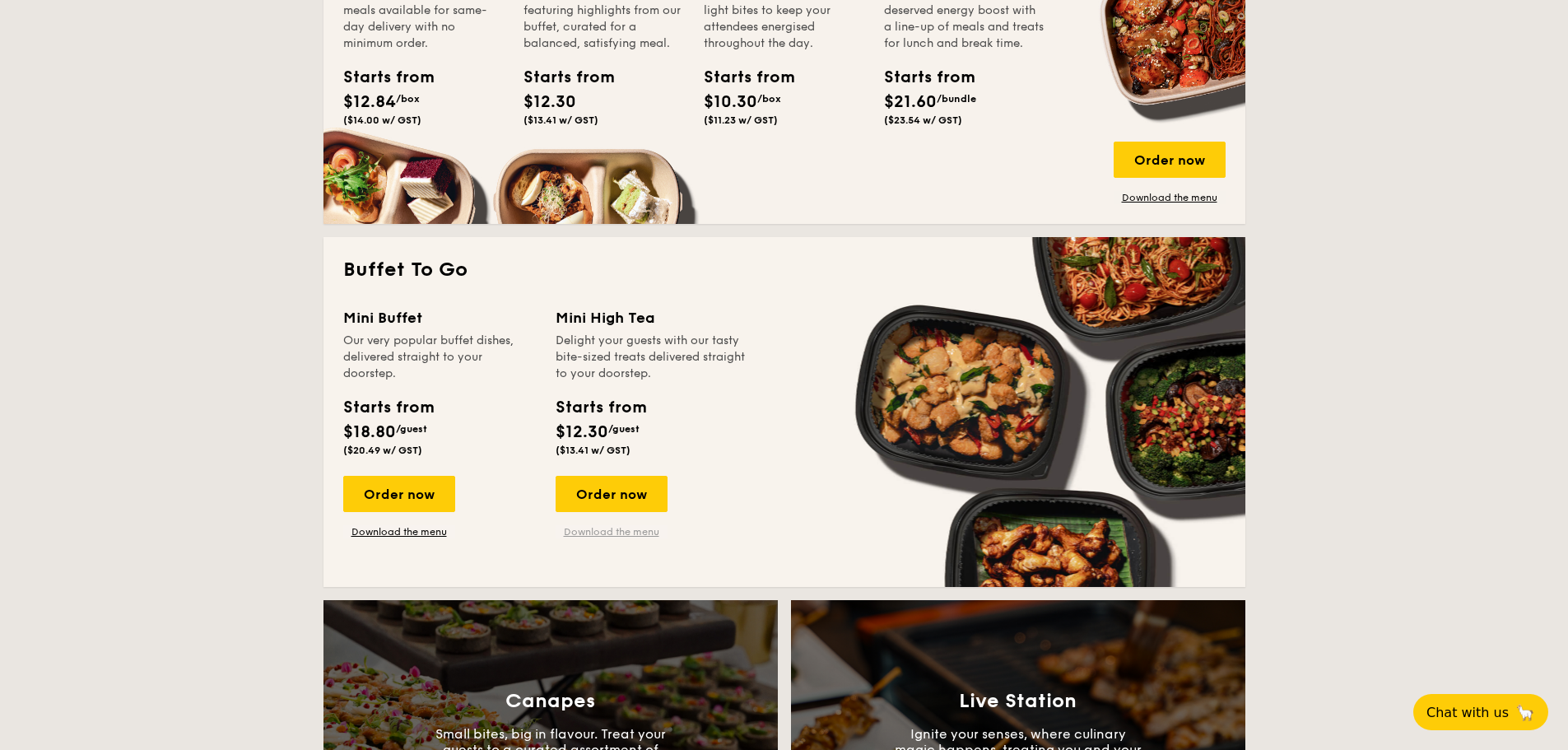
click at [622, 530] on link "Download the menu" at bounding box center [611, 532] width 112 height 13
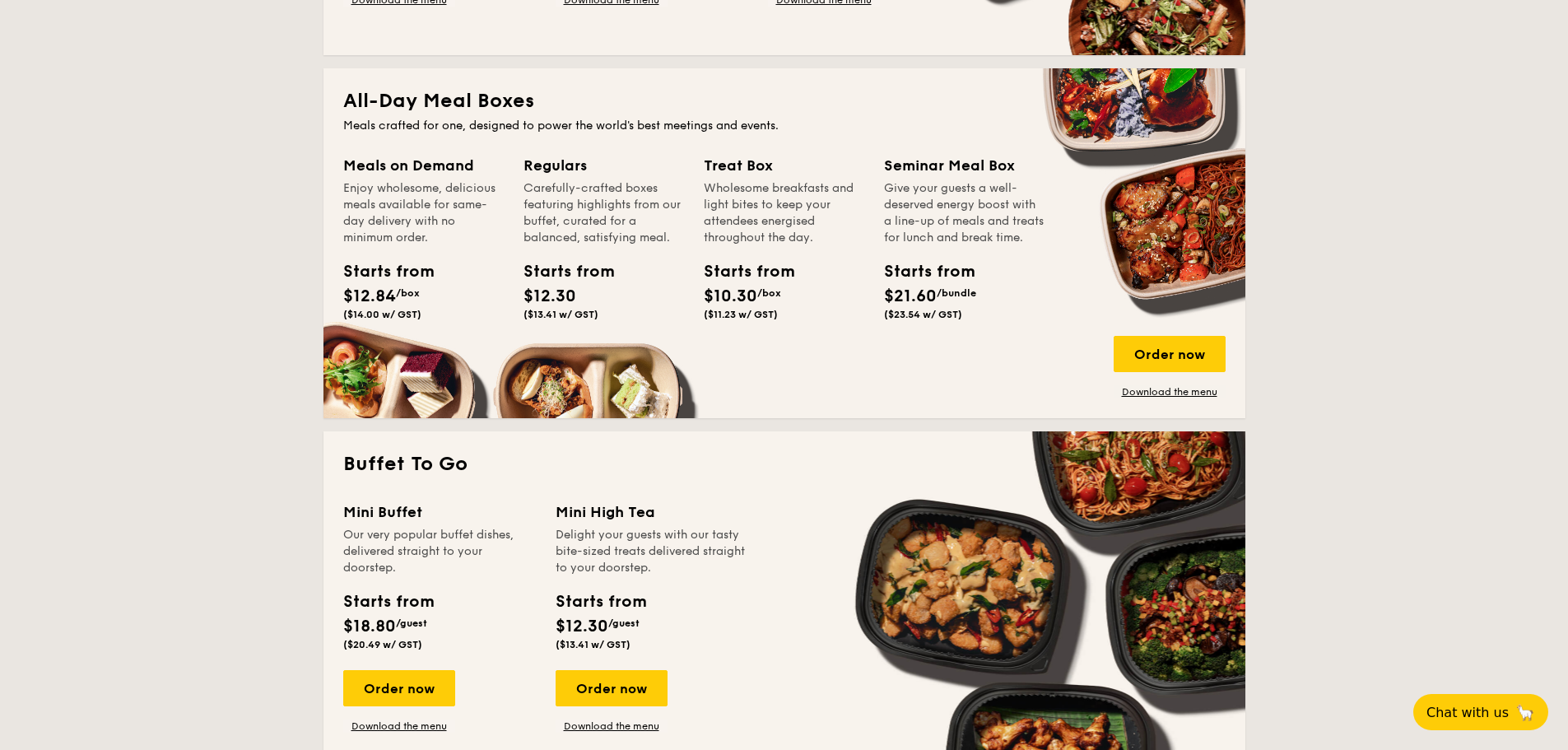
scroll to position [659, 0]
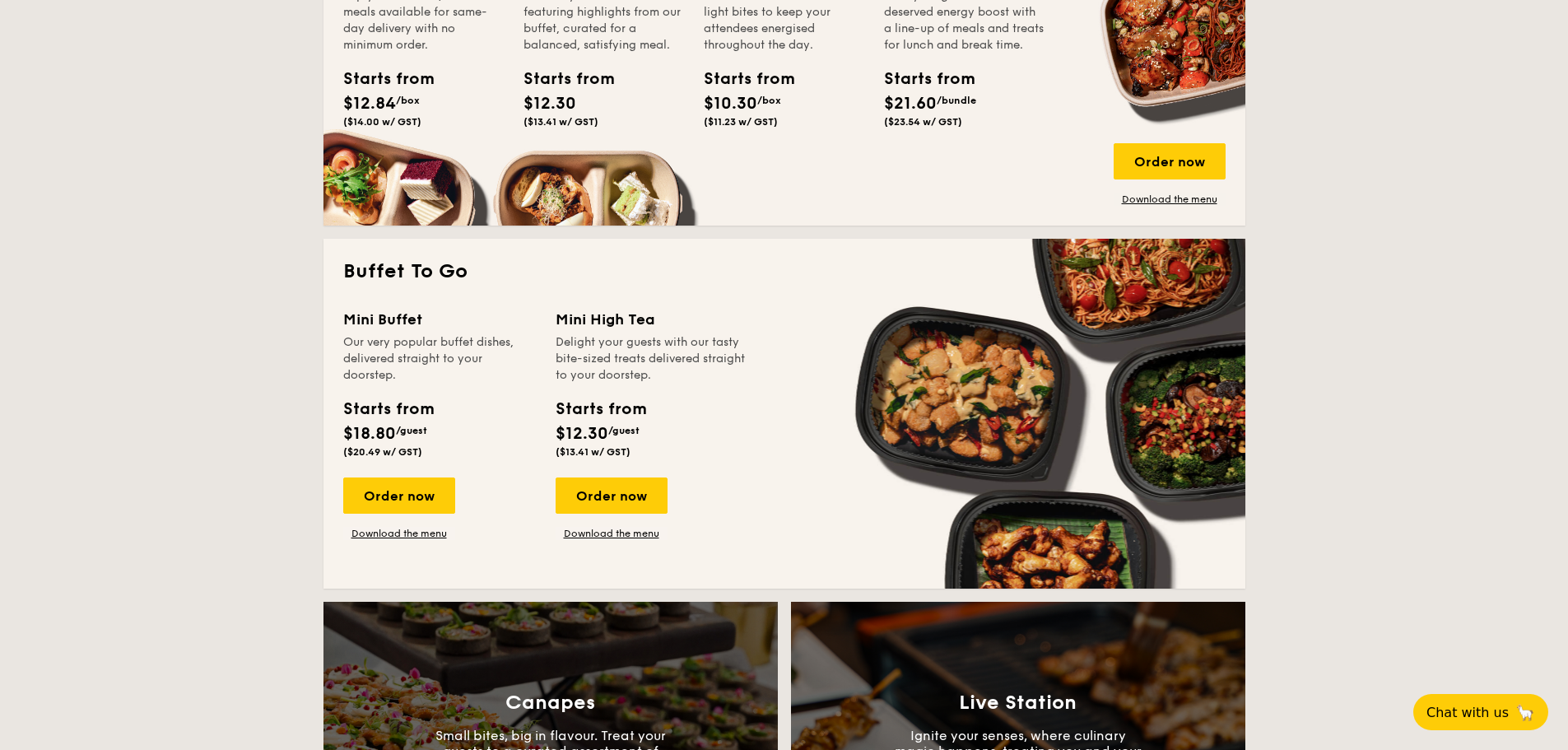
scroll to position [905, 0]
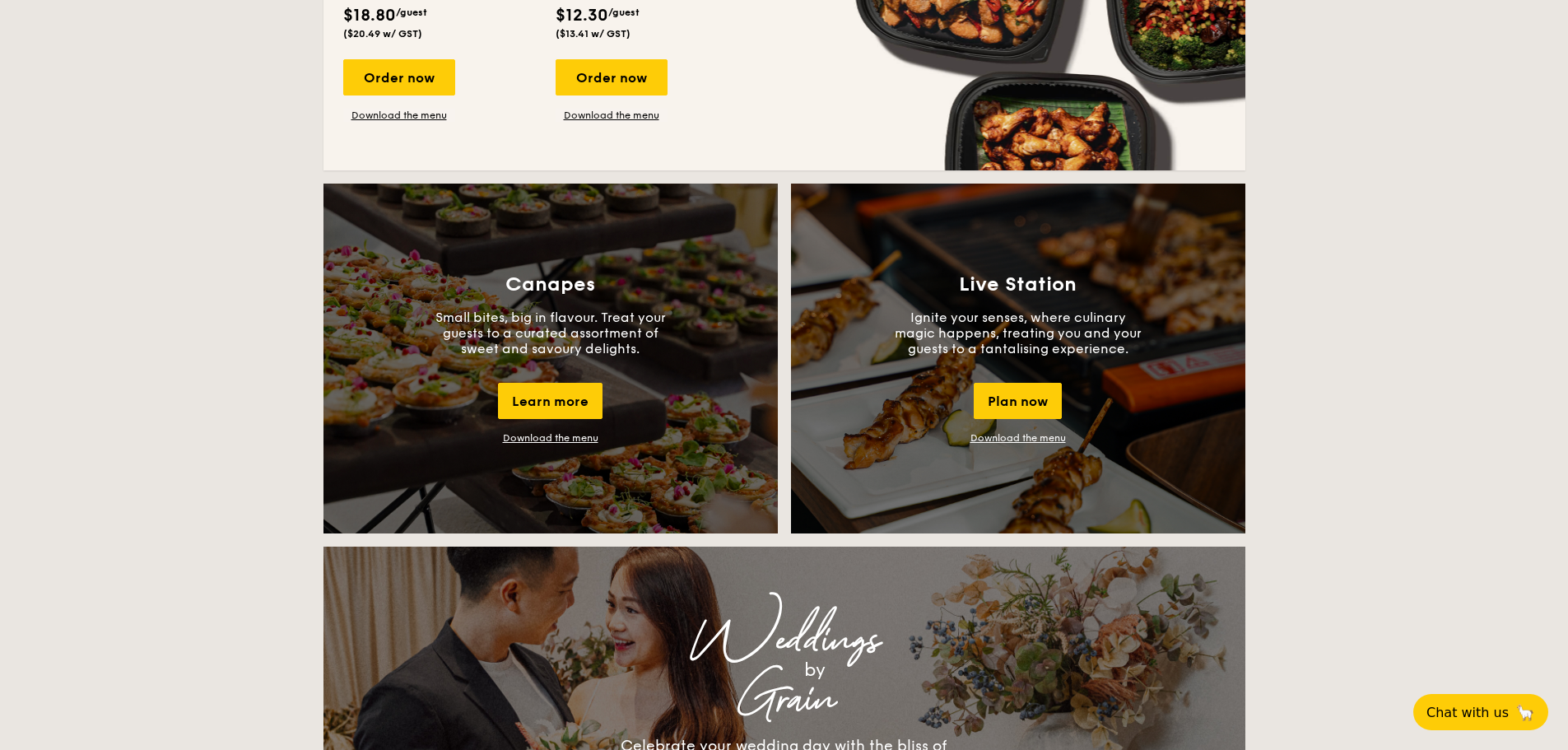
scroll to position [1070, 0]
